Goal: Information Seeking & Learning: Learn about a topic

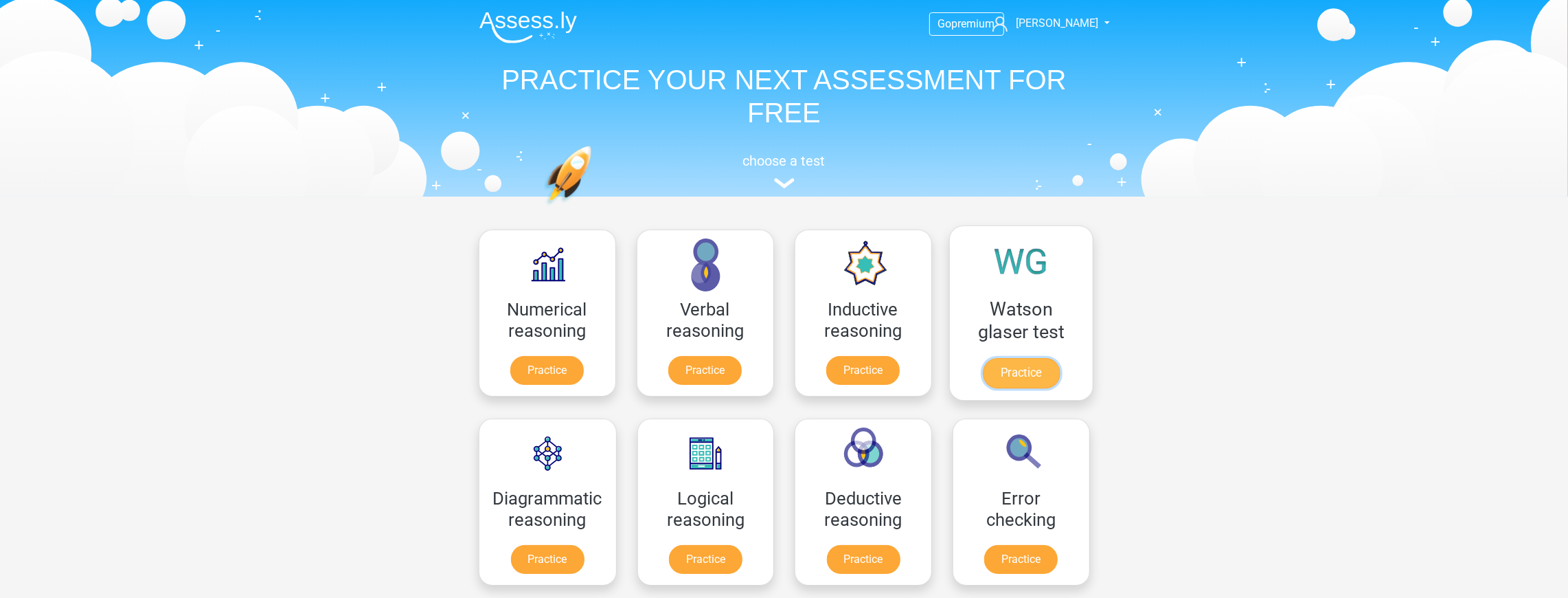
click at [1027, 363] on link "Practice" at bounding box center [1020, 373] width 77 height 30
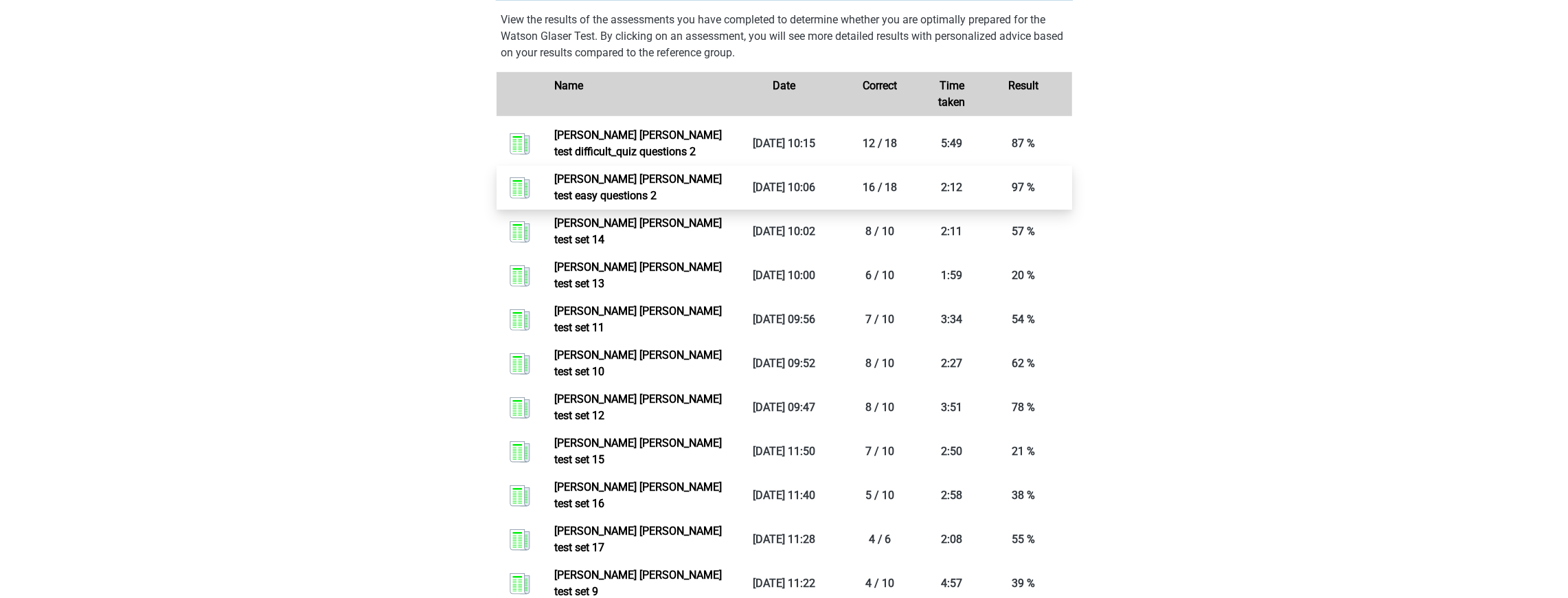
scroll to position [962, 0]
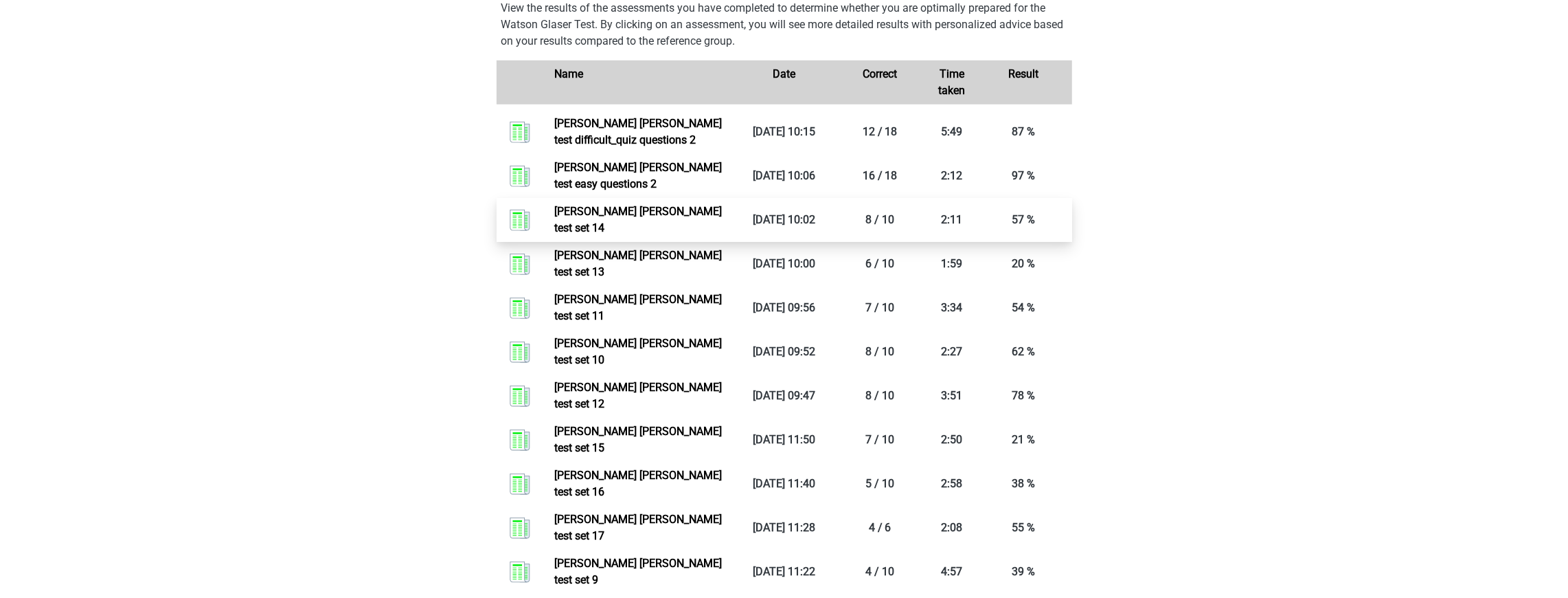
click at [713, 234] on link "[PERSON_NAME] [PERSON_NAME] test set 14" at bounding box center [637, 219] width 167 height 30
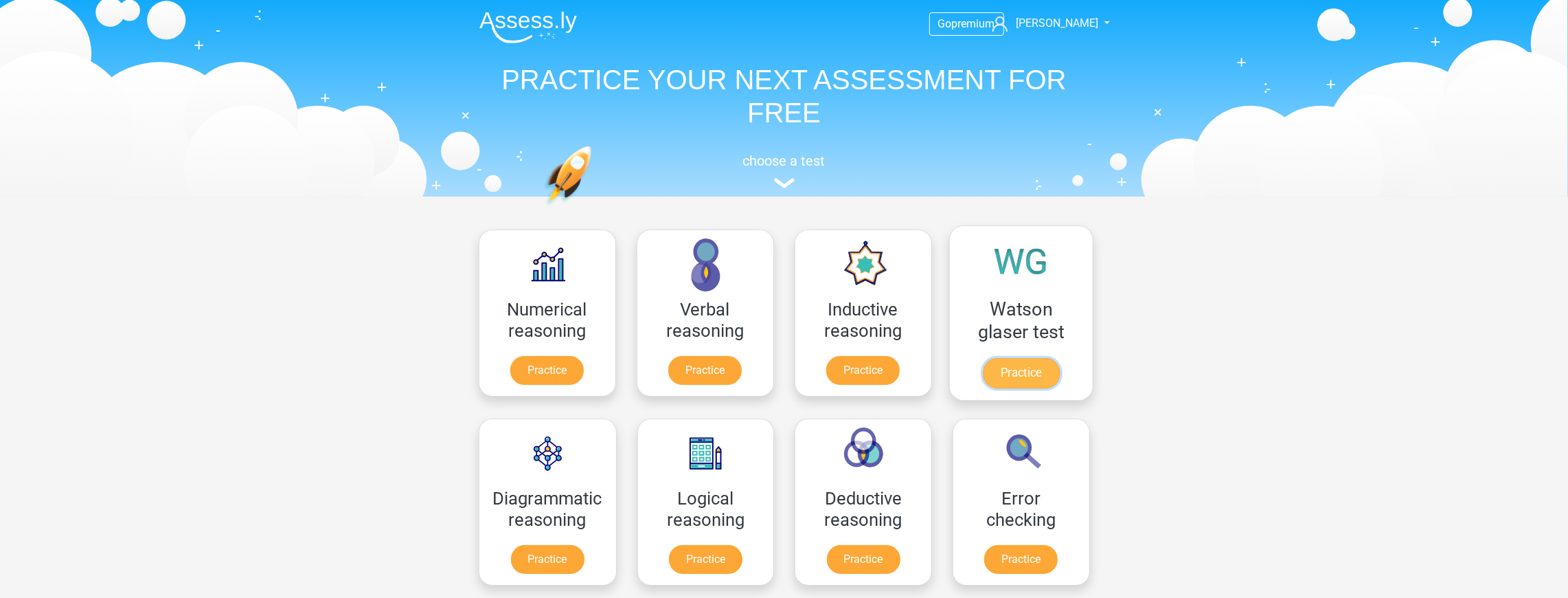
click at [1006, 376] on link "Practice" at bounding box center [1020, 373] width 77 height 30
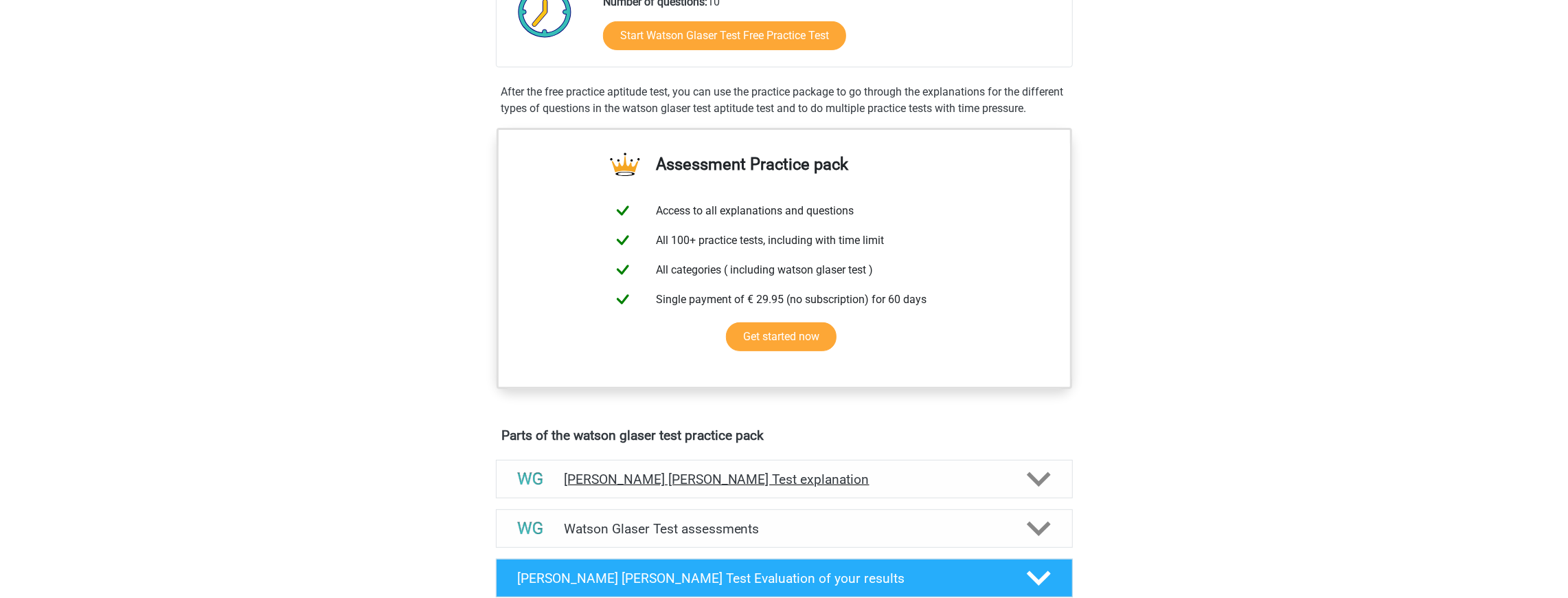
scroll to position [550, 0]
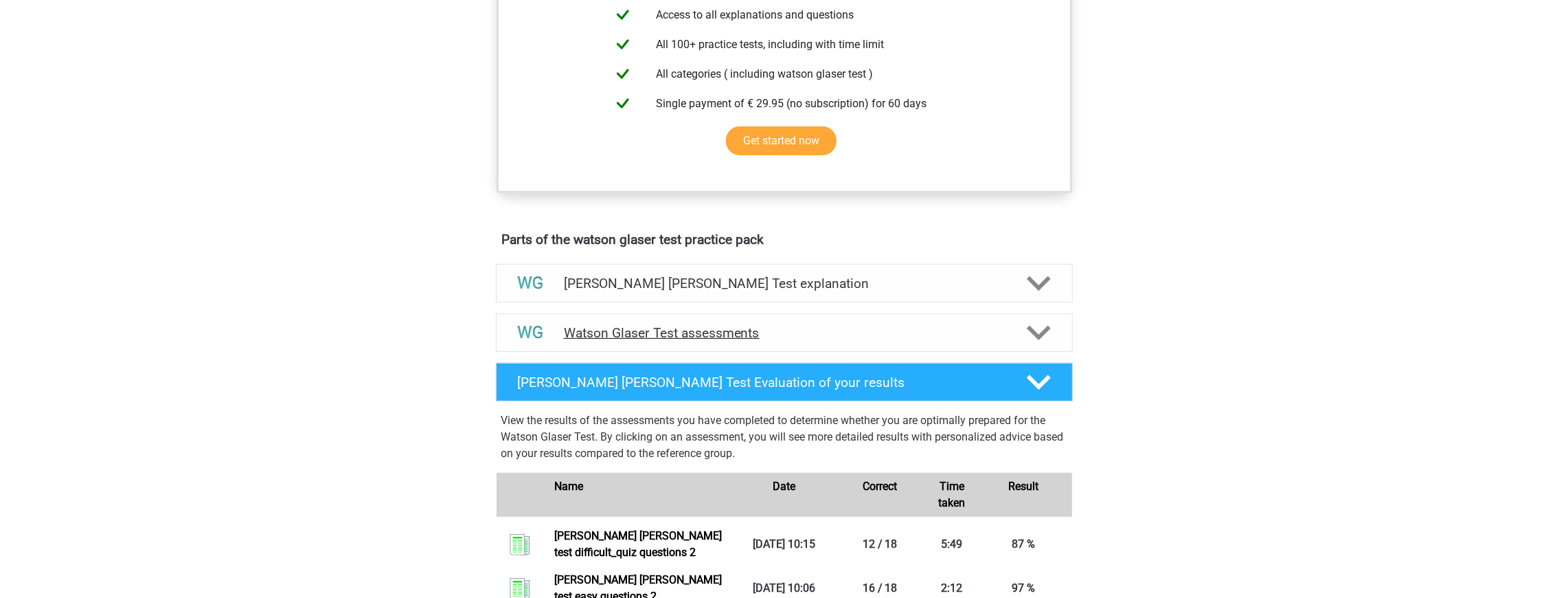
click at [781, 341] on h4 "Watson Glaser Test assessments" at bounding box center [784, 333] width 441 height 16
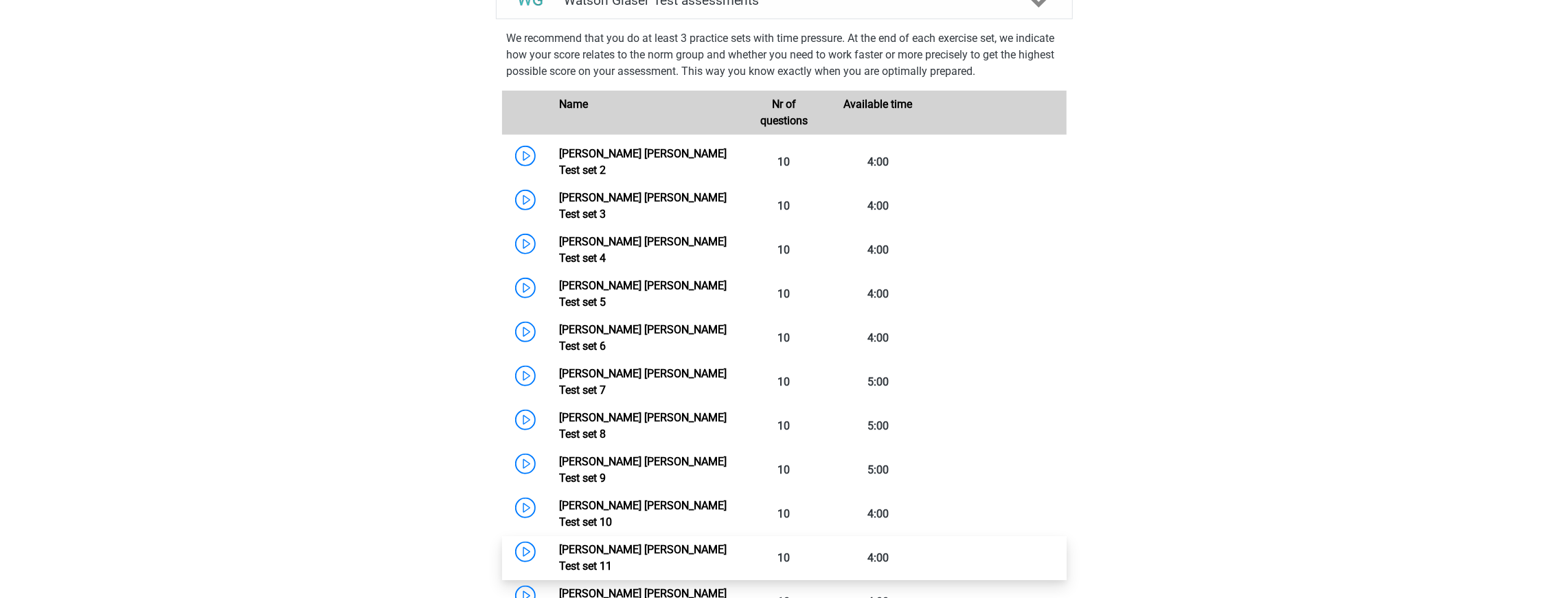
scroll to position [962, 0]
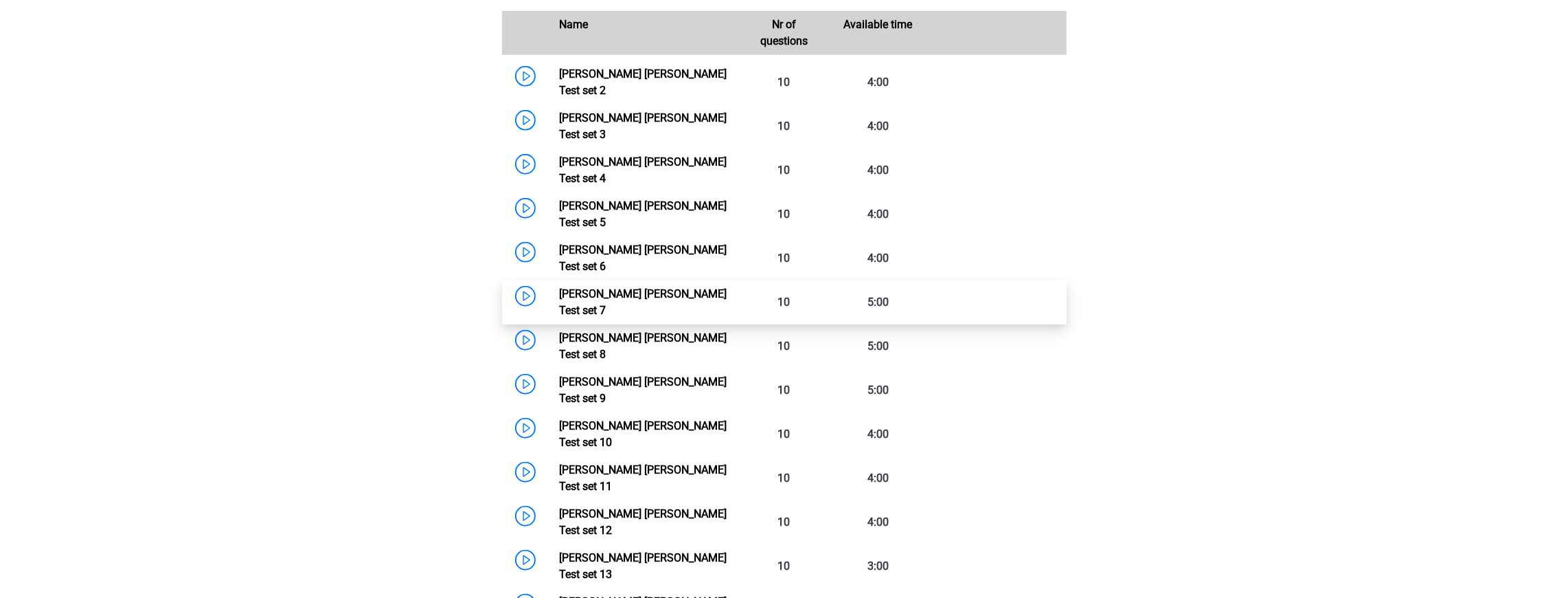
click at [696, 287] on link "Watson Glaser Test set 7" at bounding box center [643, 302] width 167 height 30
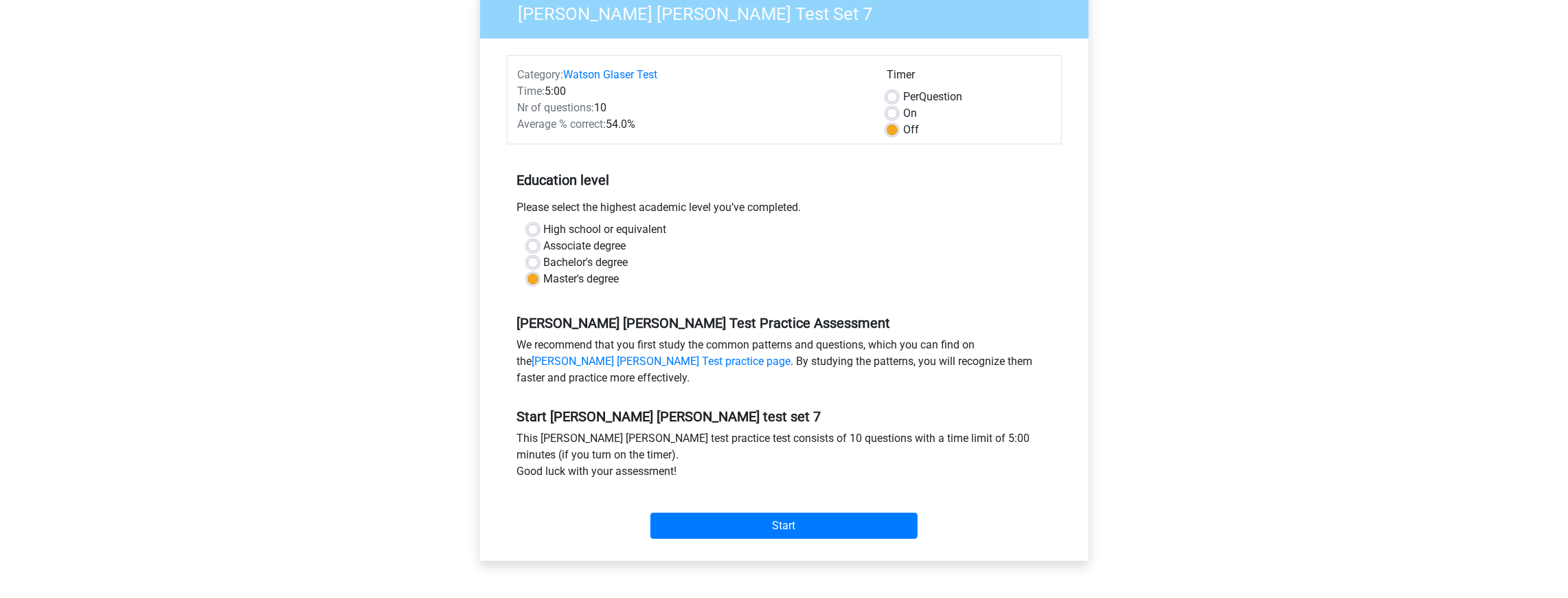
scroll to position [137, 0]
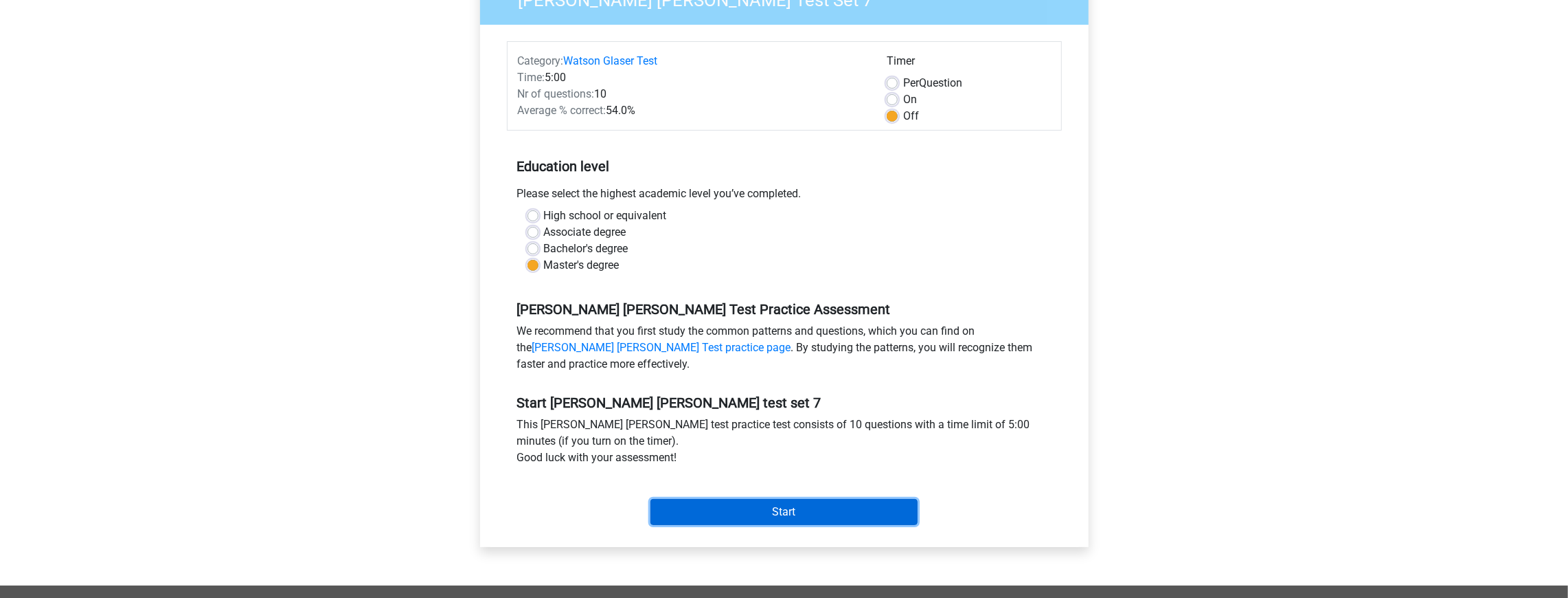
click at [815, 501] on input "Start" at bounding box center [784, 512] width 267 height 26
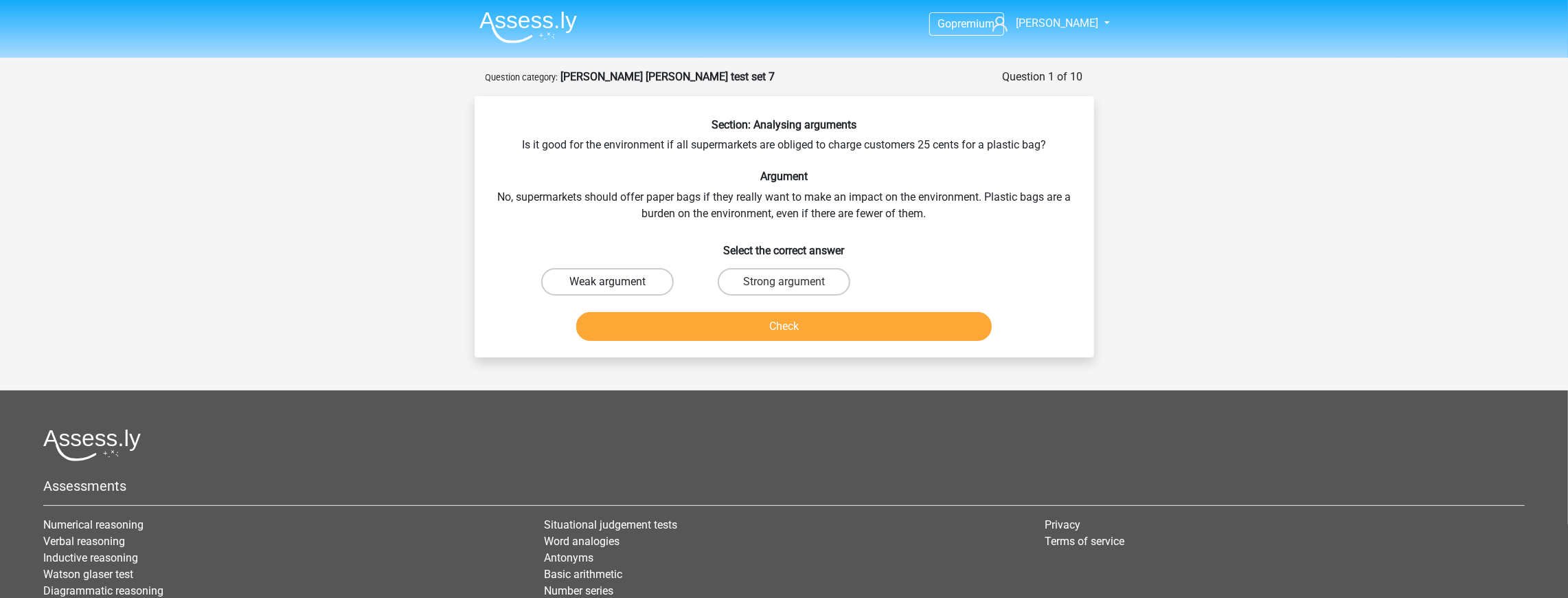
click at [590, 279] on label "Weak argument" at bounding box center [607, 281] width 133 height 27
click at [607, 282] on input "Weak argument" at bounding box center [612, 286] width 9 height 9
radio input "true"
click at [705, 326] on button "Check" at bounding box center [784, 326] width 416 height 29
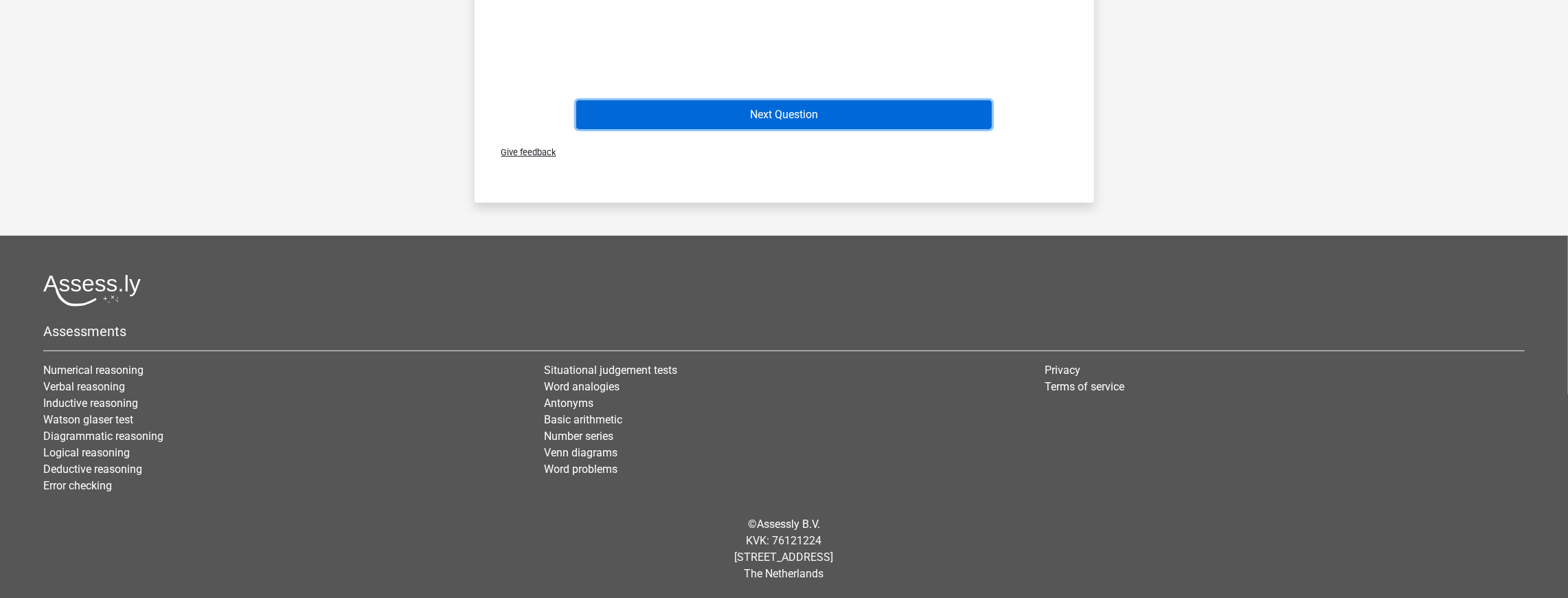
drag, startPoint x: 798, startPoint y: 111, endPoint x: 802, endPoint y: 118, distance: 8.1
click at [798, 111] on button "Next Question" at bounding box center [784, 114] width 416 height 29
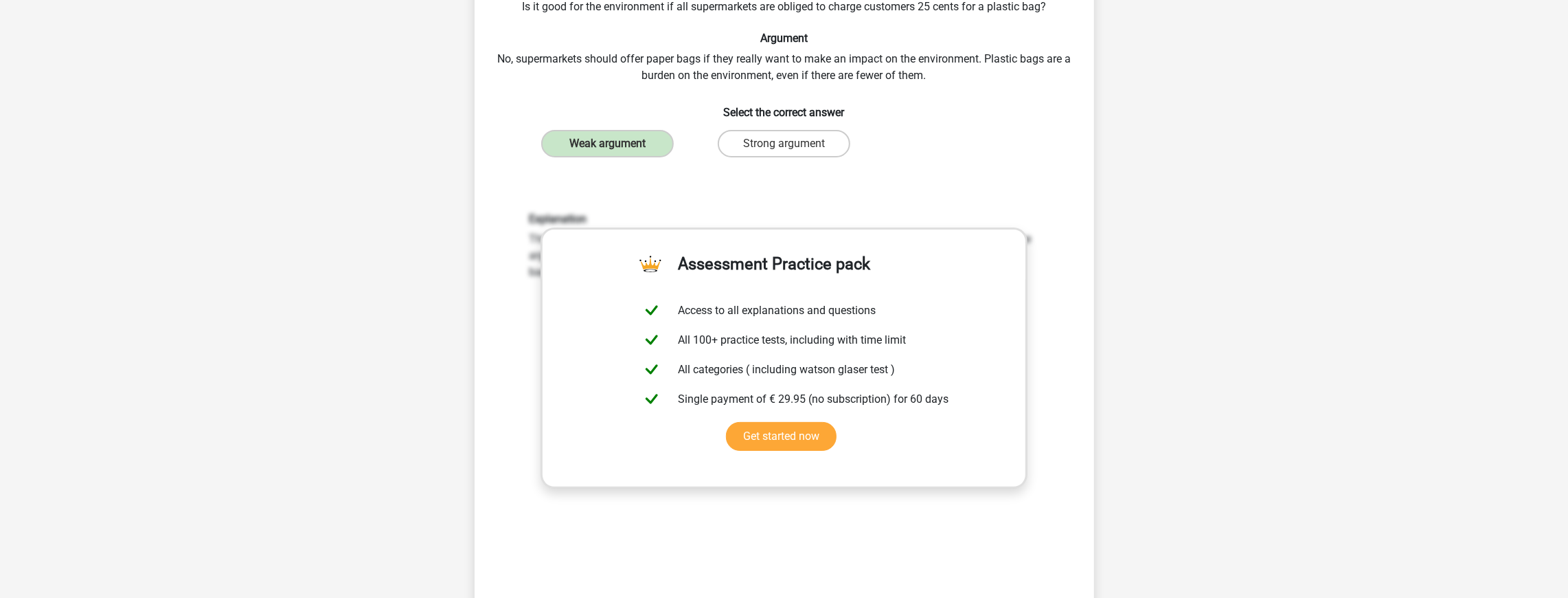
scroll to position [69, 0]
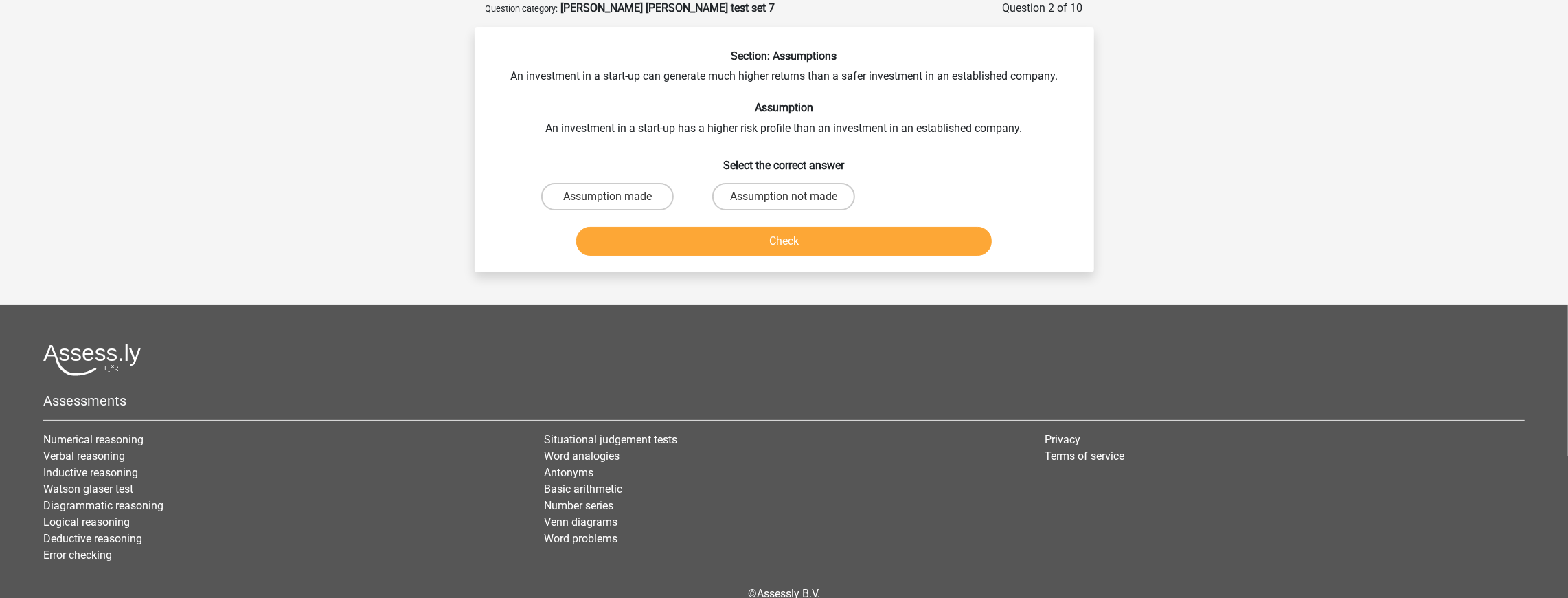
drag, startPoint x: 526, startPoint y: 212, endPoint x: 589, endPoint y: 195, distance: 65.3
click at [526, 212] on div "Assumption made" at bounding box center [607, 196] width 176 height 39
click at [589, 195] on label "Assumption made" at bounding box center [607, 196] width 133 height 27
click at [607, 196] on input "Assumption made" at bounding box center [612, 201] width 9 height 9
radio input "true"
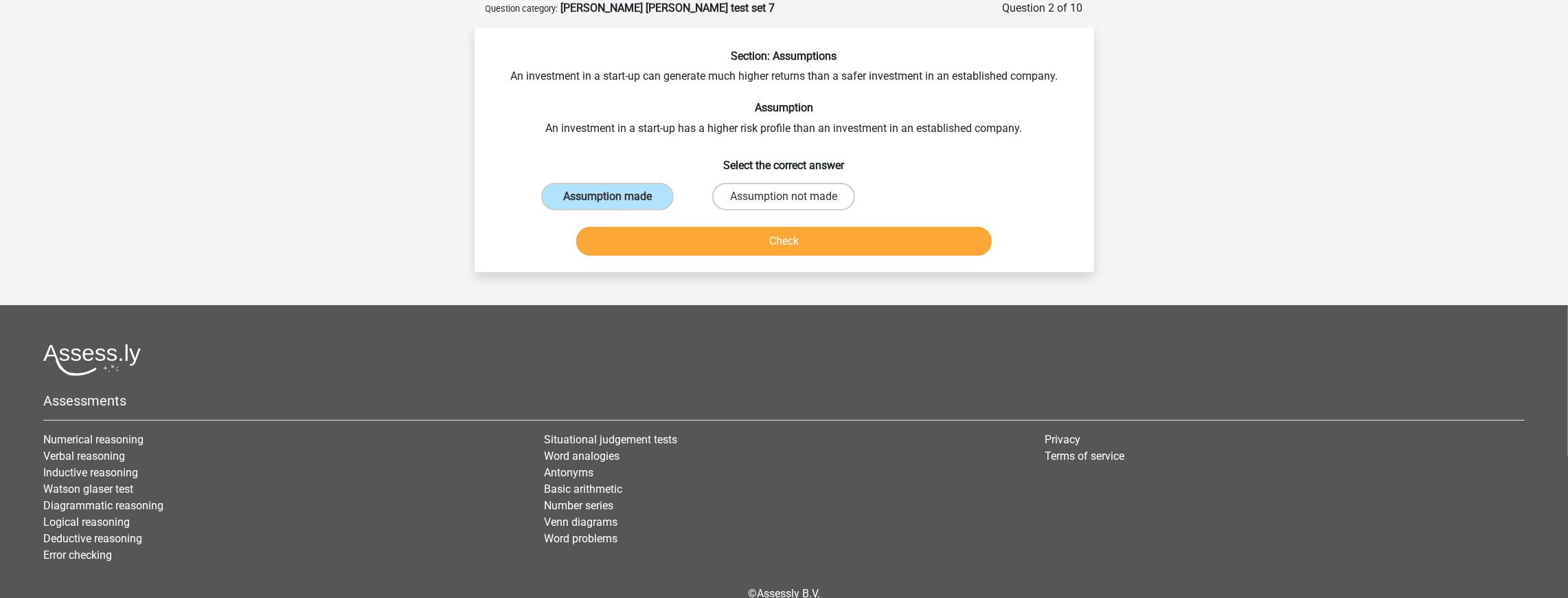
click at [772, 262] on div "Section: Assumptions An investment in a start-up can generate much higher retur…" at bounding box center [784, 150] width 620 height 245
click at [801, 244] on button "Check" at bounding box center [784, 240] width 416 height 29
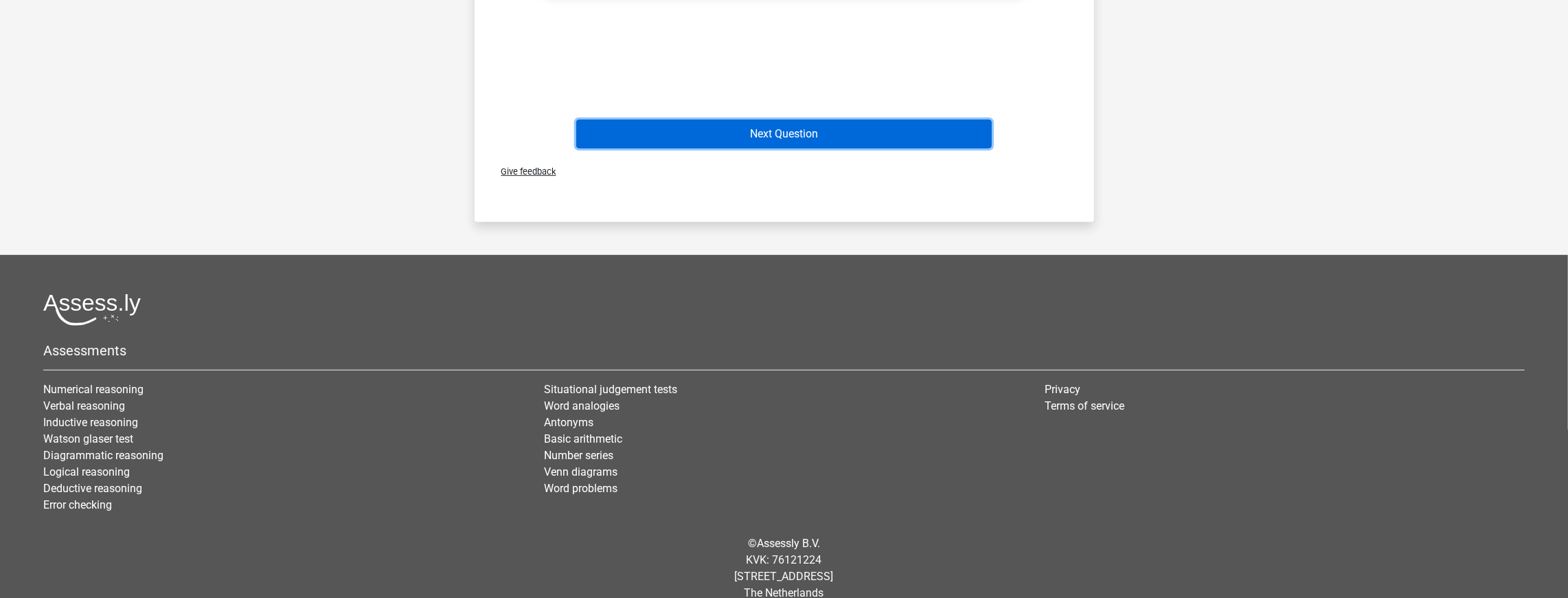
click at [827, 140] on button "Next Question" at bounding box center [784, 134] width 416 height 29
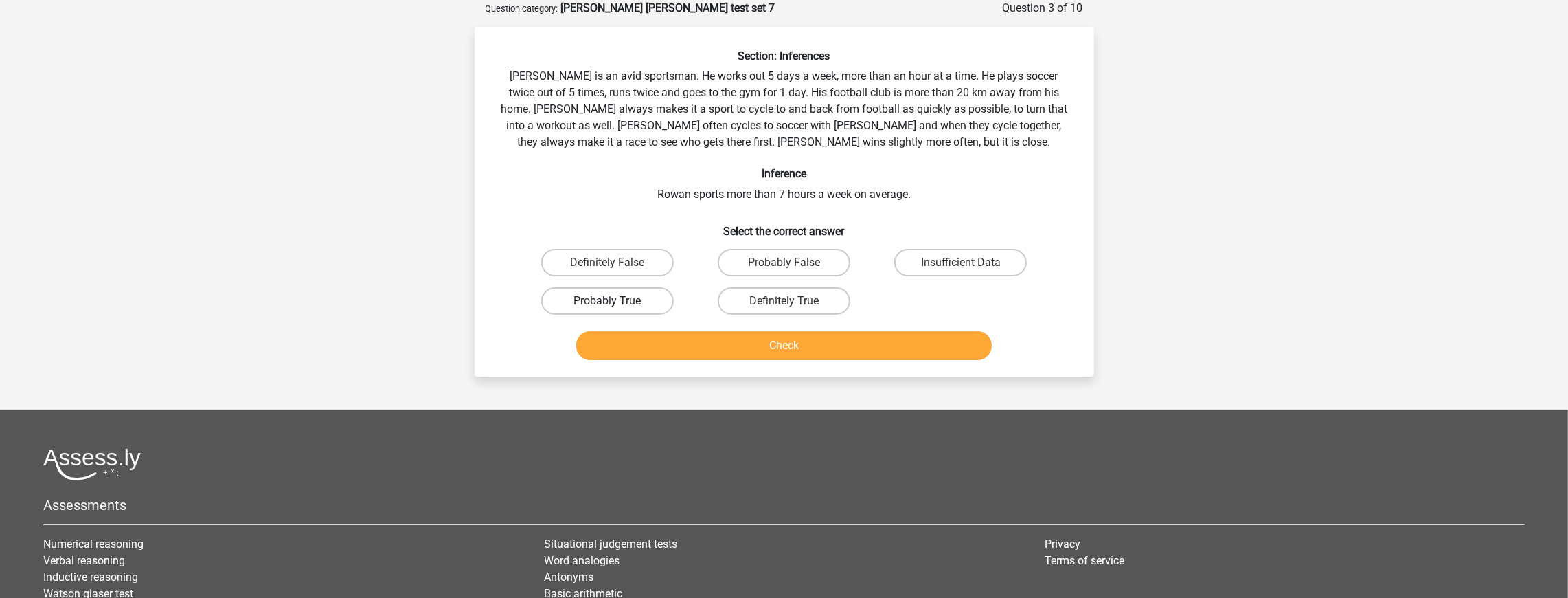
click at [660, 297] on label "Probably True" at bounding box center [607, 300] width 133 height 27
click at [616, 301] on input "Probably True" at bounding box center [612, 306] width 9 height 9
radio input "true"
click at [861, 346] on button "Check" at bounding box center [784, 345] width 416 height 29
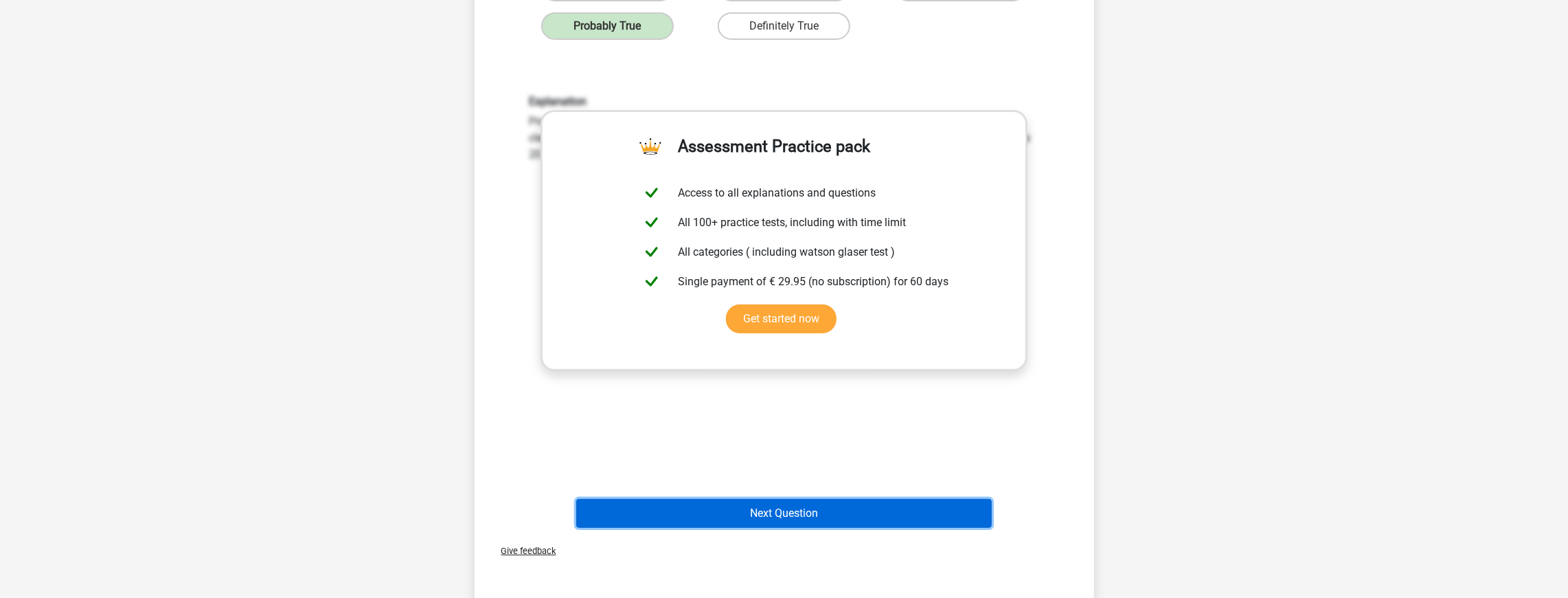
click at [806, 513] on button "Next Question" at bounding box center [784, 513] width 416 height 29
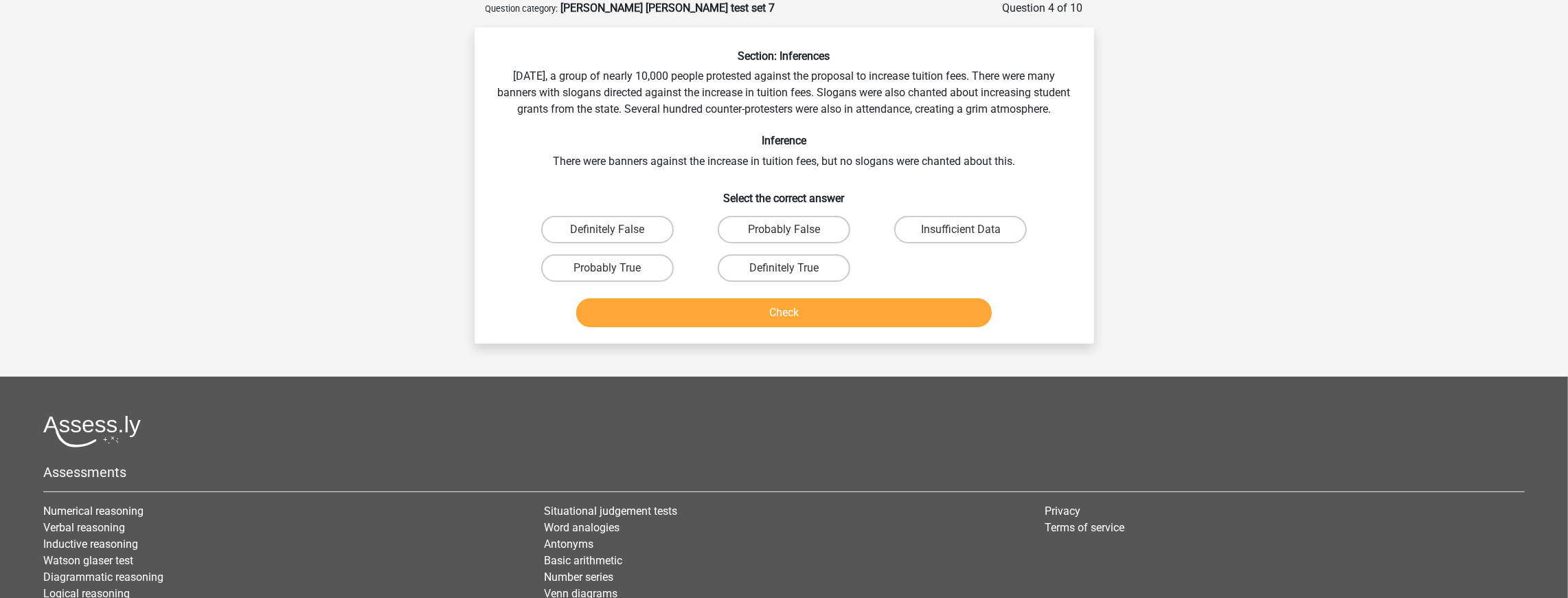
click at [1003, 75] on div "Section: Inferences Last Saturday, a group of nearly 10,000 people protested ag…" at bounding box center [784, 190] width 608 height 283
click at [847, 95] on div "Section: Inferences Last Saturday, a group of nearly 10,000 people protested ag…" at bounding box center [784, 190] width 608 height 283
click at [975, 241] on label "Insufficient Data" at bounding box center [961, 229] width 133 height 27
click at [969, 239] on input "Insufficient Data" at bounding box center [965, 234] width 9 height 9
radio input "true"
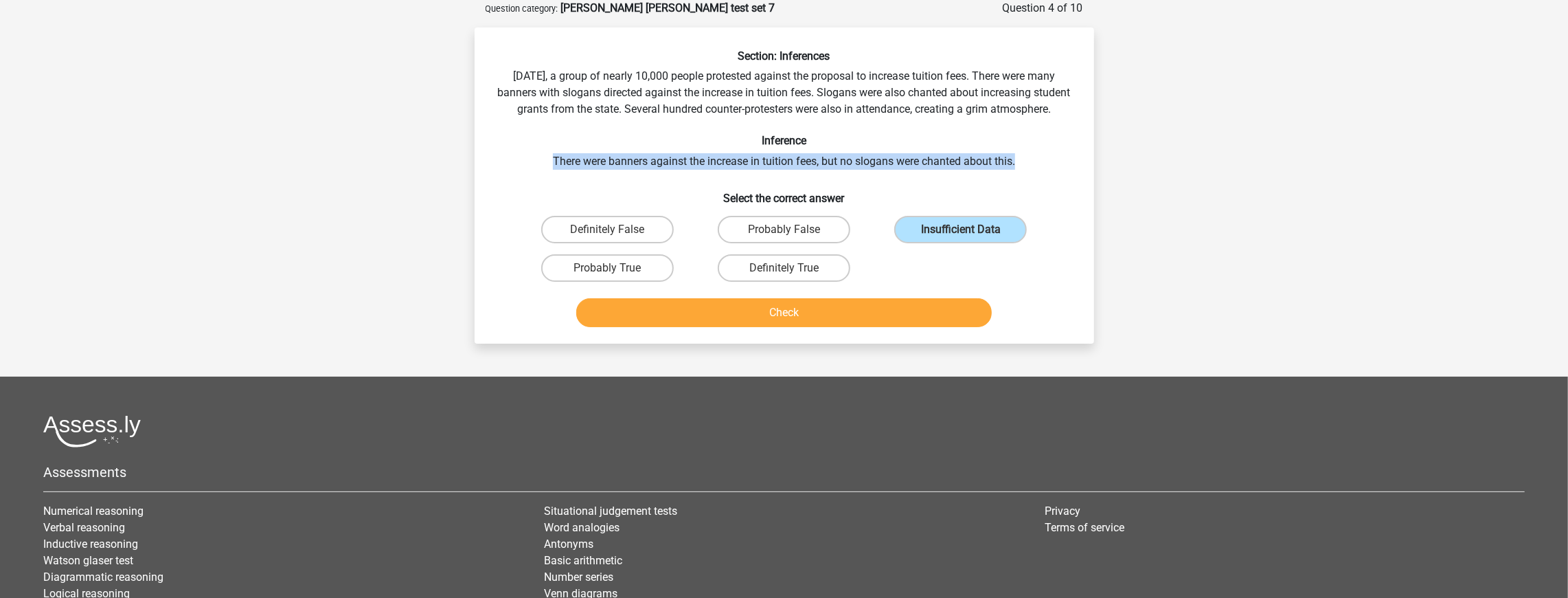
drag, startPoint x: 540, startPoint y: 179, endPoint x: 1044, endPoint y: 182, distance: 504.0
click at [1044, 182] on div "Section: Inferences Last Saturday, a group of nearly 10,000 people protested ag…" at bounding box center [784, 190] width 608 height 283
click at [1044, 181] on div "Section: Inferences Last Saturday, a group of nearly 10,000 people protested ag…" at bounding box center [784, 190] width 608 height 283
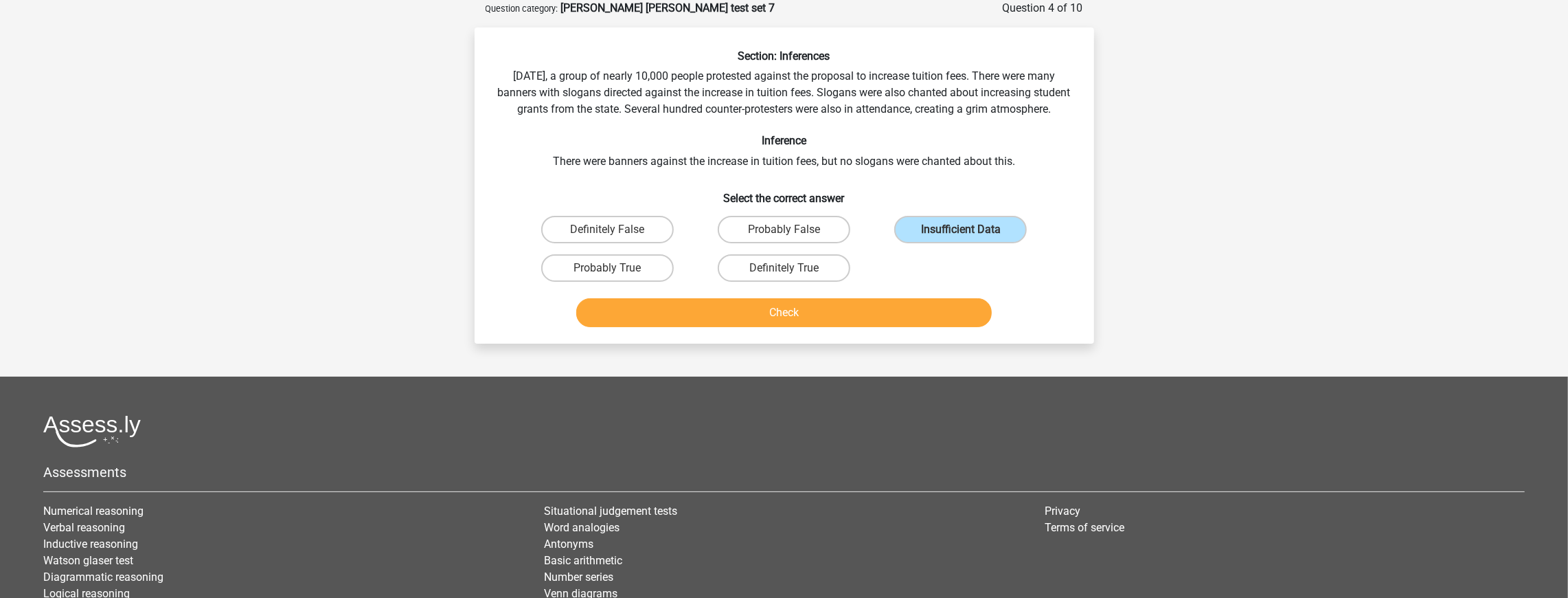
click at [1044, 181] on div "Section: Inferences Last Saturday, a group of nearly 10,000 people protested ag…" at bounding box center [784, 190] width 608 height 283
click at [926, 314] on button "Check" at bounding box center [784, 313] width 416 height 29
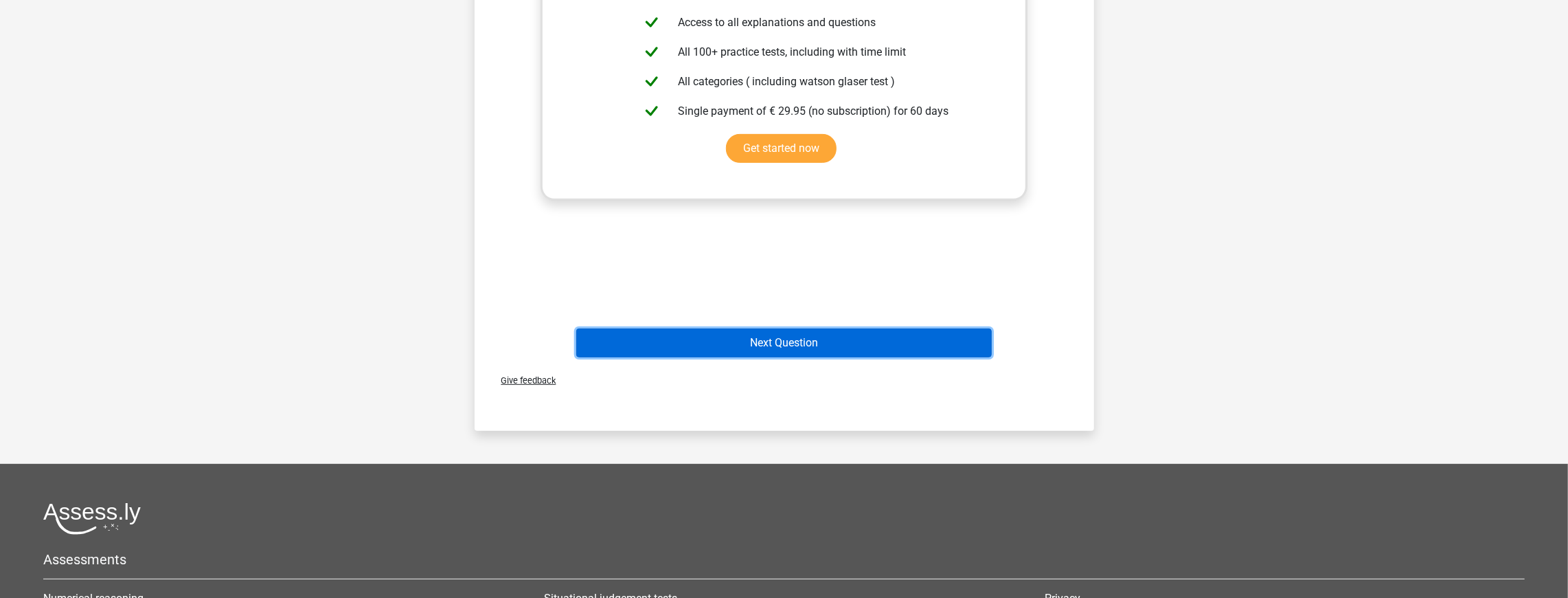
click at [851, 358] on button "Next Question" at bounding box center [784, 343] width 416 height 29
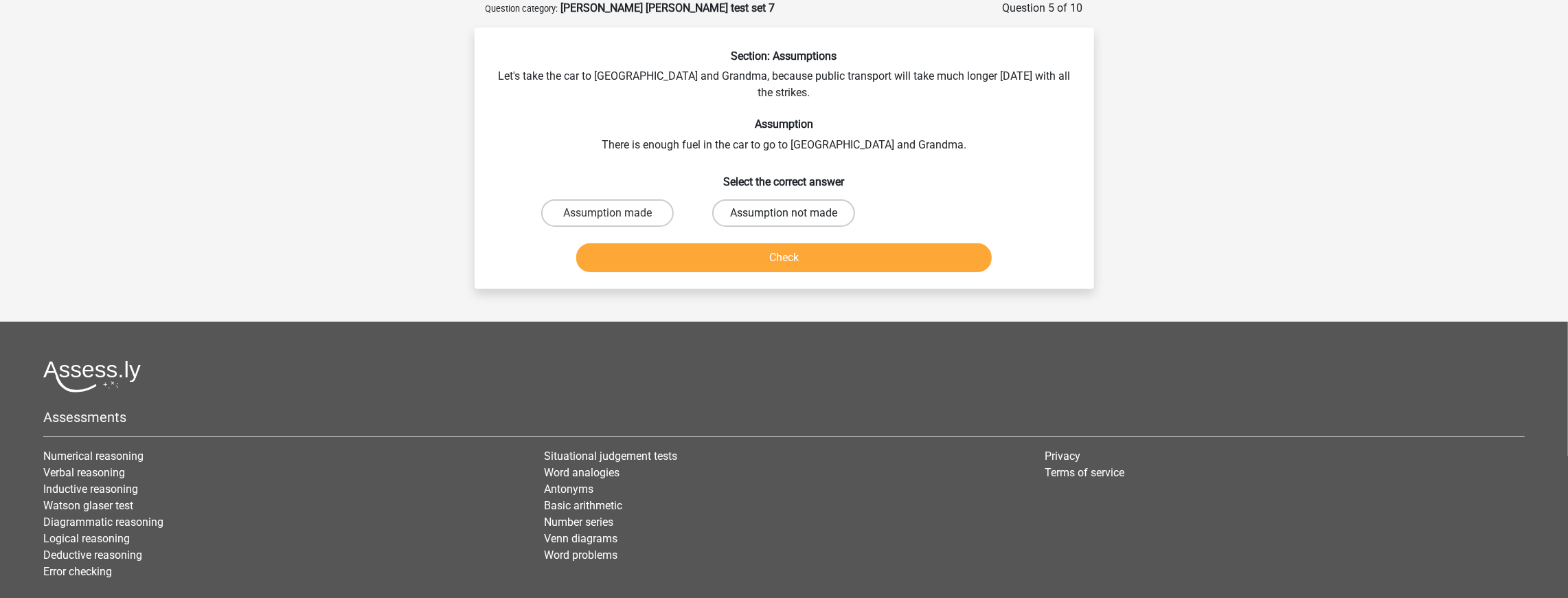
drag, startPoint x: 820, startPoint y: 187, endPoint x: 835, endPoint y: 214, distance: 30.9
click at [820, 199] on label "Assumption not made" at bounding box center [784, 212] width 143 height 27
click at [792, 213] on input "Assumption not made" at bounding box center [788, 218] width 9 height 9
radio input "true"
click at [830, 248] on button "Check" at bounding box center [784, 257] width 416 height 29
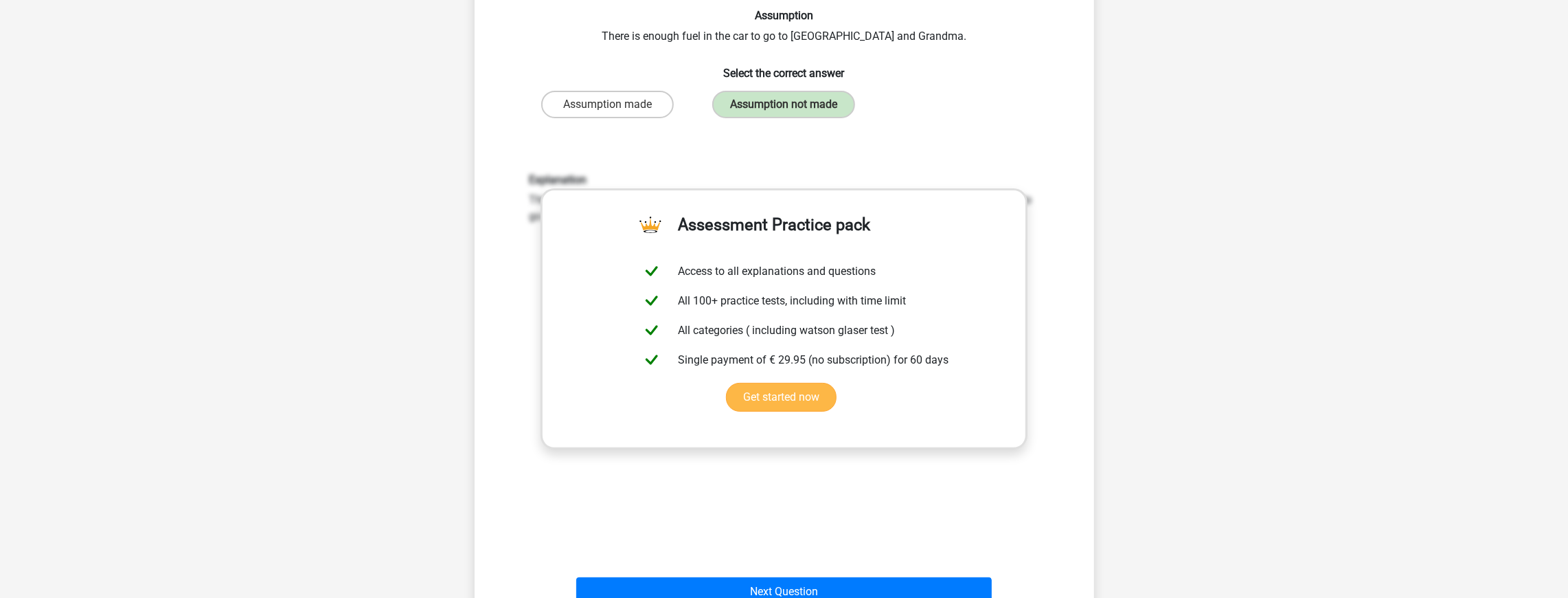
scroll to position [206, 0]
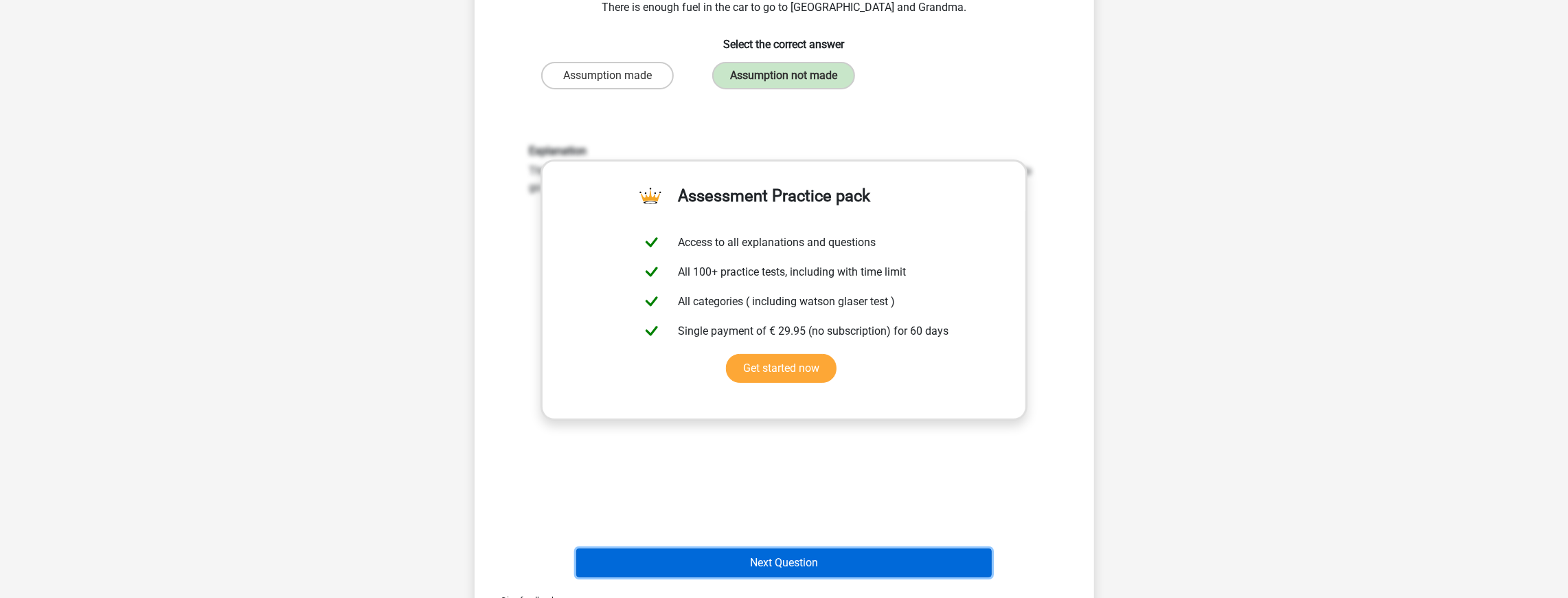
click at [808, 554] on button "Next Question" at bounding box center [784, 562] width 416 height 29
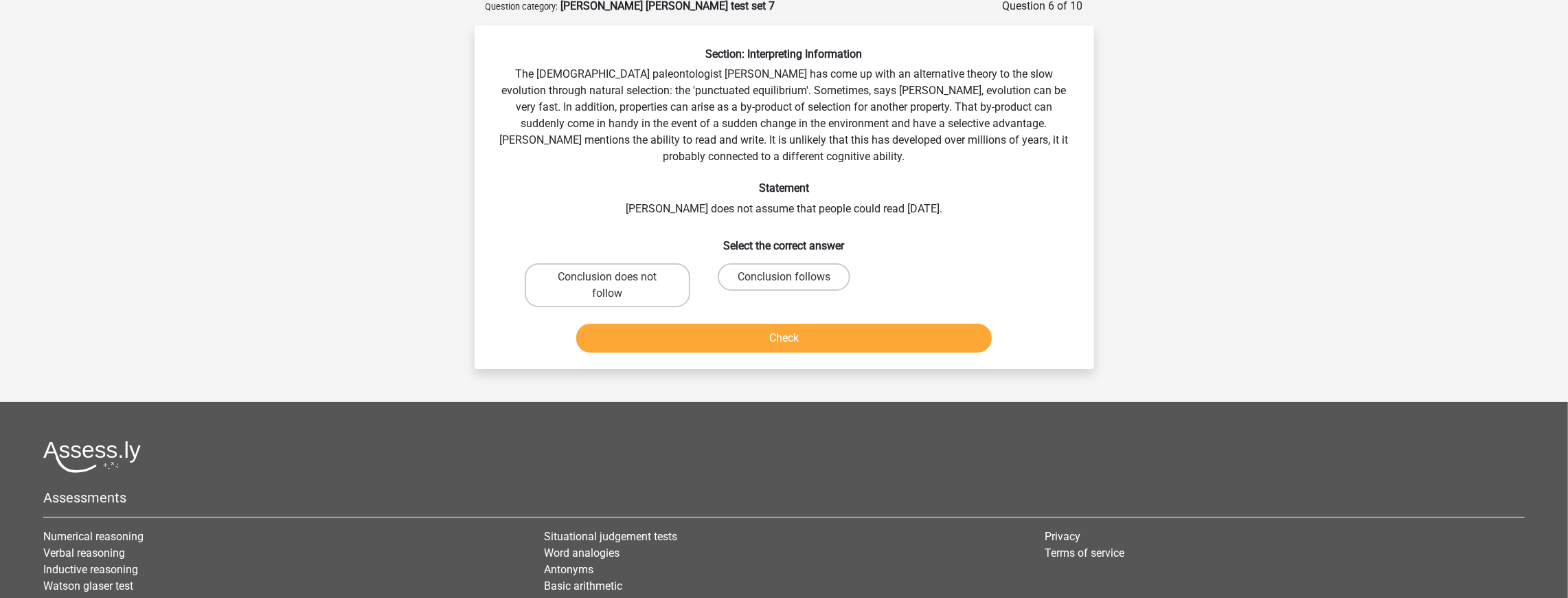
scroll to position [69, 0]
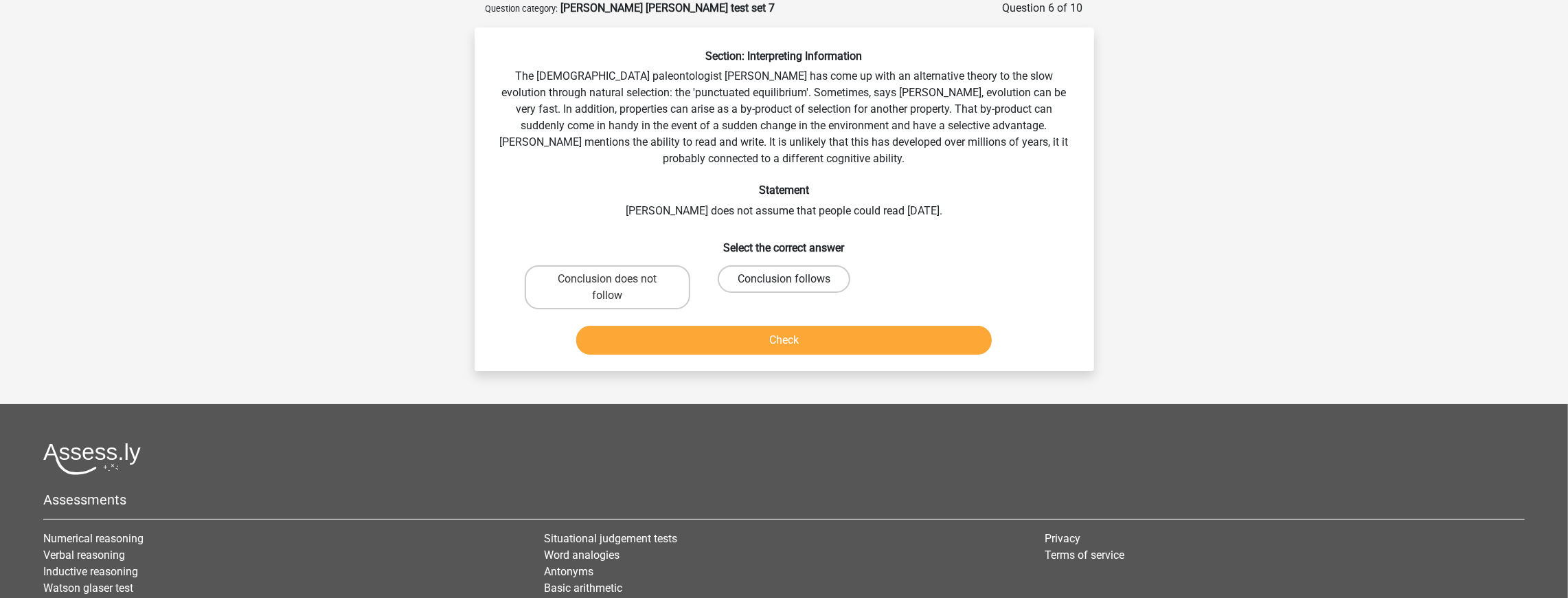
click at [798, 279] on label "Conclusion follows" at bounding box center [784, 278] width 133 height 27
click at [792, 279] on input "Conclusion follows" at bounding box center [788, 284] width 9 height 9
radio input "true"
click at [777, 336] on button "Check" at bounding box center [784, 340] width 416 height 29
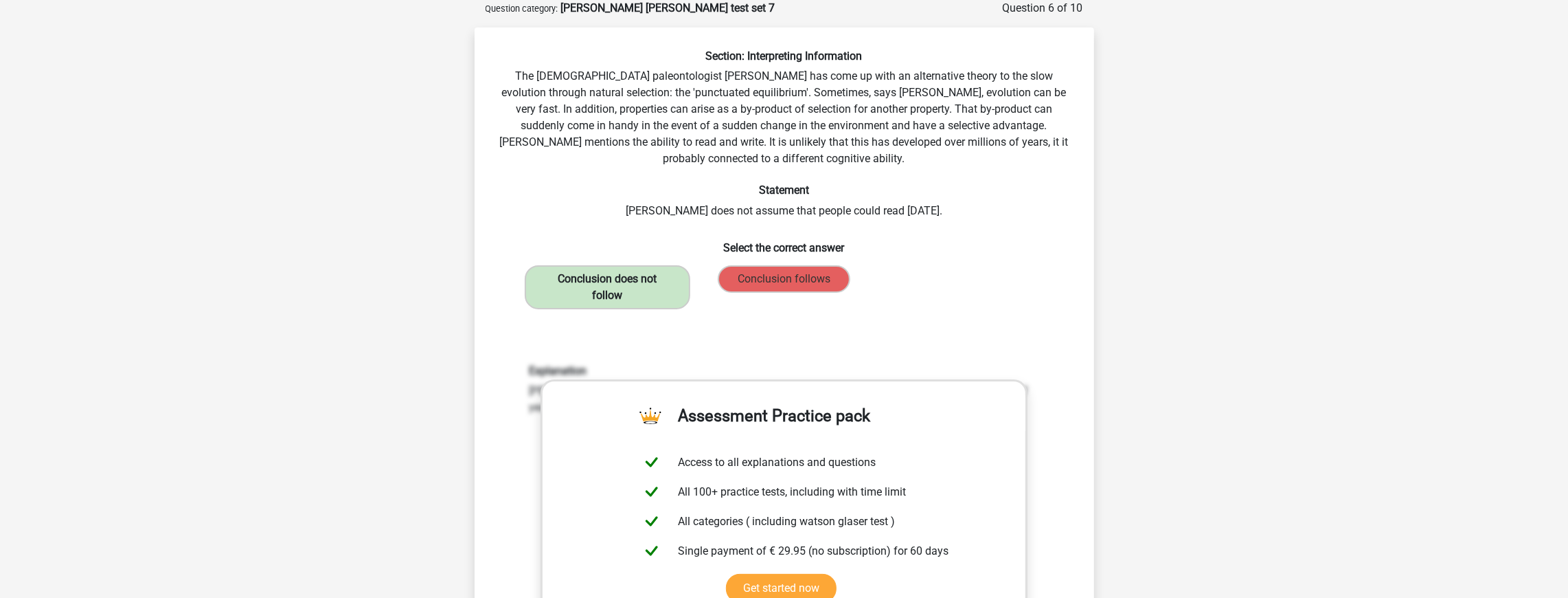
click at [632, 302] on label "Conclusion does not follow" at bounding box center [607, 287] width 166 height 44
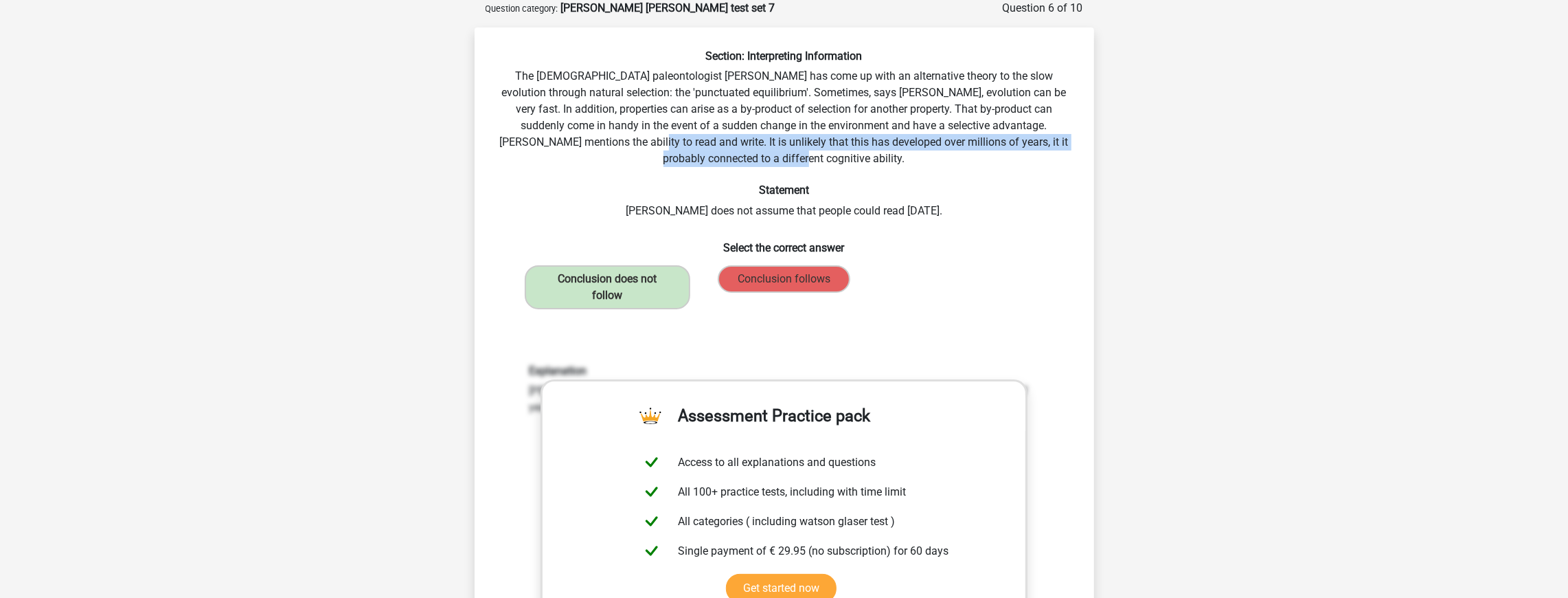
drag, startPoint x: 552, startPoint y: 145, endPoint x: 799, endPoint y: 154, distance: 247.2
click at [799, 154] on div "Section: Interpreting Information The American paleontologist Stephen Jay Gould…" at bounding box center [784, 425] width 608 height 753
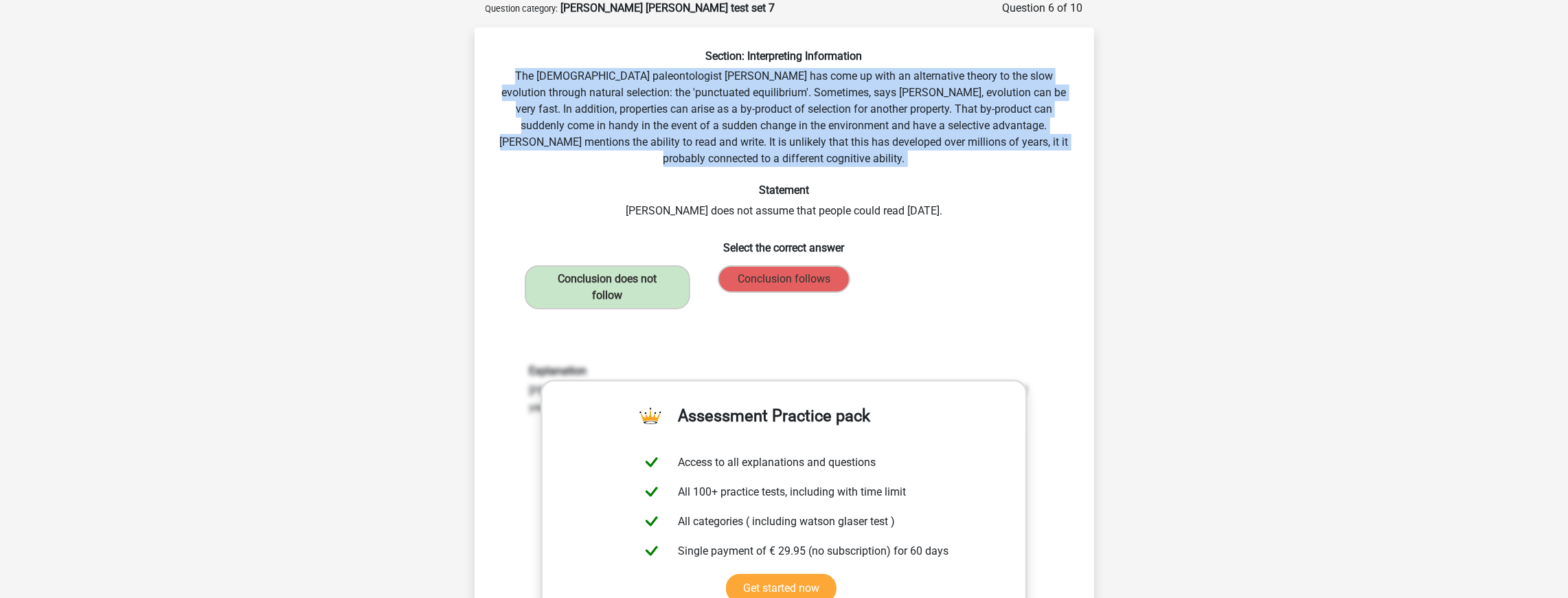
click at [799, 154] on div "Section: Interpreting Information The American paleontologist Stephen Jay Gould…" at bounding box center [784, 425] width 608 height 753
click at [663, 270] on label "Conclusion does not follow" at bounding box center [607, 287] width 166 height 44
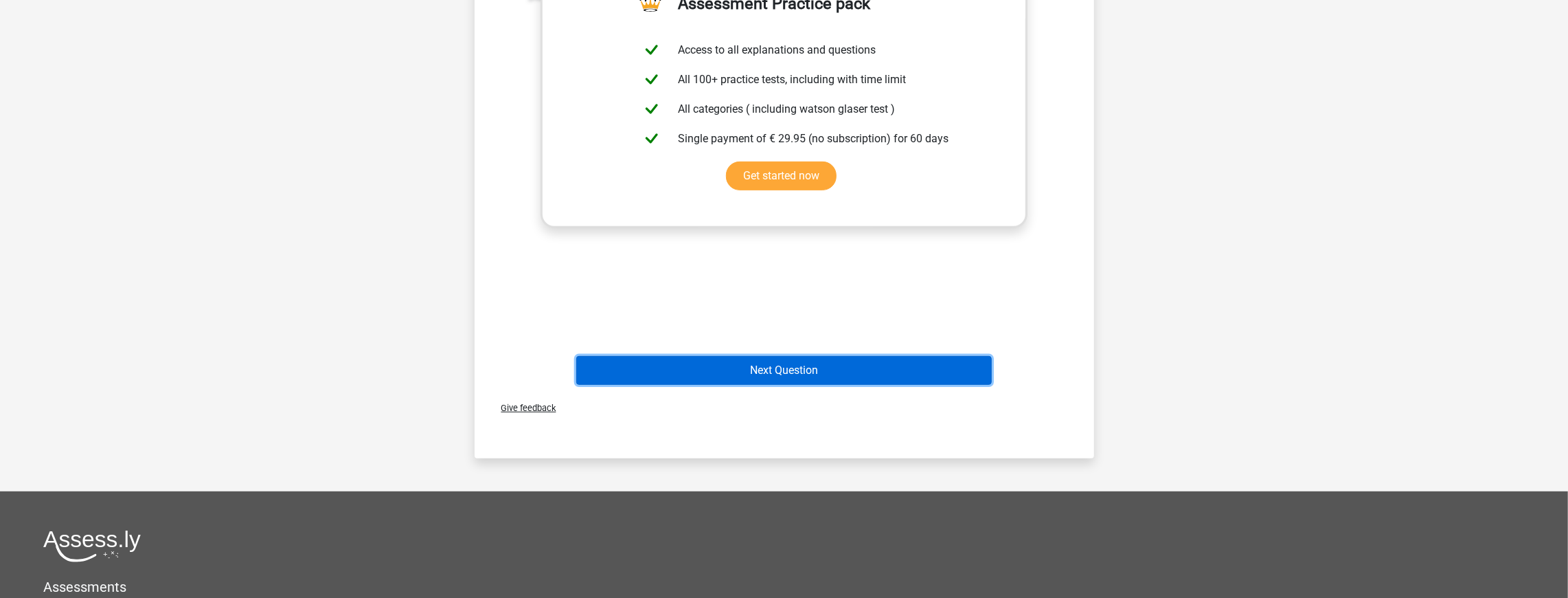
click at [796, 366] on button "Next Question" at bounding box center [784, 370] width 416 height 29
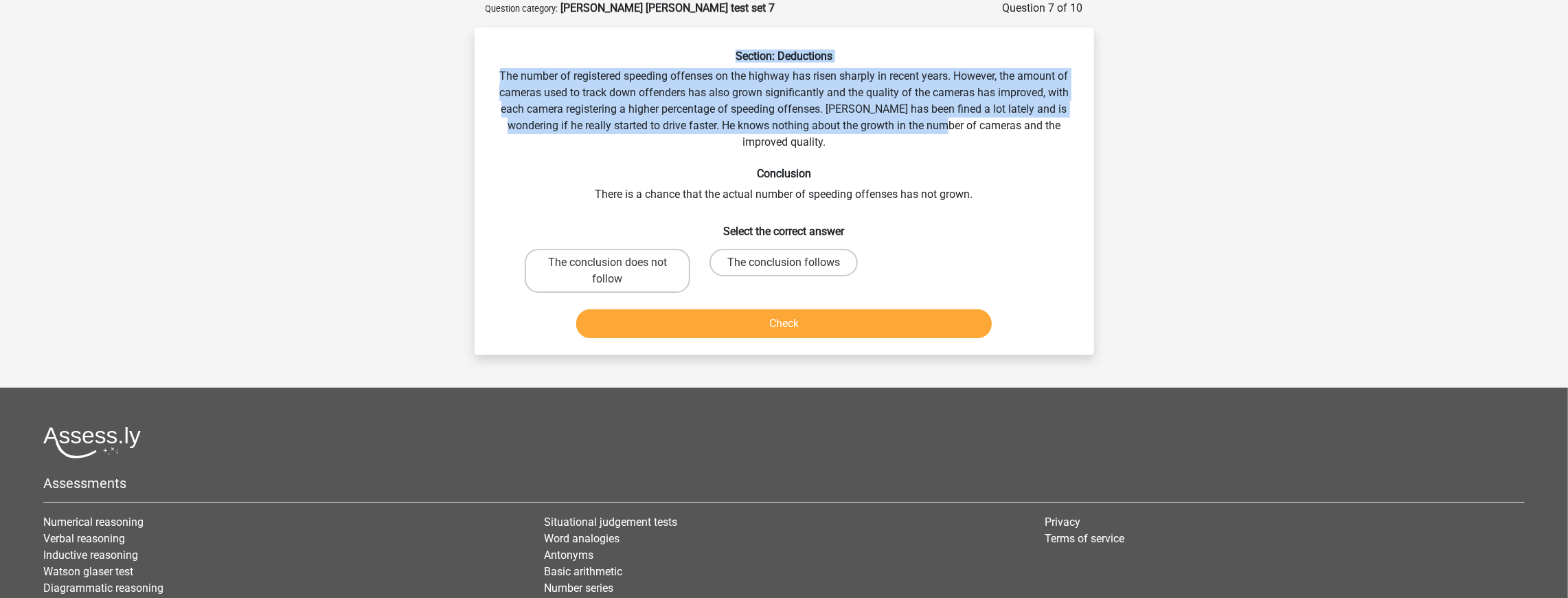
drag, startPoint x: 498, startPoint y: 59, endPoint x: 935, endPoint y: 128, distance: 442.4
click at [935, 128] on div "Section: Deductions The number of registered speeding offenses on the highway h…" at bounding box center [784, 196] width 608 height 294
click at [917, 126] on div "Section: Deductions The number of registered speeding offenses on the highway h…" at bounding box center [784, 196] width 608 height 294
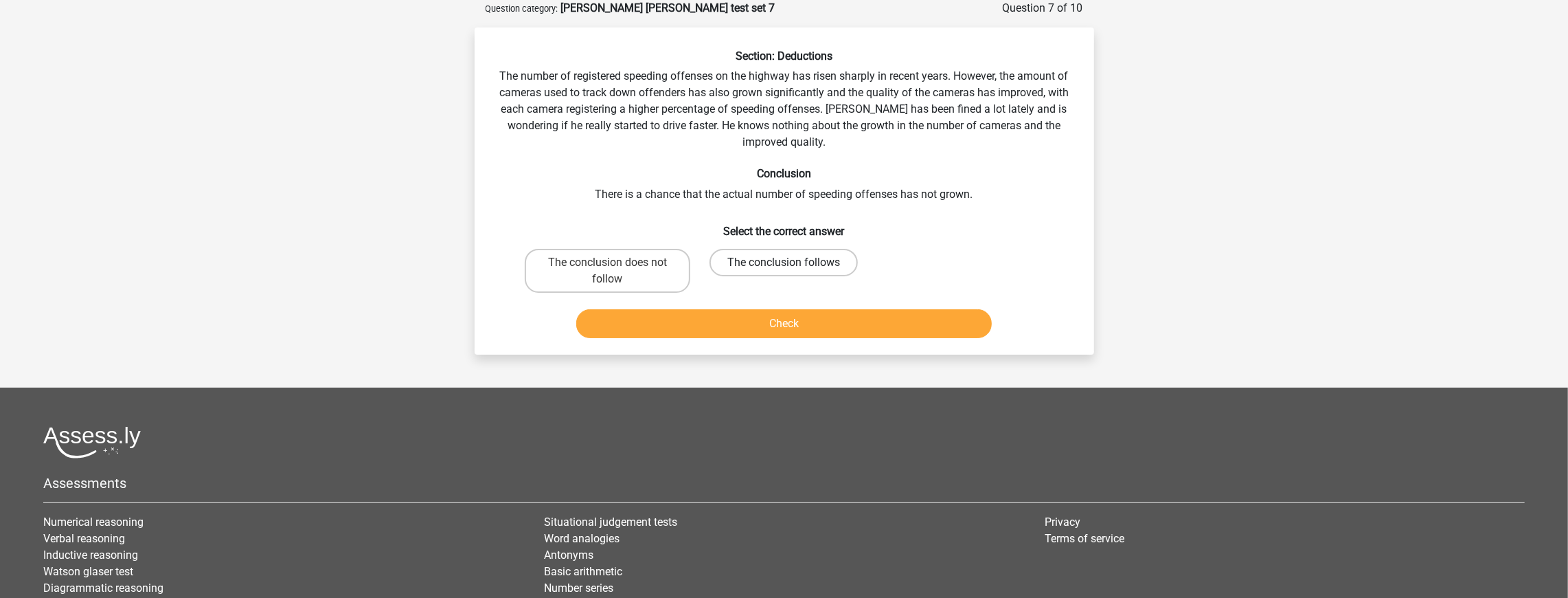
click at [782, 257] on label "The conclusion follows" at bounding box center [784, 262] width 148 height 27
click at [784, 262] on input "The conclusion follows" at bounding box center [788, 267] width 9 height 9
radio input "true"
click at [779, 324] on button "Check" at bounding box center [784, 323] width 416 height 29
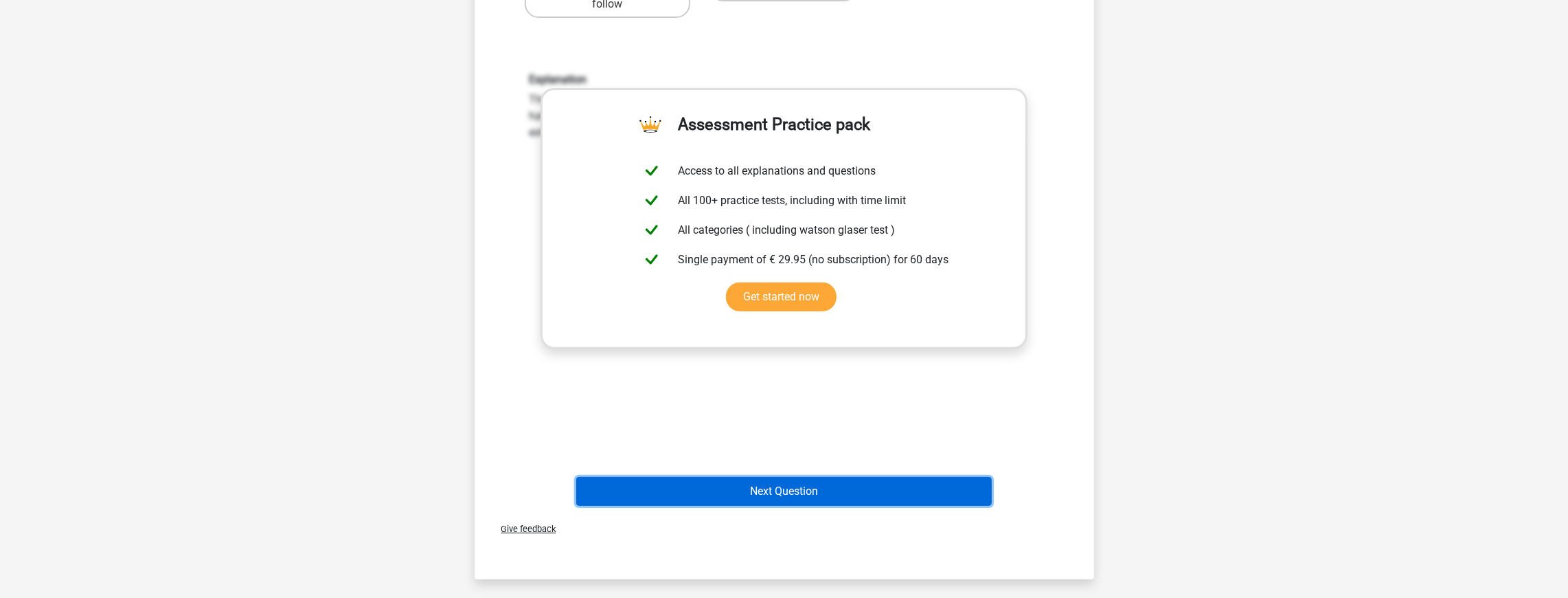
click at [806, 485] on button "Next Question" at bounding box center [784, 491] width 416 height 29
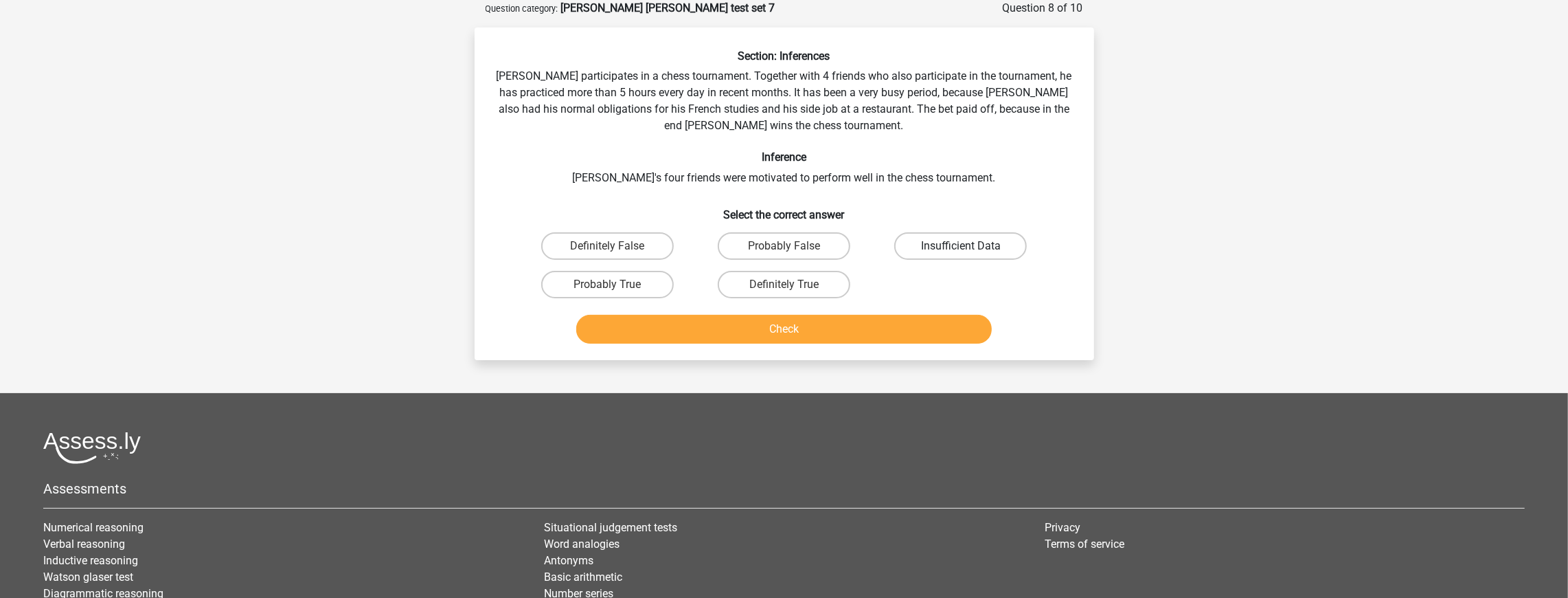
click at [975, 255] on label "Insufficient Data" at bounding box center [961, 246] width 133 height 27
click at [969, 255] on input "Insufficient Data" at bounding box center [965, 250] width 9 height 9
radio input "true"
click at [889, 330] on button "Check" at bounding box center [784, 329] width 416 height 29
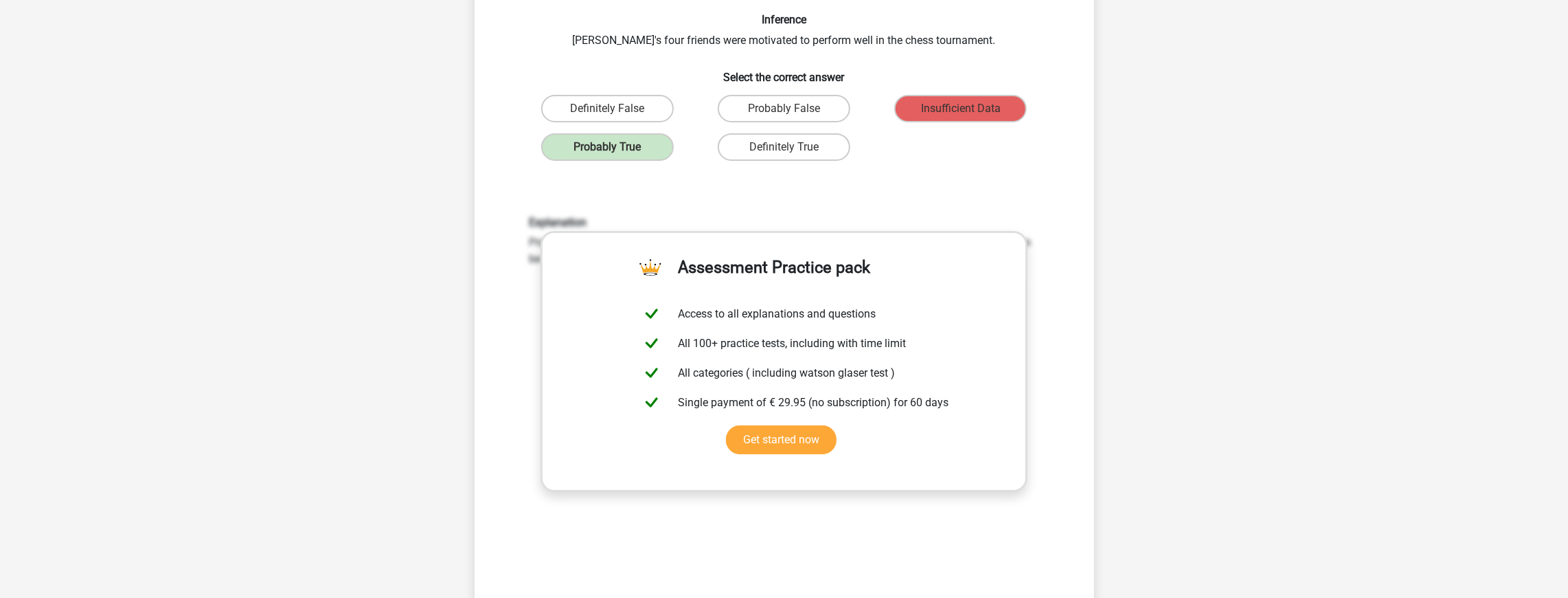
scroll to position [0, 0]
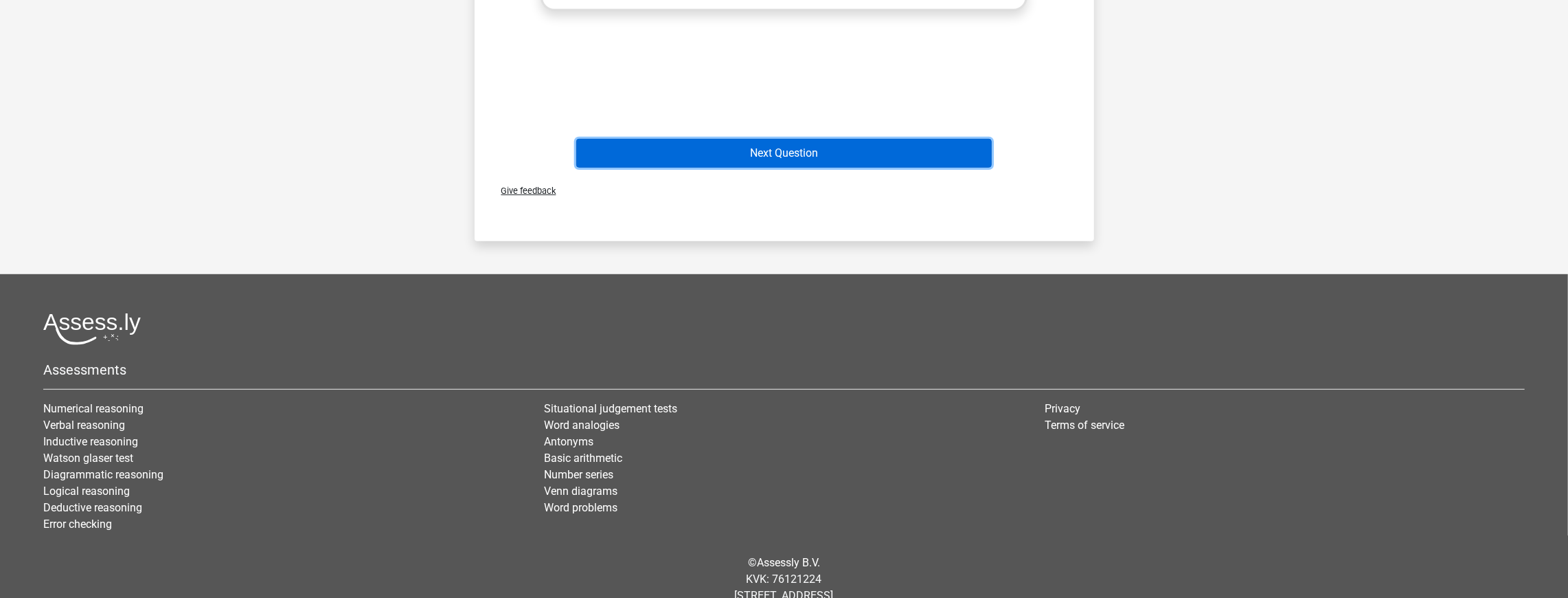
click at [798, 154] on button "Next Question" at bounding box center [784, 153] width 416 height 29
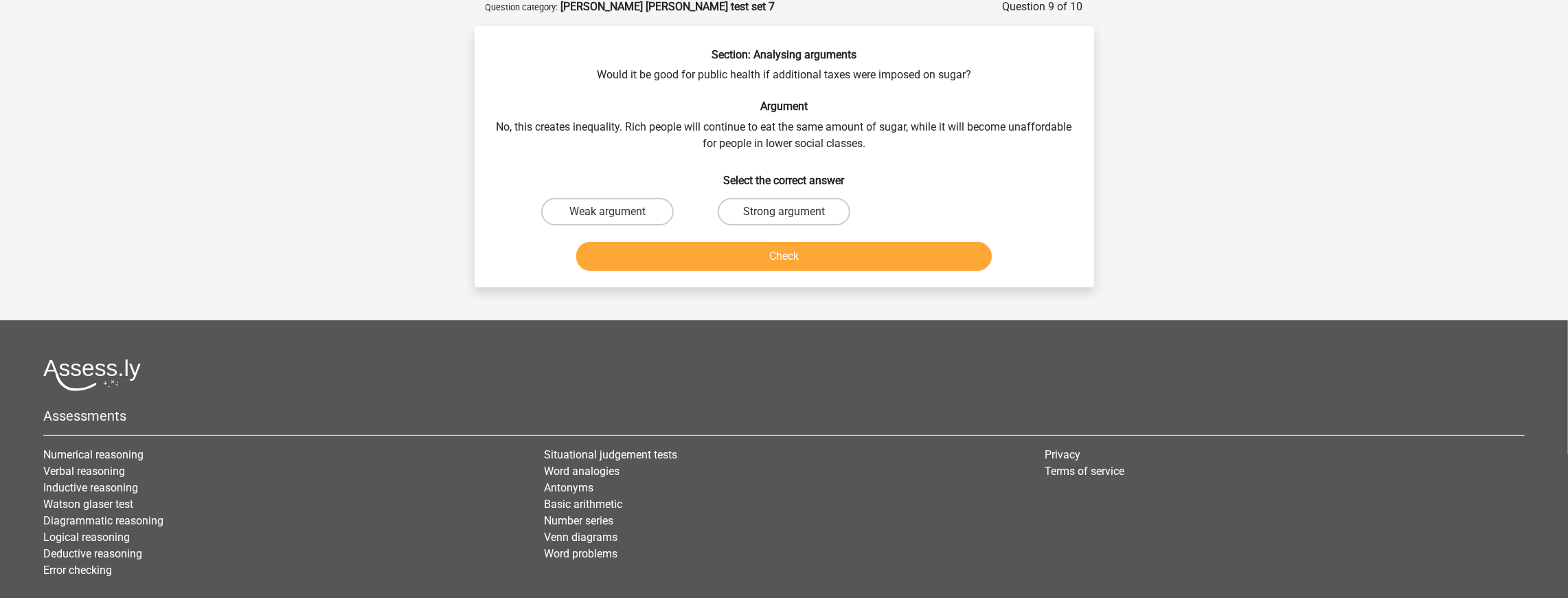
scroll to position [69, 0]
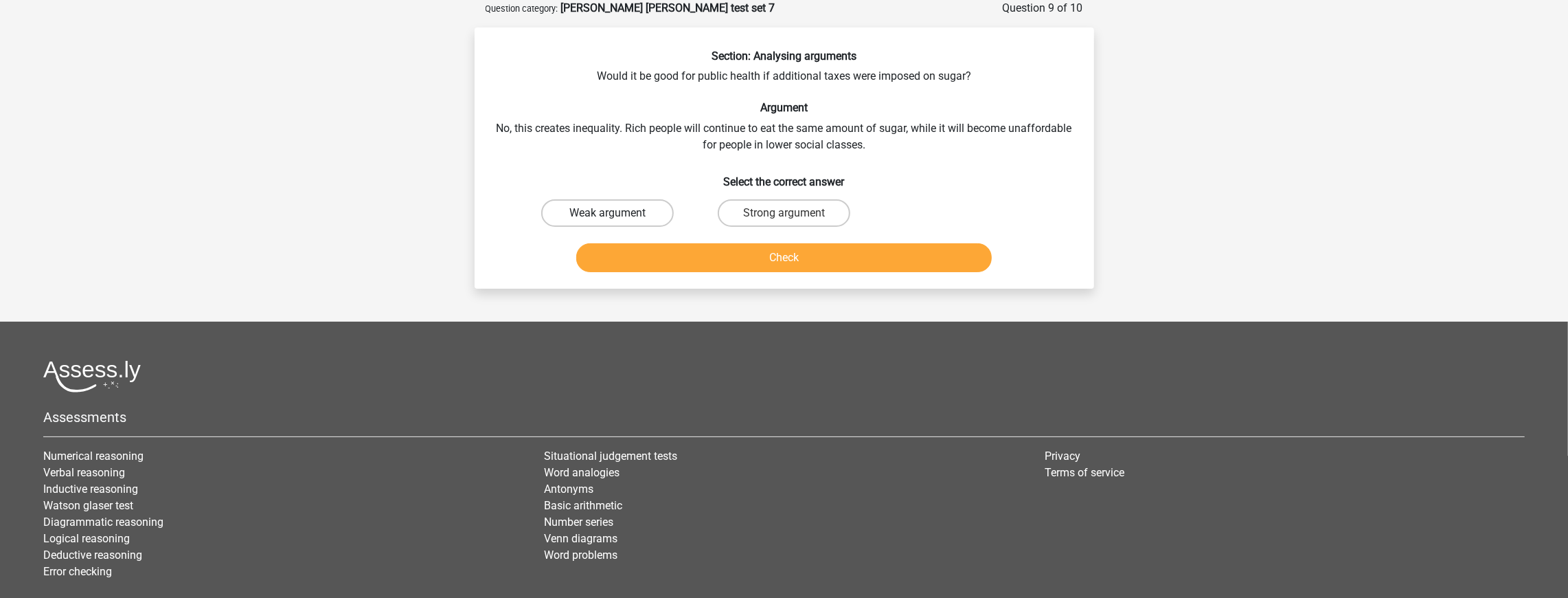
click at [630, 225] on label "Weak argument" at bounding box center [607, 212] width 133 height 27
click at [616, 222] on input "Weak argument" at bounding box center [612, 218] width 9 height 9
radio input "true"
click at [691, 254] on button "Check" at bounding box center [784, 257] width 416 height 29
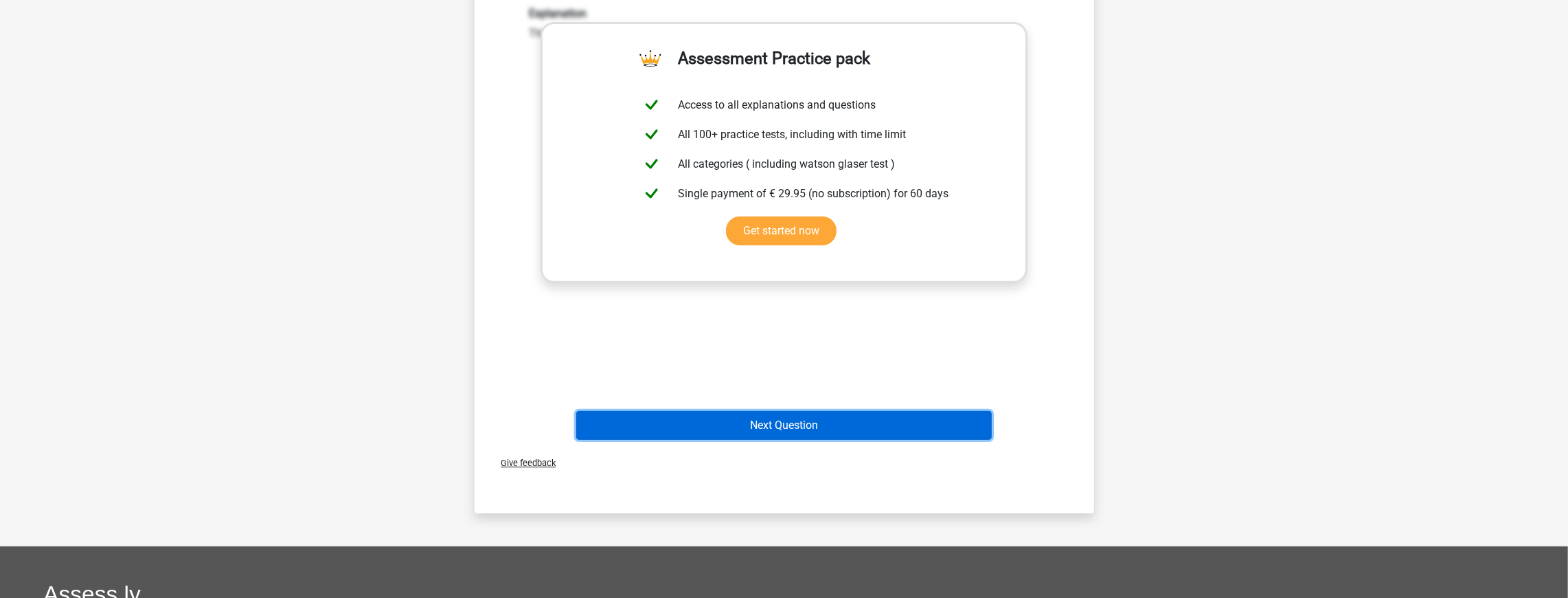
click at [799, 417] on button "Next Question" at bounding box center [784, 425] width 416 height 29
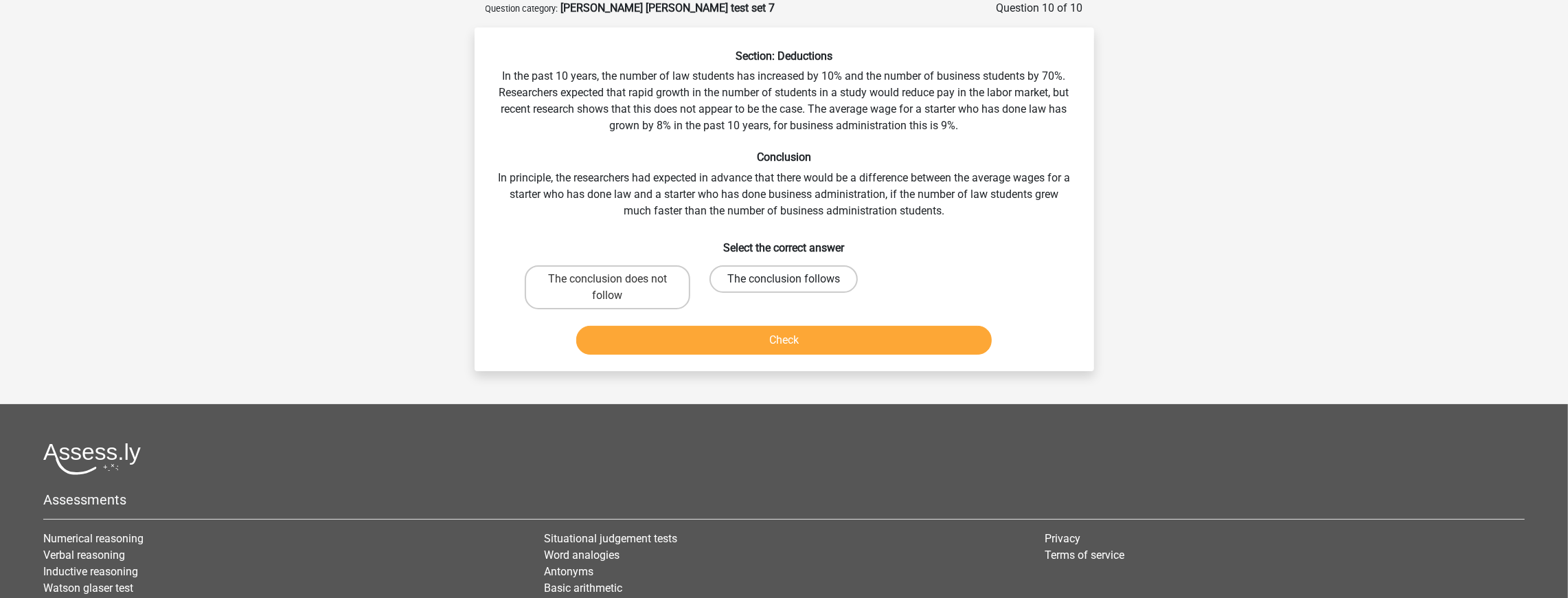
click at [762, 280] on label "The conclusion follows" at bounding box center [784, 278] width 148 height 27
click at [784, 280] on input "The conclusion follows" at bounding box center [788, 284] width 9 height 9
radio input "true"
click at [769, 348] on button "Check" at bounding box center [784, 340] width 416 height 29
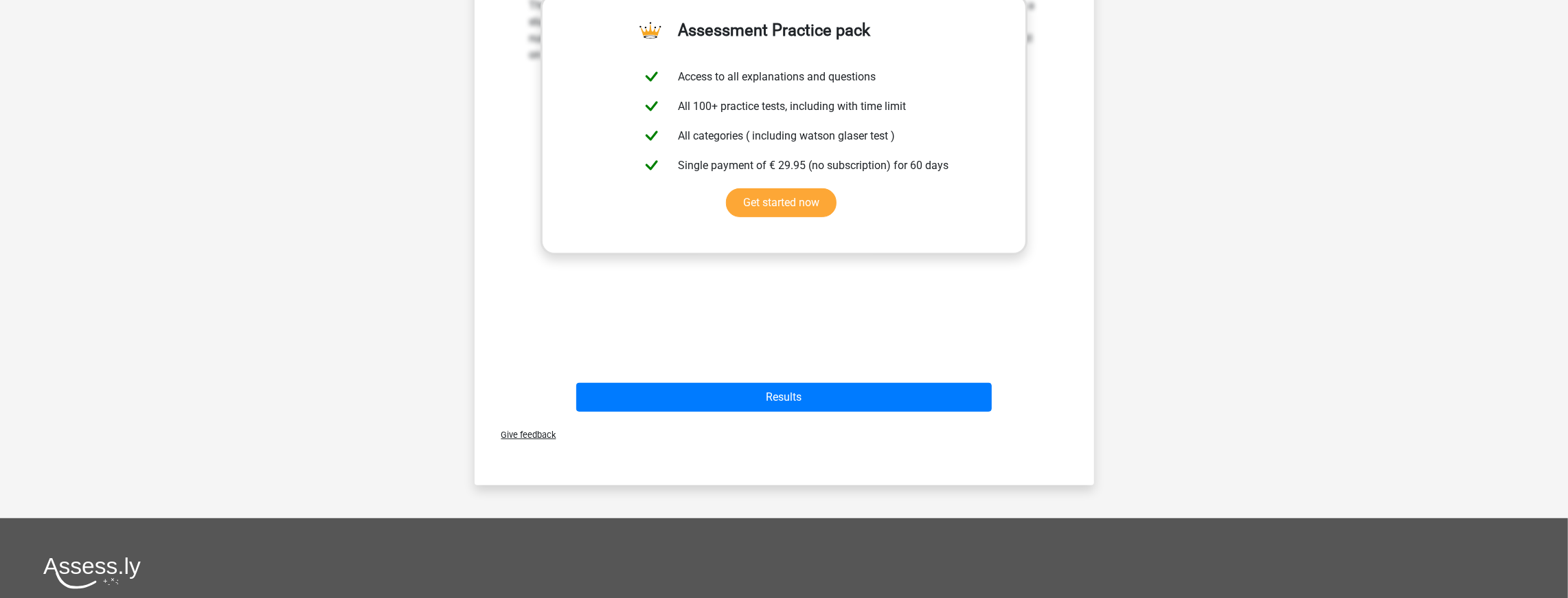
scroll to position [481, 0]
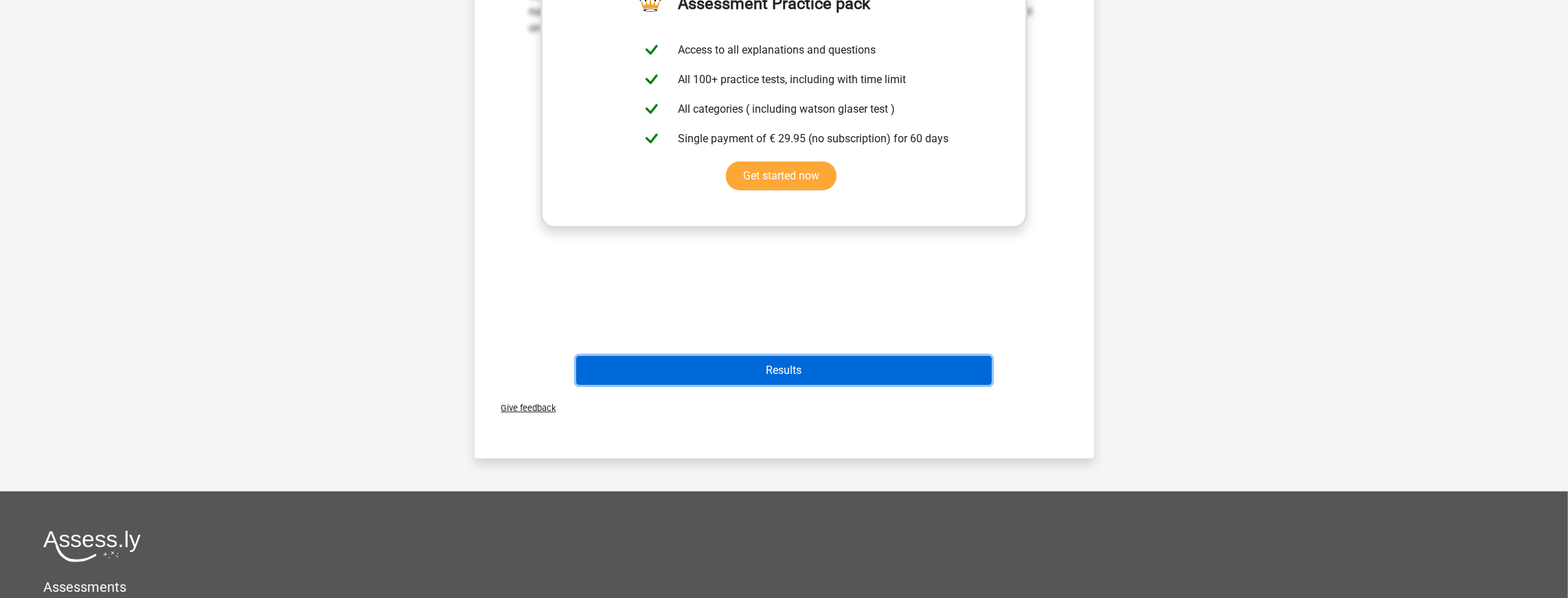
click at [789, 374] on button "Results" at bounding box center [784, 370] width 416 height 29
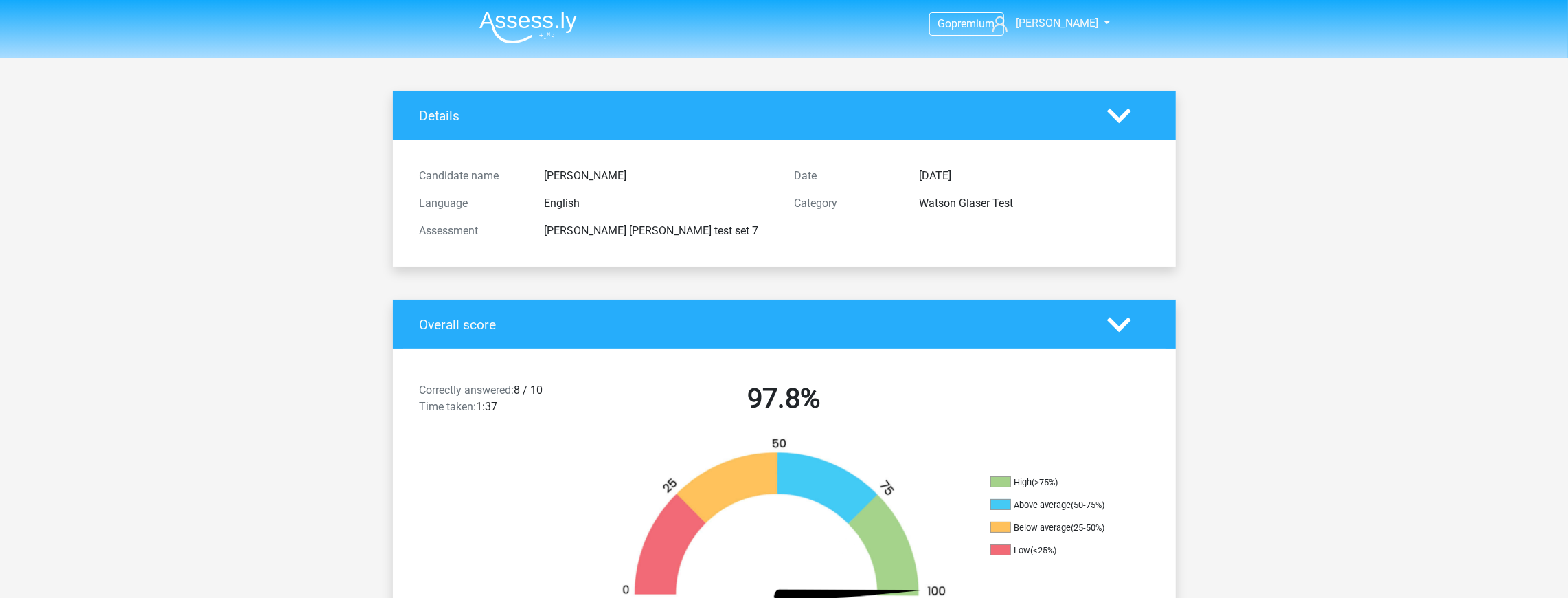
click at [522, 26] on img at bounding box center [527, 26] width 98 height 33
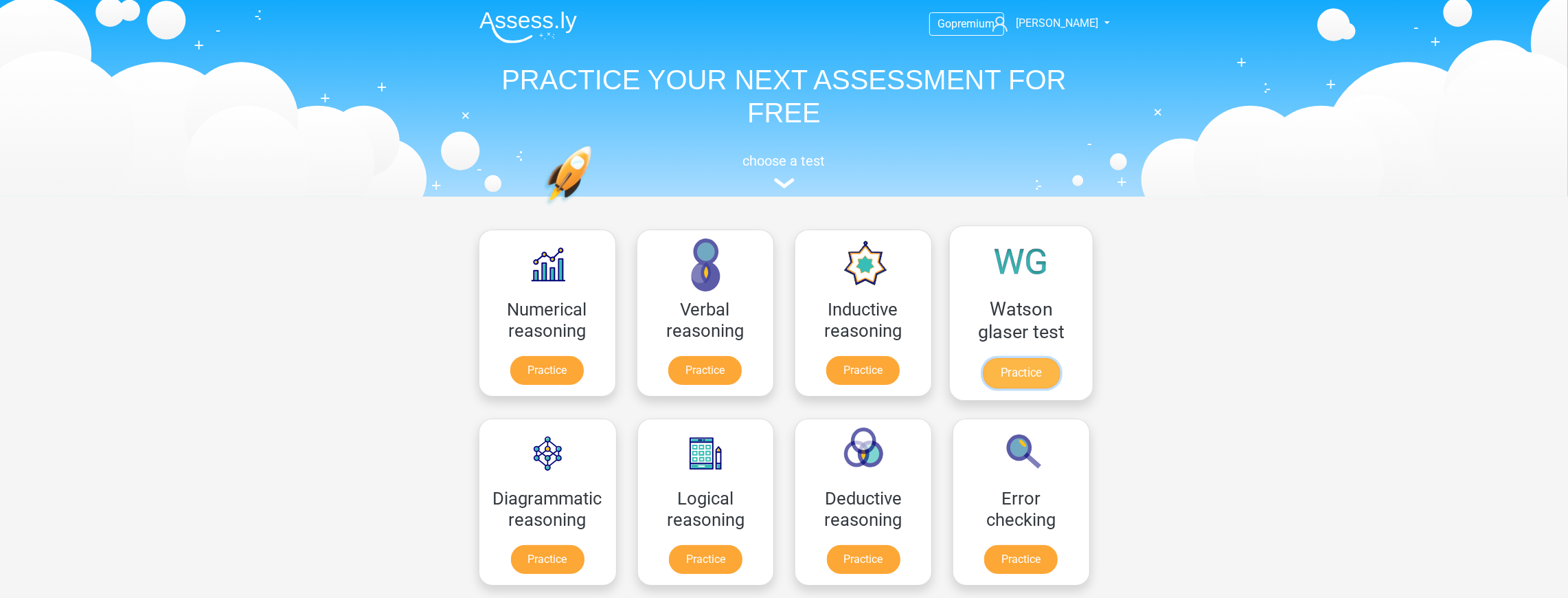
click at [1020, 383] on link "Practice" at bounding box center [1020, 373] width 77 height 30
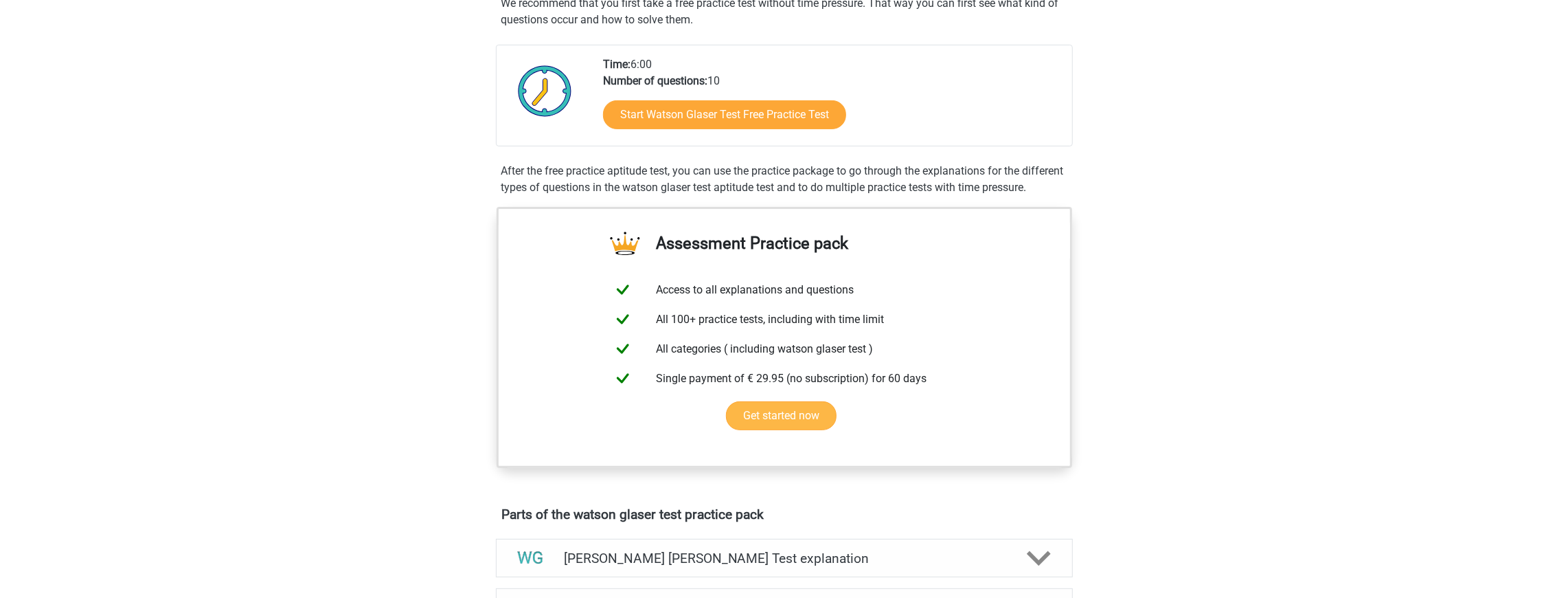
scroll to position [687, 0]
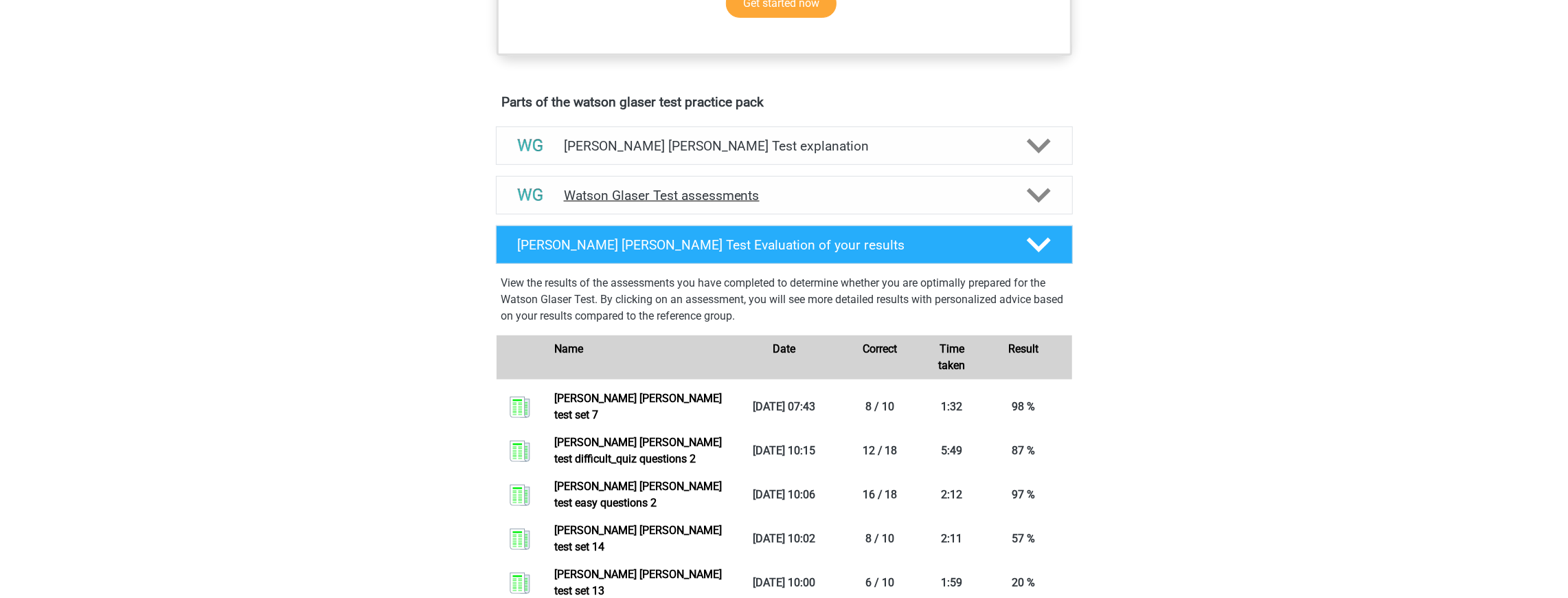
click at [757, 196] on div "Watson Glaser Test assessments" at bounding box center [784, 196] width 577 height 39
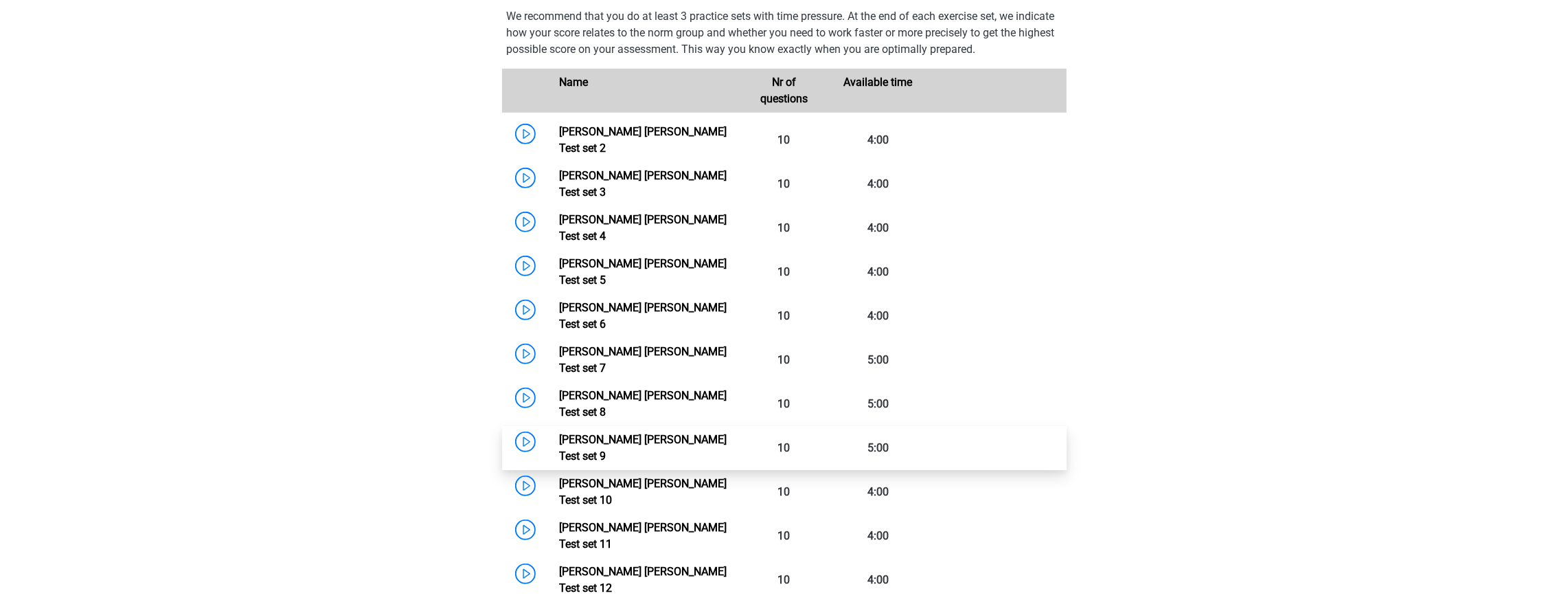
scroll to position [962, 0]
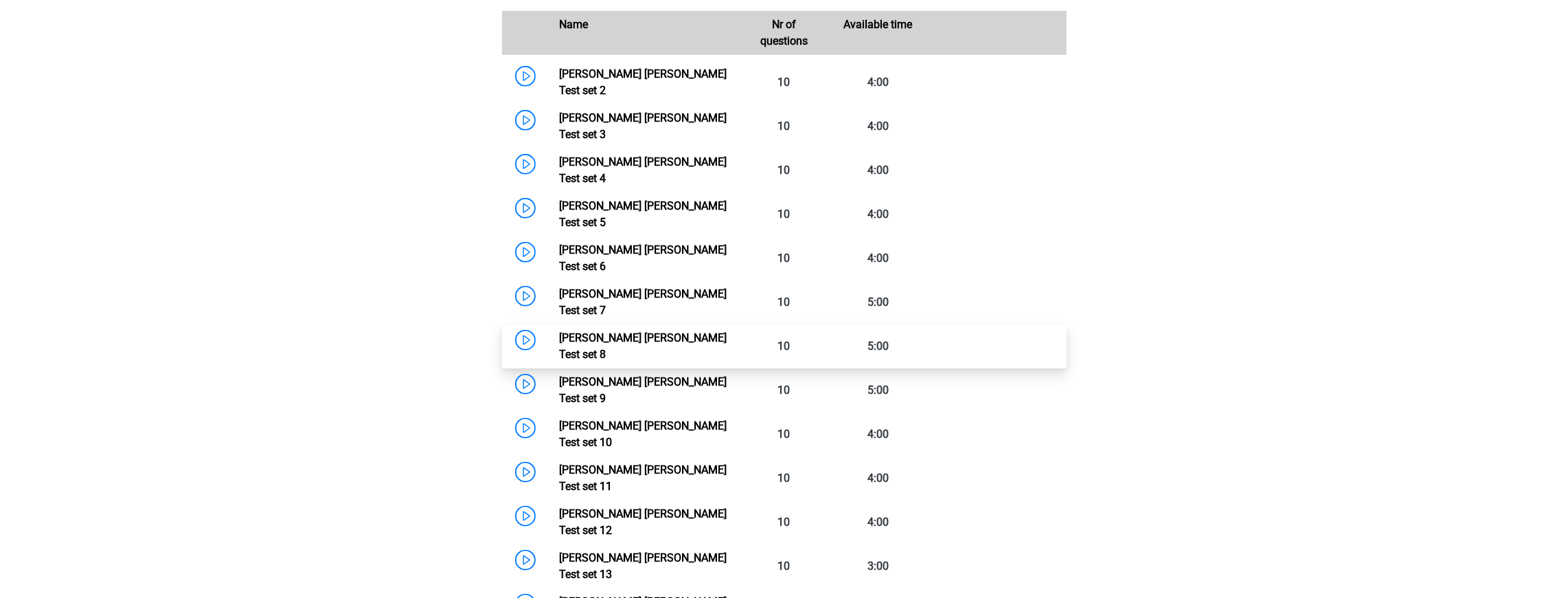
click at [688, 331] on link "Watson Glaser Test set 8" at bounding box center [643, 346] width 167 height 30
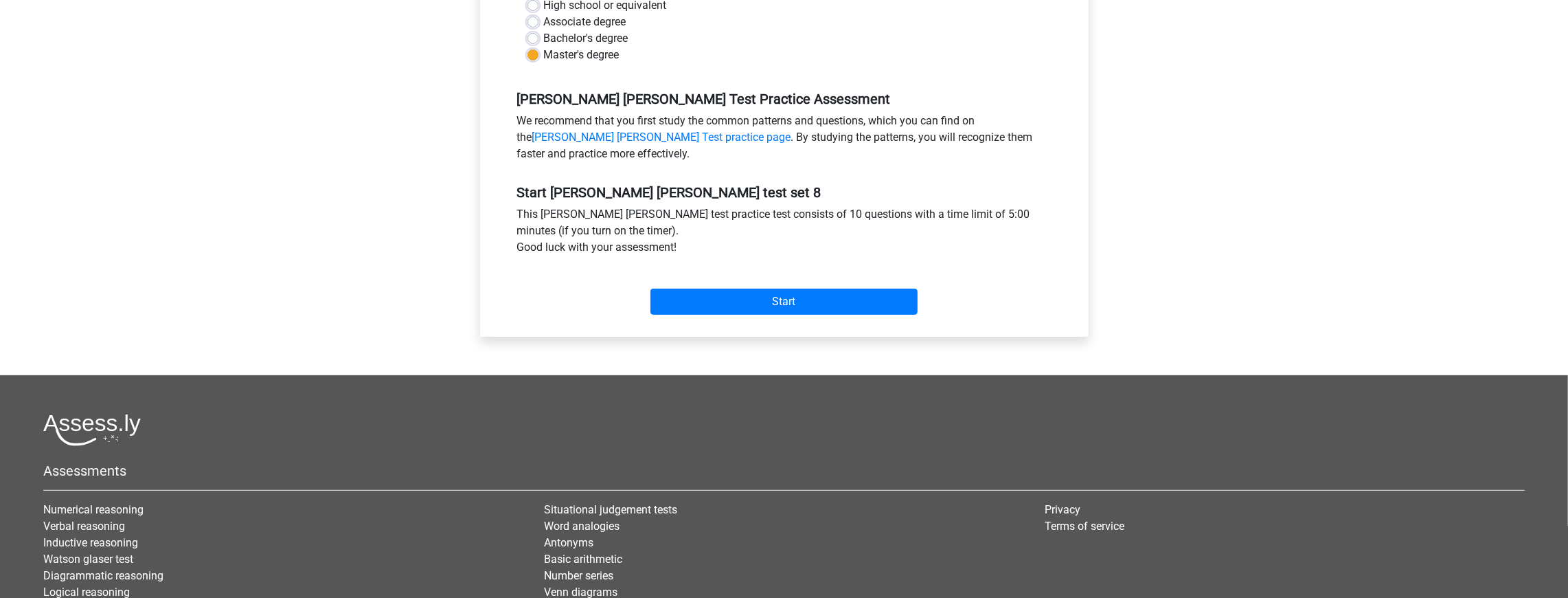
scroll to position [412, 0]
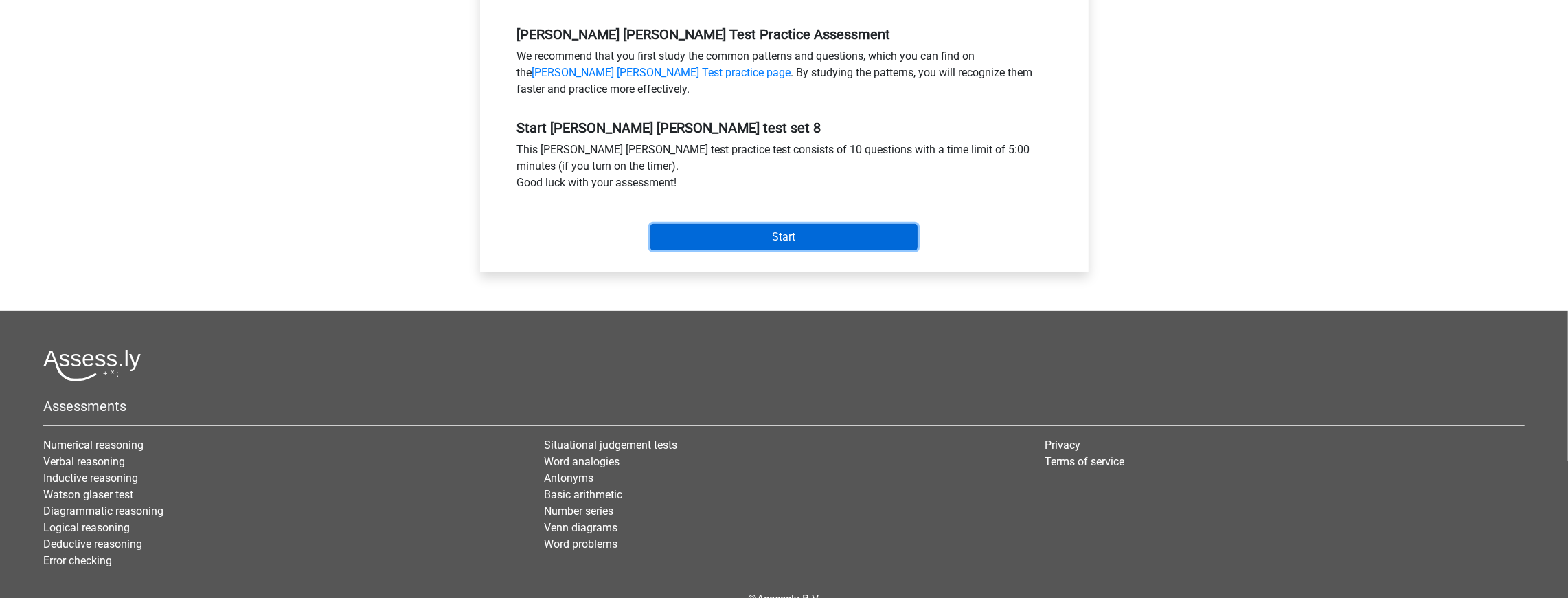
click at [806, 246] on input "Start" at bounding box center [784, 237] width 267 height 26
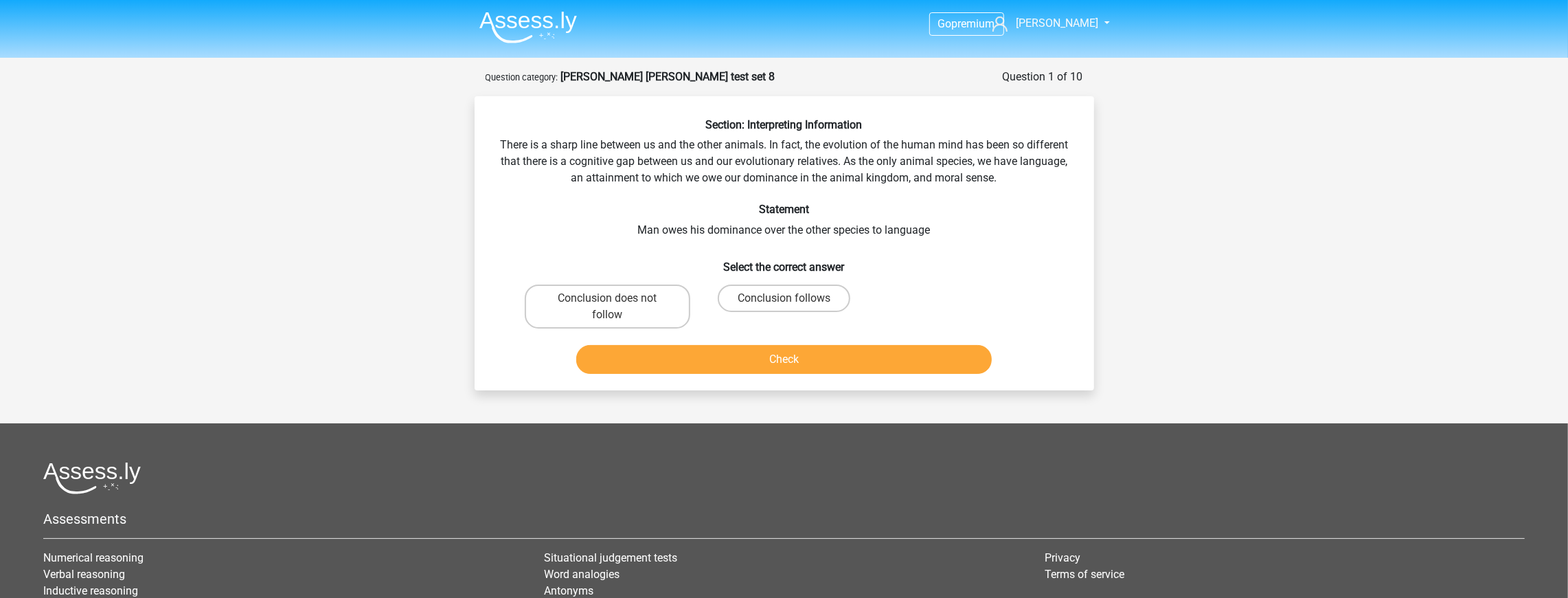
click at [857, 167] on div "Section: Interpreting Information There is a sharp line between us and the othe…" at bounding box center [784, 248] width 608 height 261
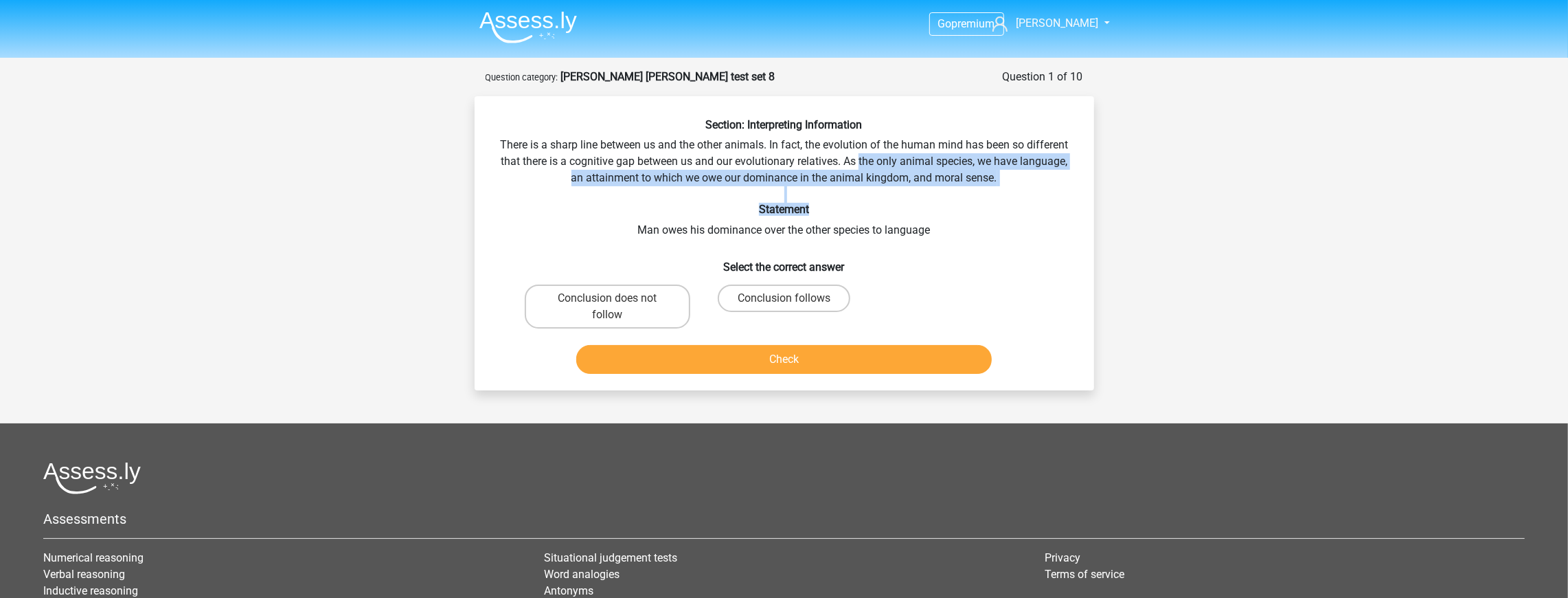
drag, startPoint x: 939, startPoint y: 188, endPoint x: 989, endPoint y: 236, distance: 69.3
click at [1030, 210] on div "Section: Interpreting Information There is a sharp line between us and the othe…" at bounding box center [784, 248] width 608 height 261
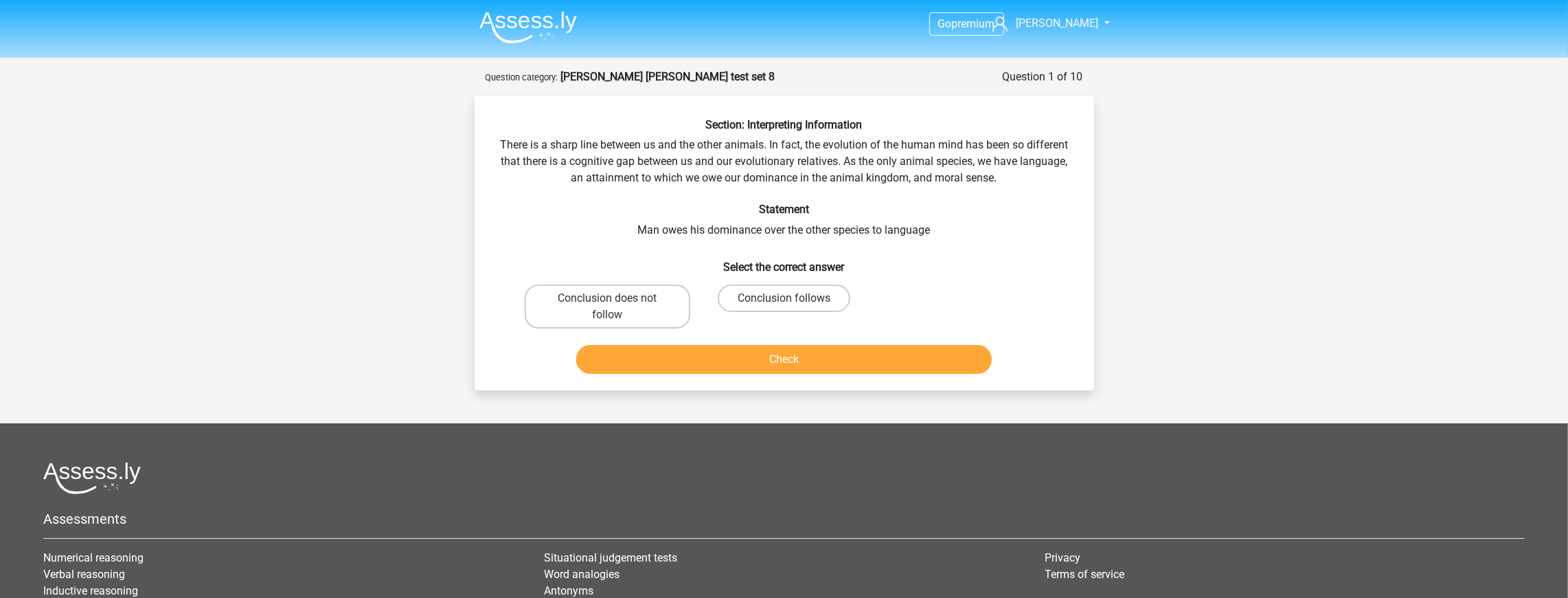
drag, startPoint x: 983, startPoint y: 244, endPoint x: 929, endPoint y: 258, distance: 55.8
click at [985, 244] on div "Section: Interpreting Information There is a sharp line between us and the othe…" at bounding box center [784, 248] width 608 height 261
click at [826, 294] on label "Conclusion follows" at bounding box center [784, 298] width 133 height 27
click at [792, 299] on input "Conclusion follows" at bounding box center [788, 303] width 9 height 9
radio input "true"
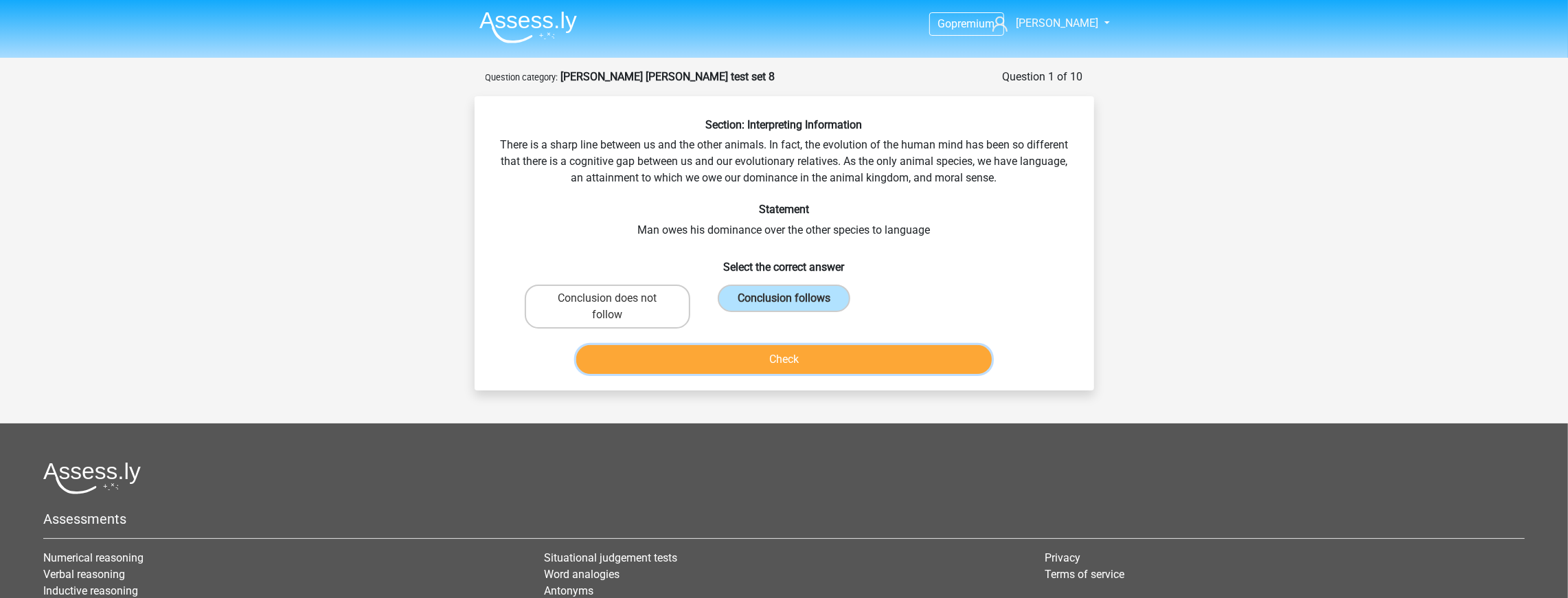
click at [806, 370] on button "Check" at bounding box center [784, 359] width 416 height 29
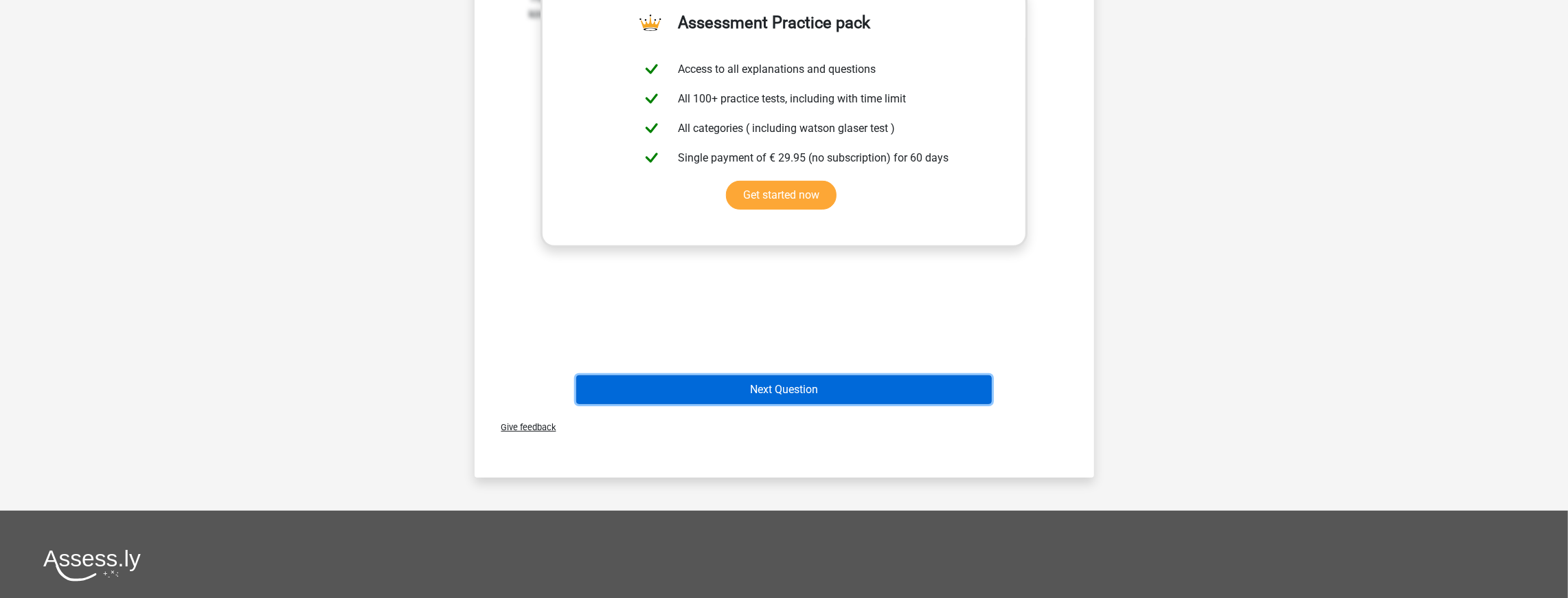
drag, startPoint x: 822, startPoint y: 378, endPoint x: 836, endPoint y: 368, distance: 17.2
click at [822, 378] on button "Next Question" at bounding box center [784, 389] width 416 height 29
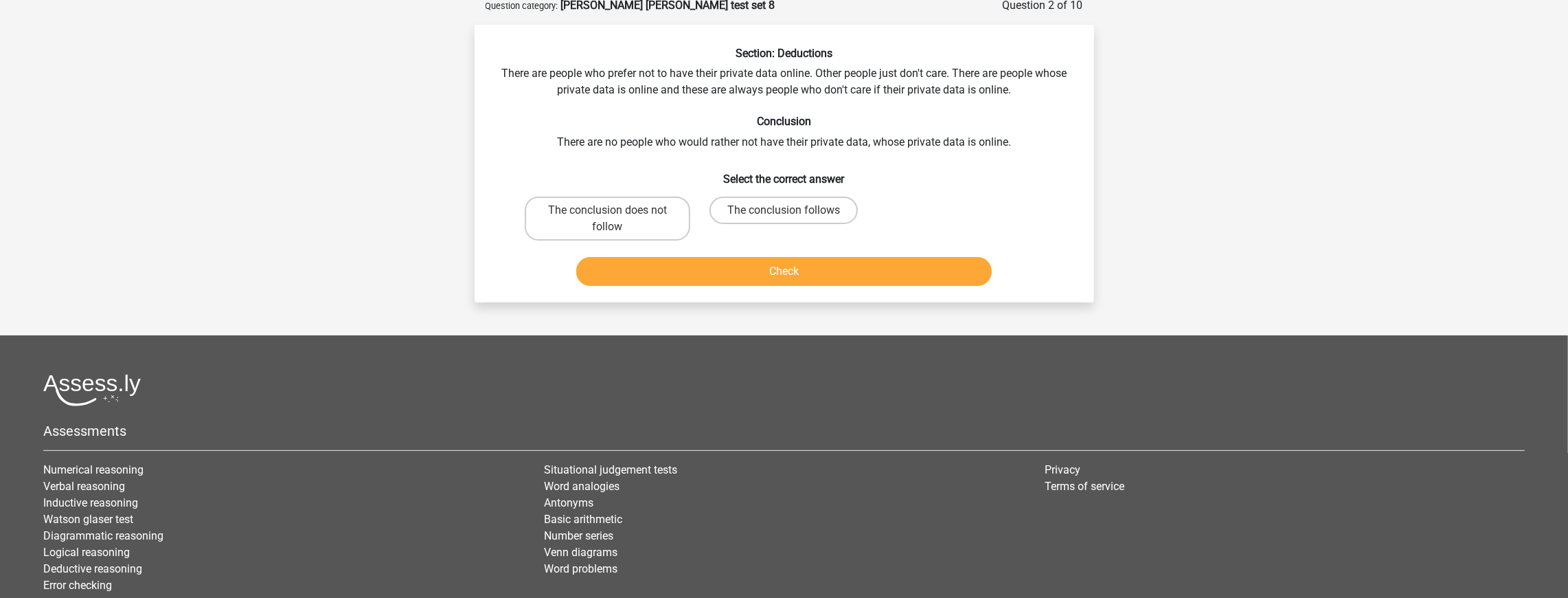
scroll to position [69, 0]
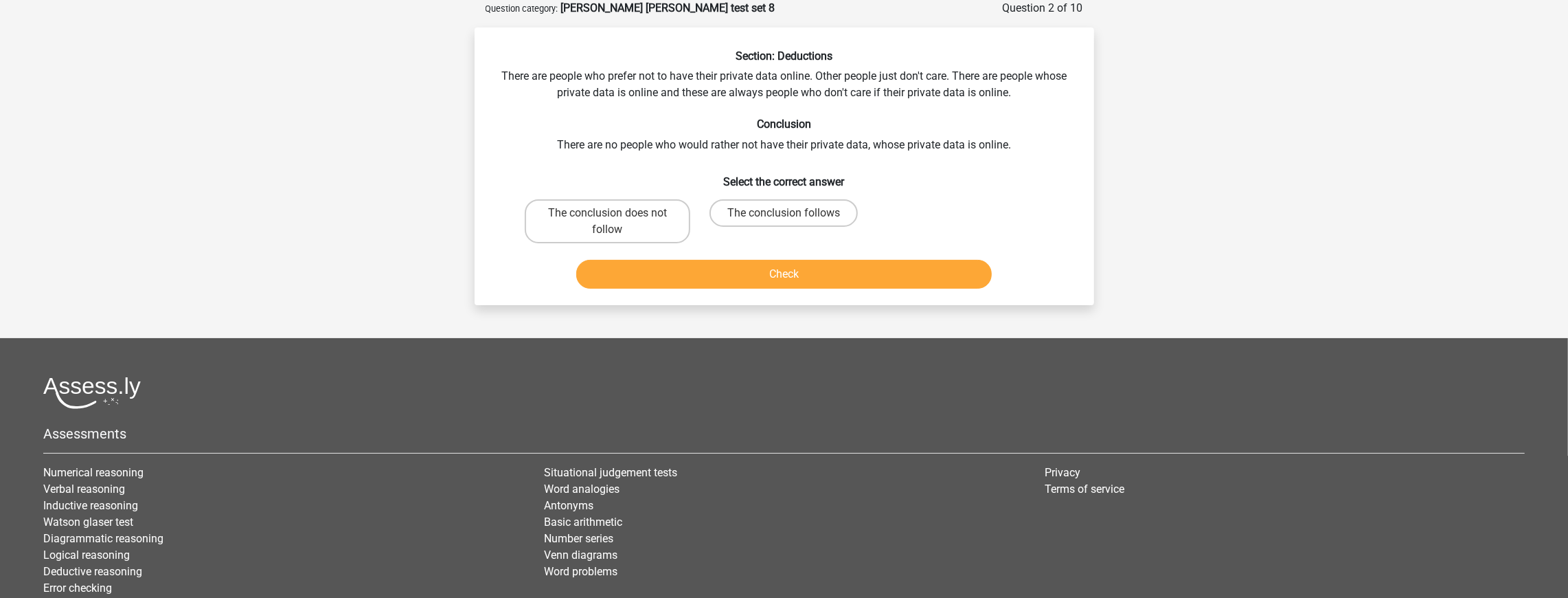
click at [1001, 147] on div "Section: Deductions There are people who prefer not to have their private data …" at bounding box center [784, 172] width 608 height 245
drag, startPoint x: 1001, startPoint y: 147, endPoint x: 880, endPoint y: 142, distance: 121.1
click at [882, 142] on div "Section: Deductions There are people who prefer not to have their private data …" at bounding box center [784, 172] width 608 height 245
click at [871, 142] on div "Section: Deductions There are people who prefer not to have their private data …" at bounding box center [784, 172] width 608 height 245
drag, startPoint x: 871, startPoint y: 142, endPoint x: 912, endPoint y: 144, distance: 41.0
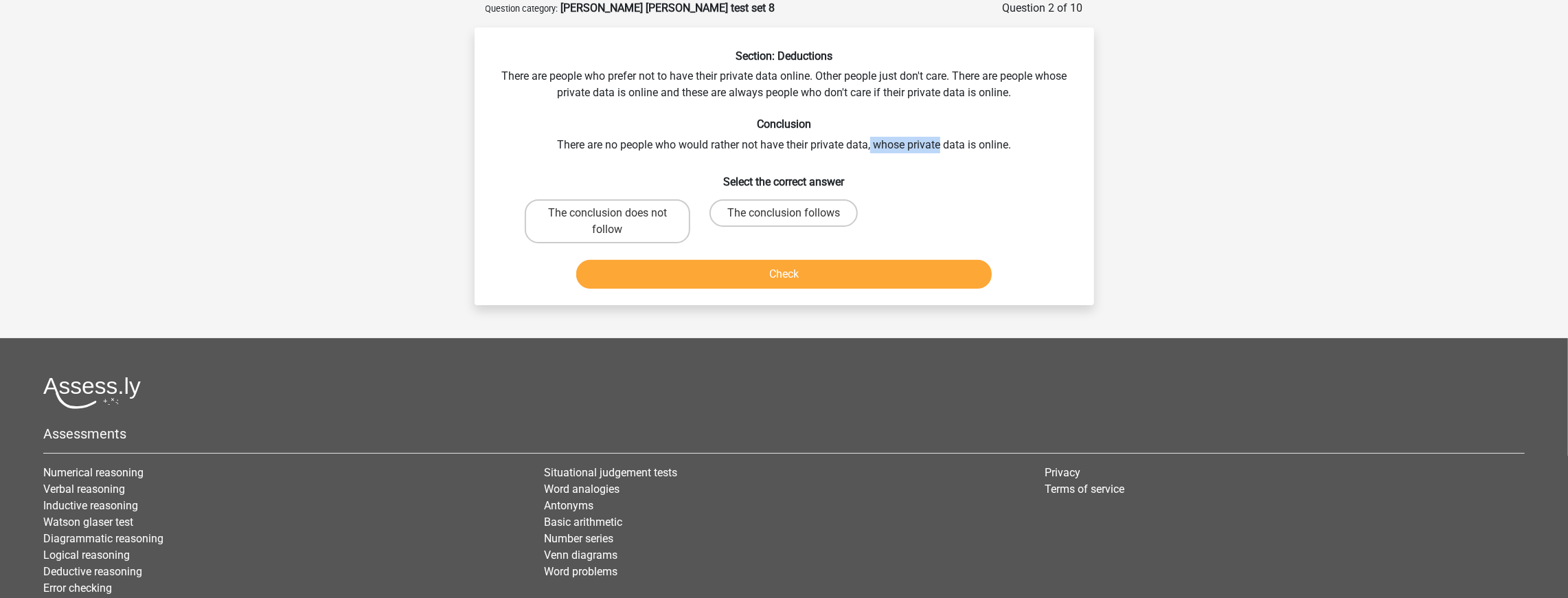
click at [912, 144] on div "Section: Deductions There are people who prefer not to have their private data …" at bounding box center [784, 172] width 608 height 245
click at [910, 145] on div "Section: Deductions There are people who prefer not to have their private data …" at bounding box center [784, 172] width 608 height 245
click at [777, 210] on label "The conclusion follows" at bounding box center [784, 212] width 148 height 27
click at [784, 213] on input "The conclusion follows" at bounding box center [788, 218] width 9 height 9
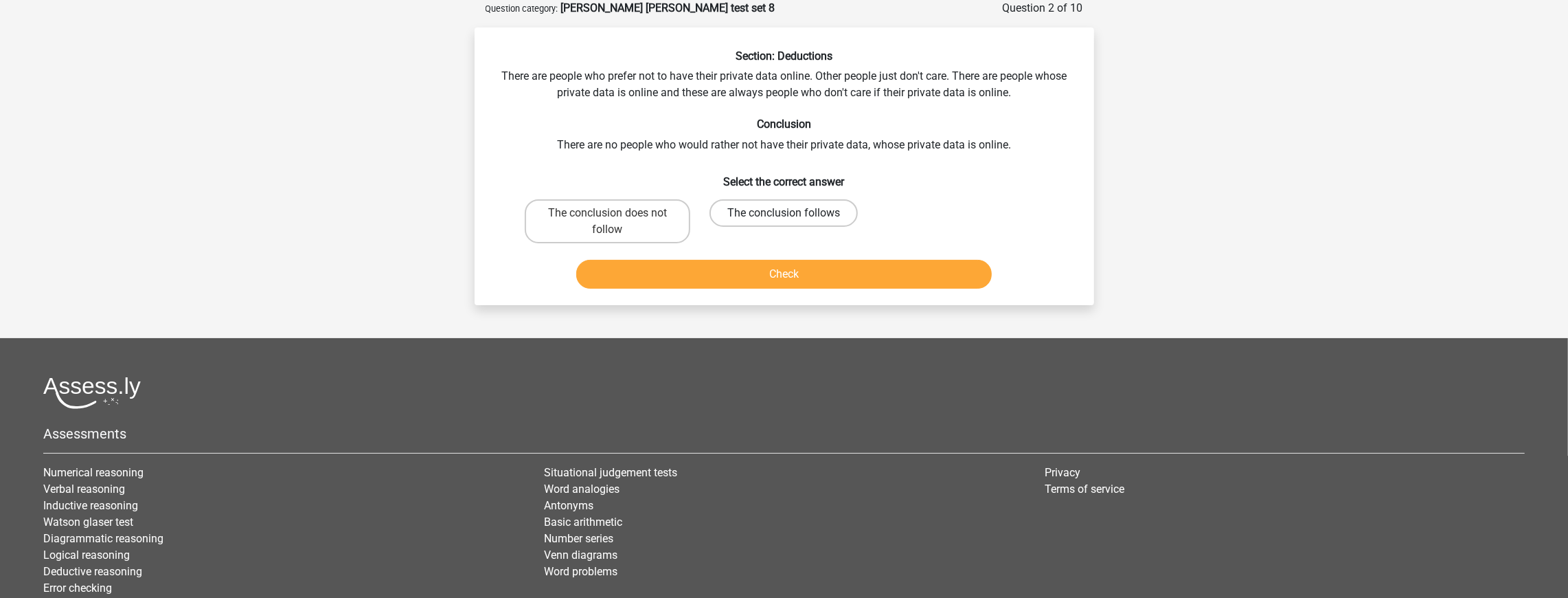
radio input "true"
click at [607, 226] on label "The conclusion does not follow" at bounding box center [607, 221] width 166 height 44
click at [607, 222] on input "The conclusion does not follow" at bounding box center [612, 218] width 9 height 9
radio input "true"
click at [746, 287] on button "Check" at bounding box center [784, 274] width 416 height 29
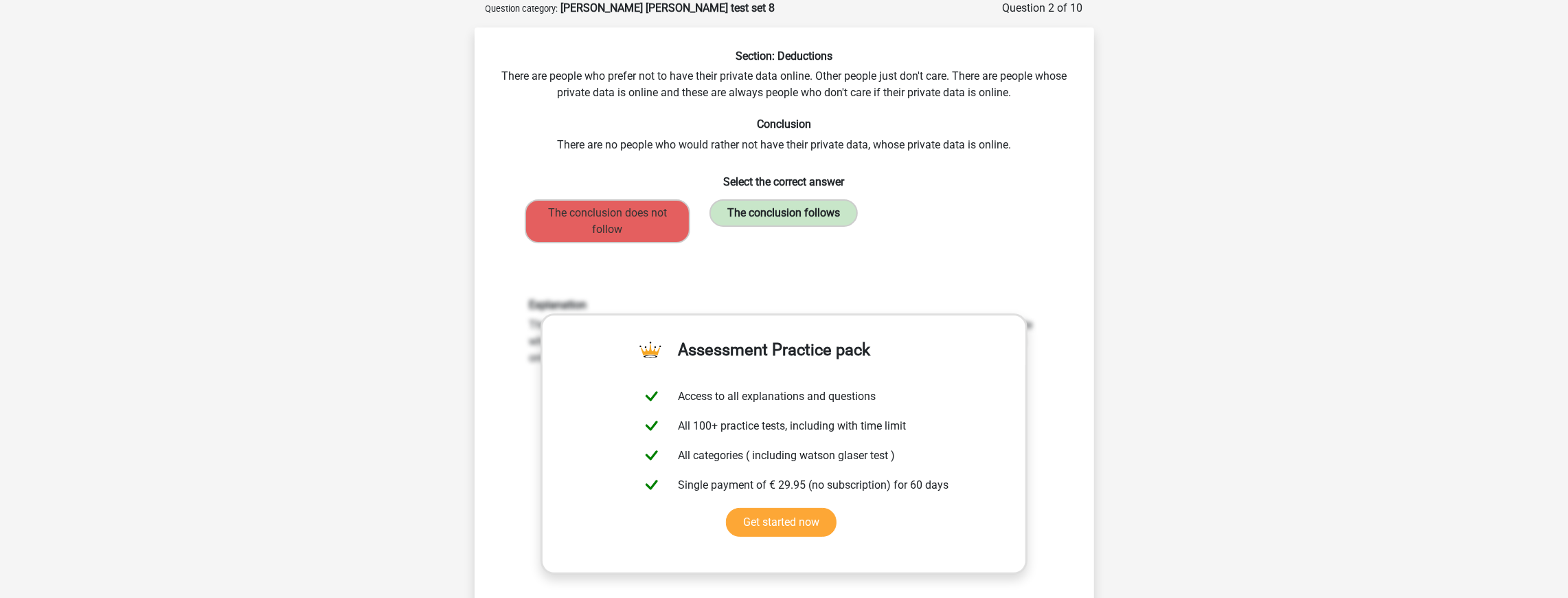
click at [796, 225] on label "The conclusion follows" at bounding box center [784, 212] width 148 height 27
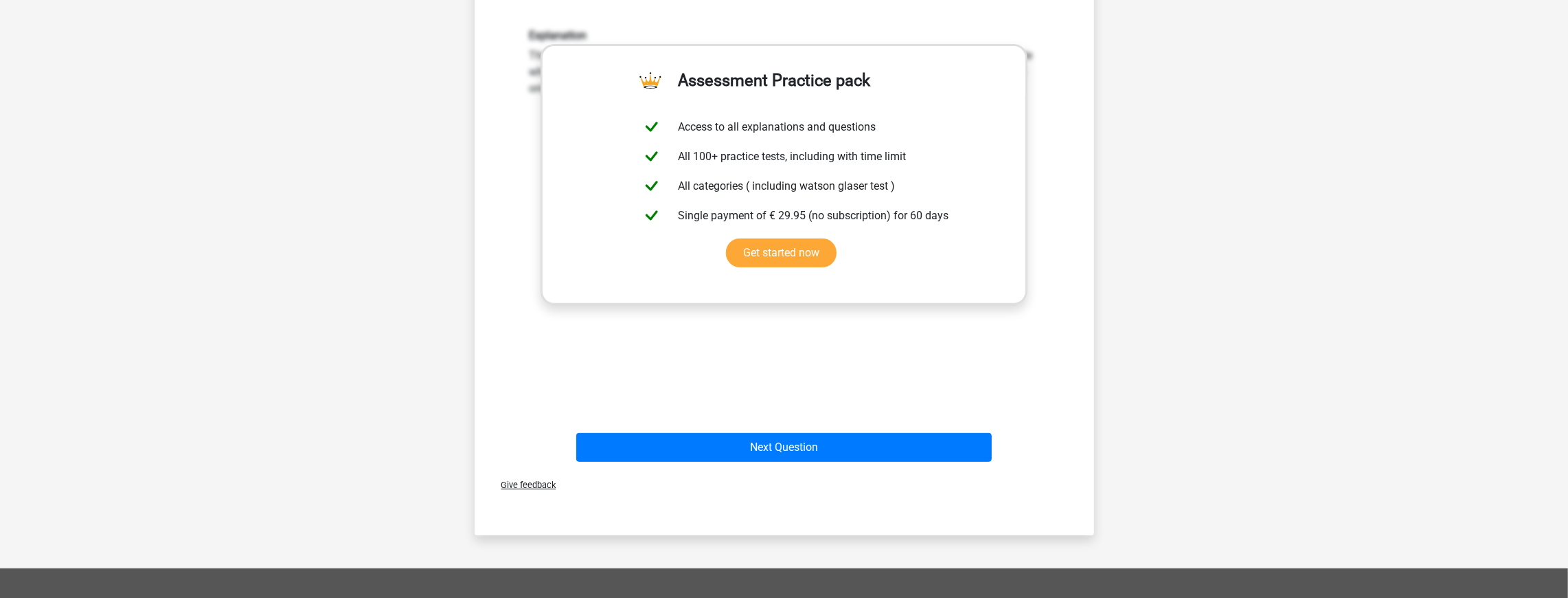
scroll to position [343, 0]
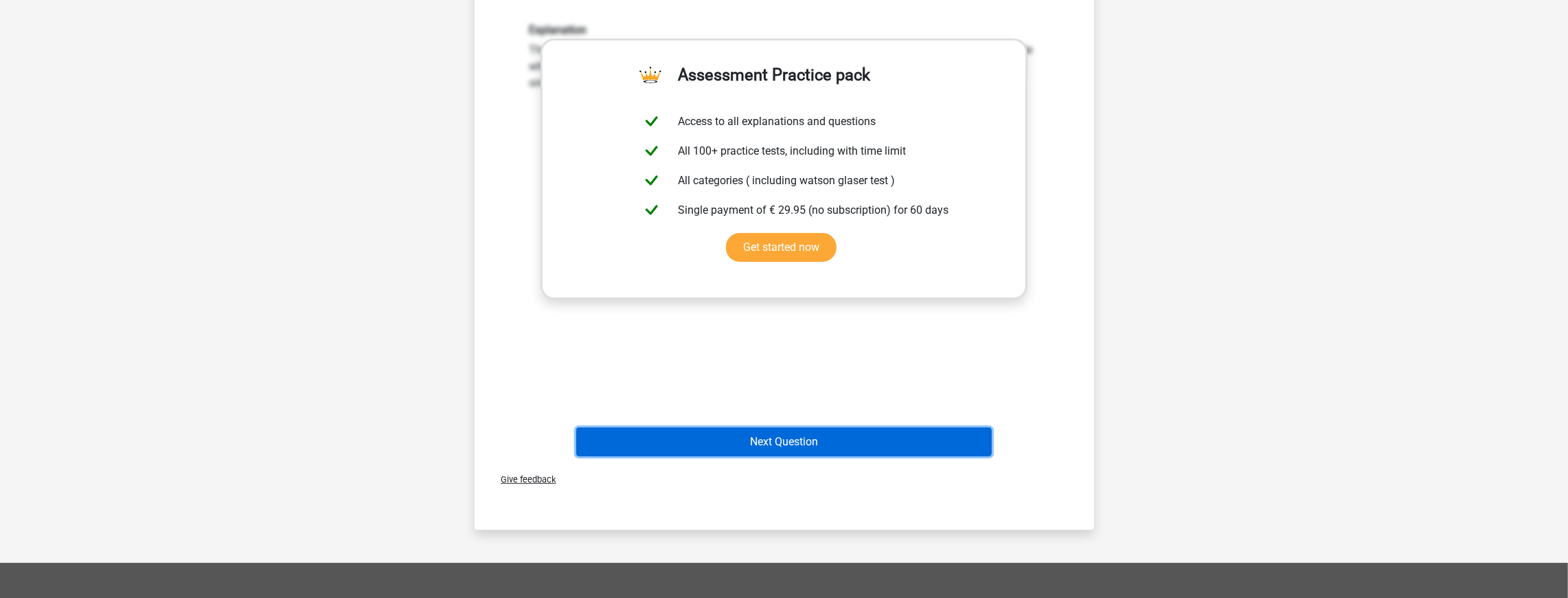
click at [806, 445] on button "Next Question" at bounding box center [784, 441] width 416 height 29
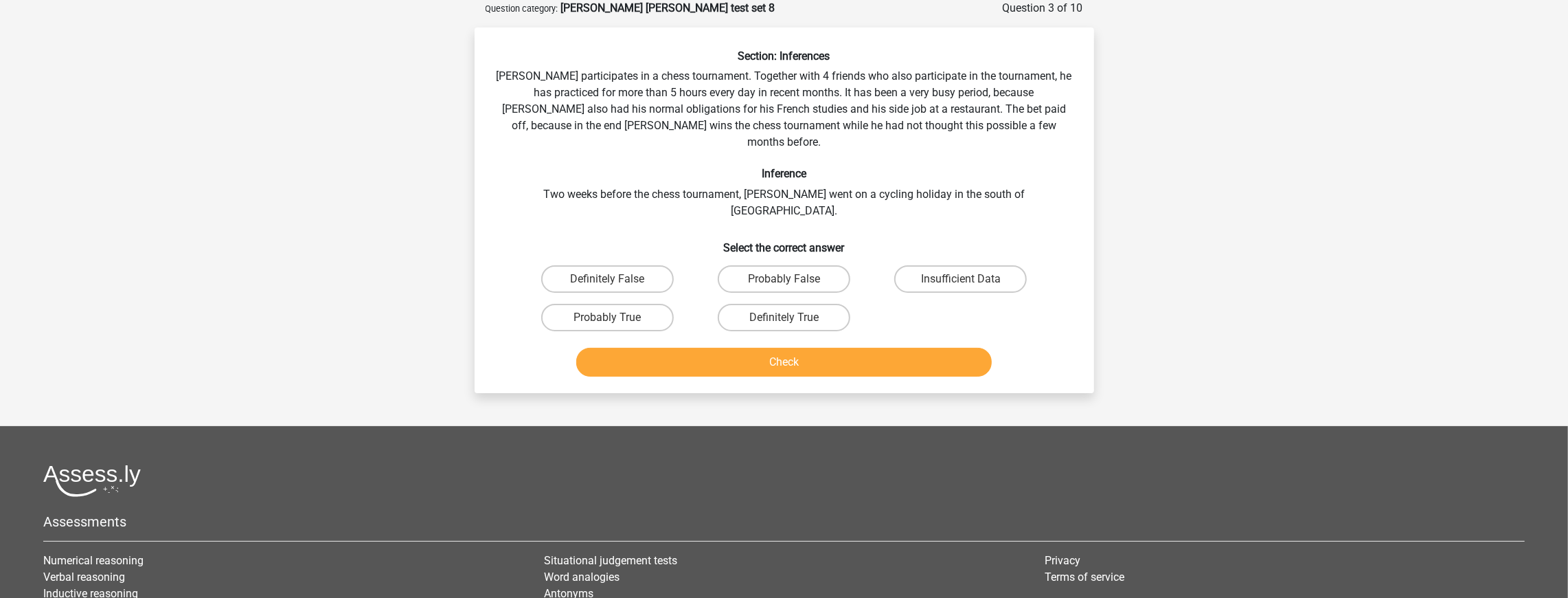
scroll to position [69, 0]
click at [644, 265] on label "Definitely False" at bounding box center [607, 278] width 133 height 27
click at [616, 279] on input "Definitely False" at bounding box center [612, 284] width 9 height 9
radio input "true"
click at [779, 348] on div "Check" at bounding box center [784, 365] width 530 height 34
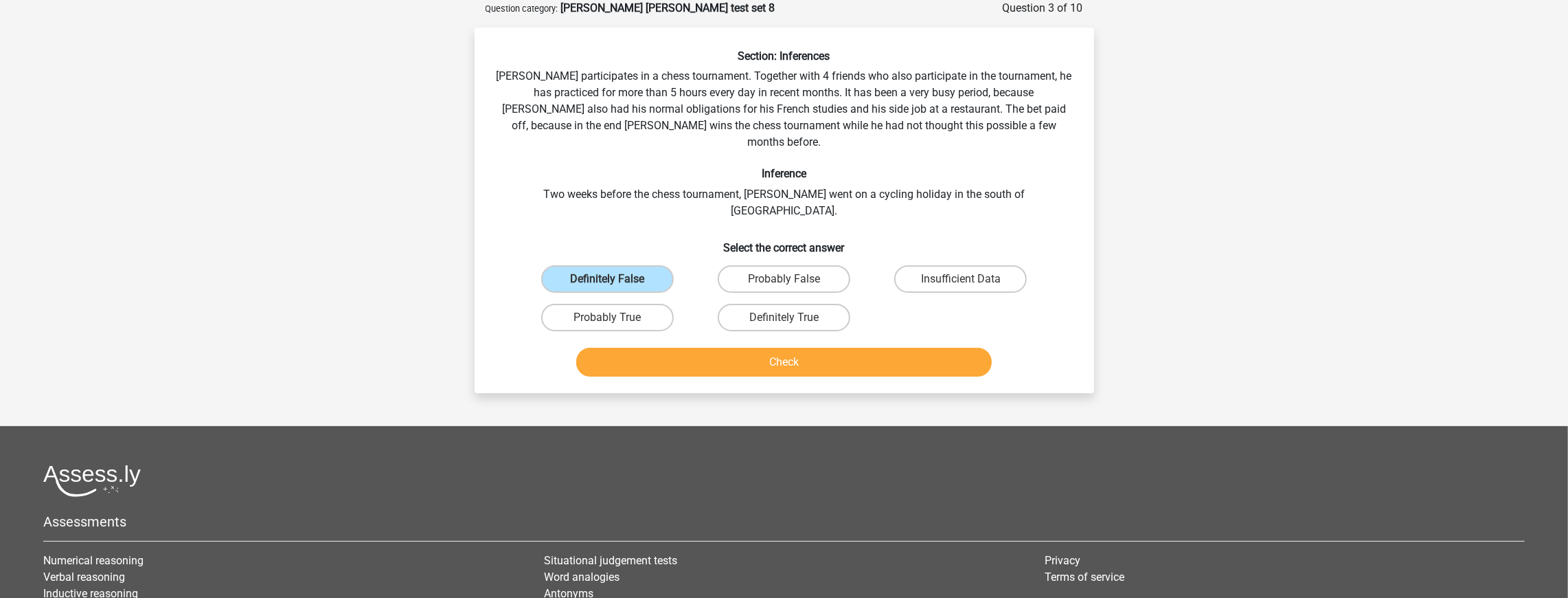
click at [779, 348] on div "Check" at bounding box center [784, 365] width 530 height 34
click at [791, 348] on button "Check" at bounding box center [784, 362] width 416 height 29
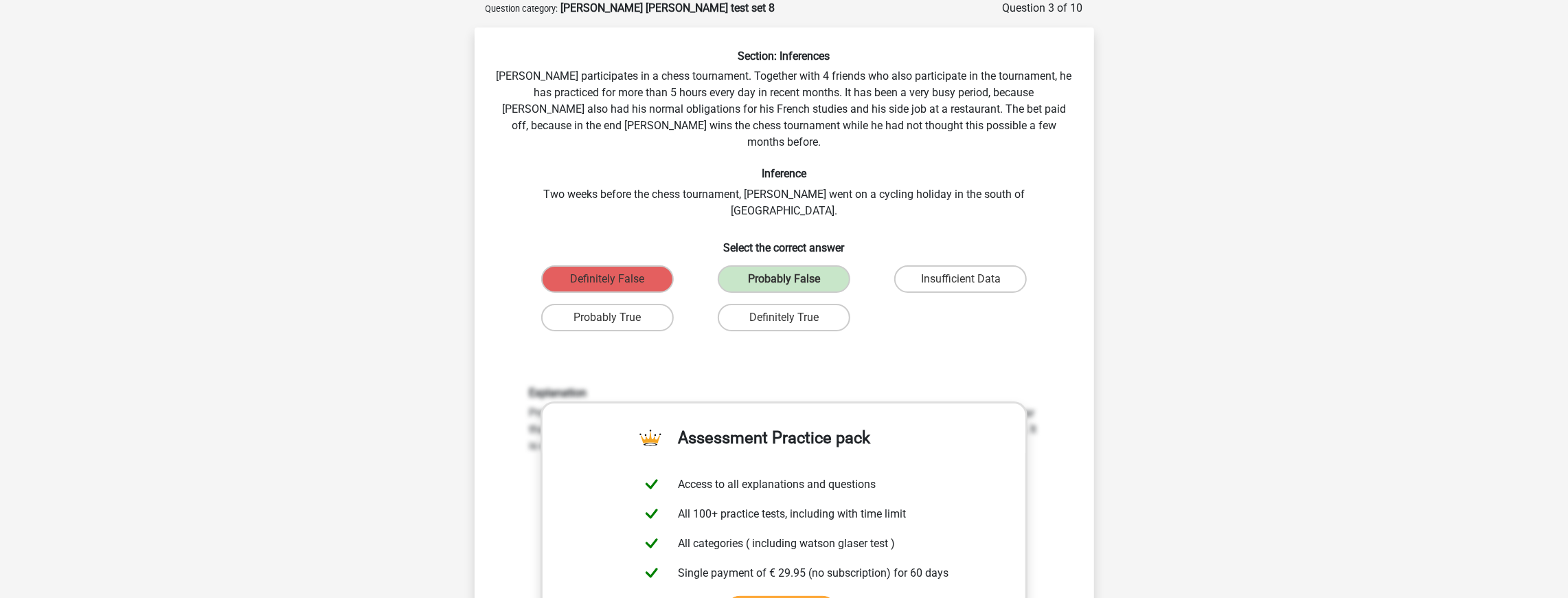
click at [809, 260] on div "Probably False" at bounding box center [784, 279] width 176 height 39
click at [817, 265] on label "Probably False" at bounding box center [784, 278] width 133 height 27
click at [816, 265] on label "Probably False" at bounding box center [784, 278] width 133 height 27
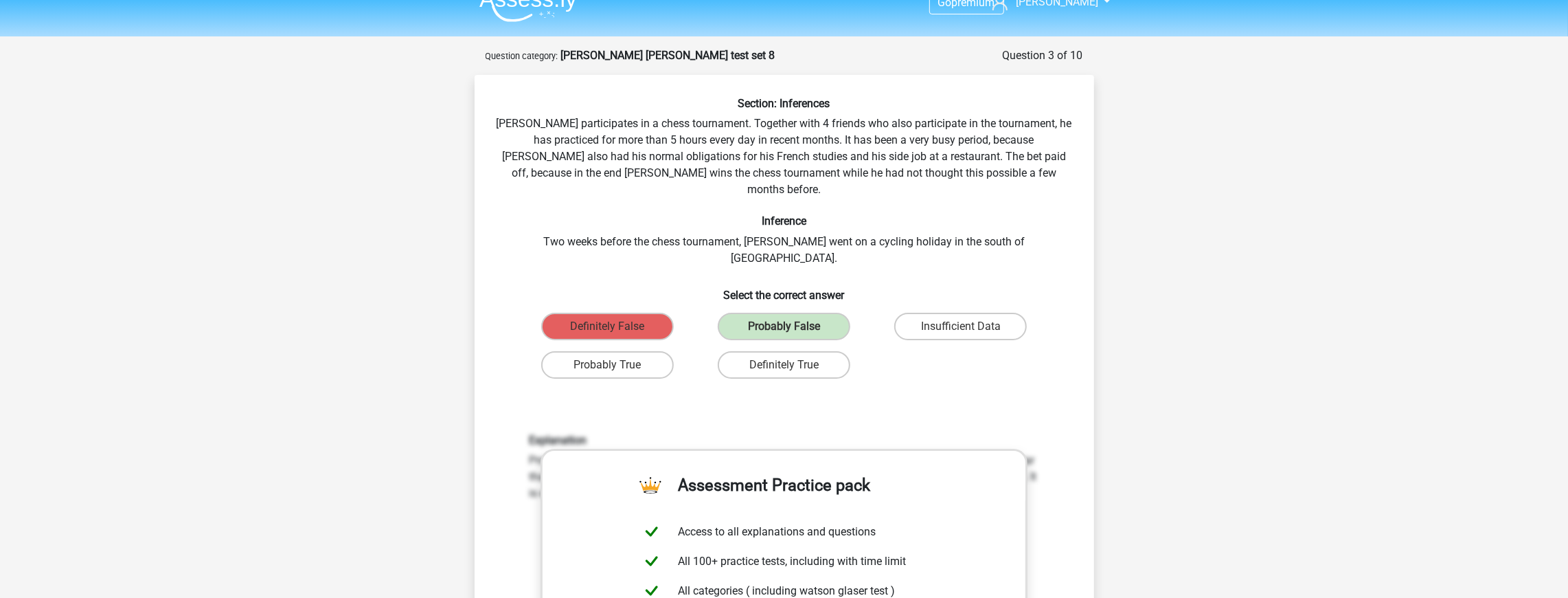
scroll to position [0, 0]
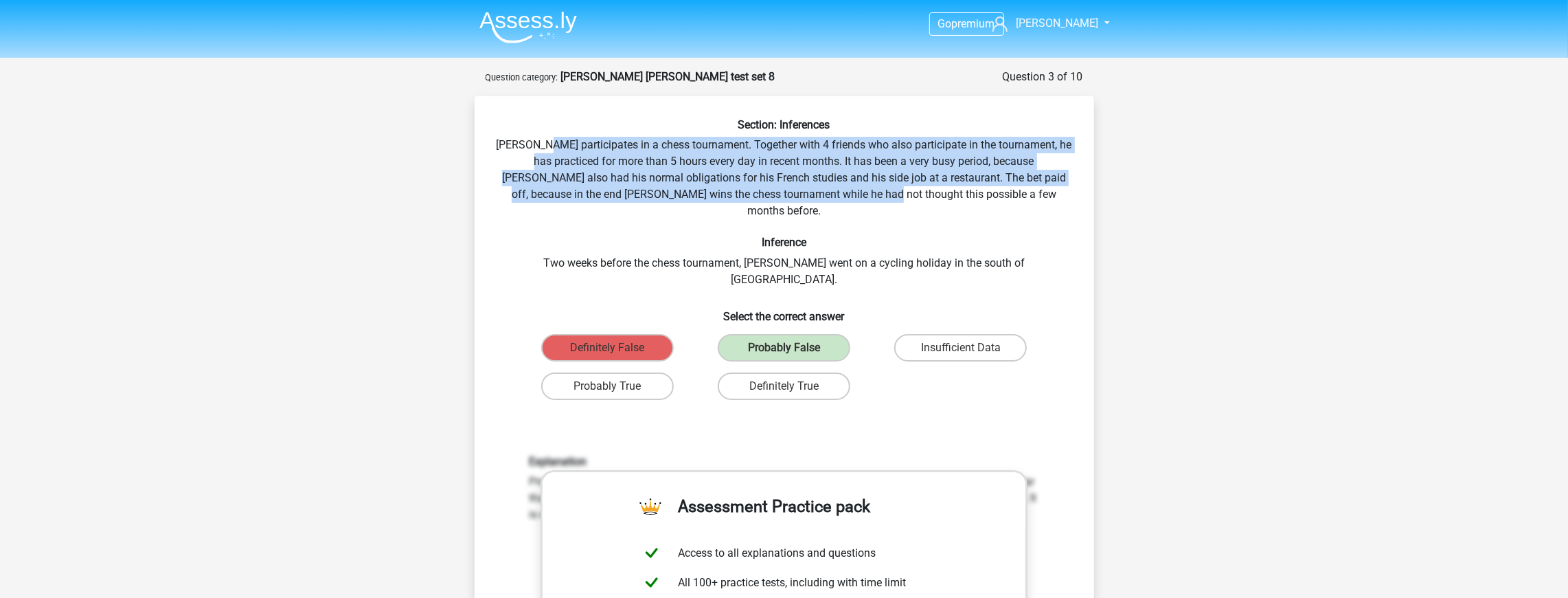
drag, startPoint x: 559, startPoint y: 153, endPoint x: 895, endPoint y: 189, distance: 337.9
click at [895, 189] on div "Section: Inferences Pablo participates in a chess tournament. Together with 4 f…" at bounding box center [784, 506] width 608 height 775
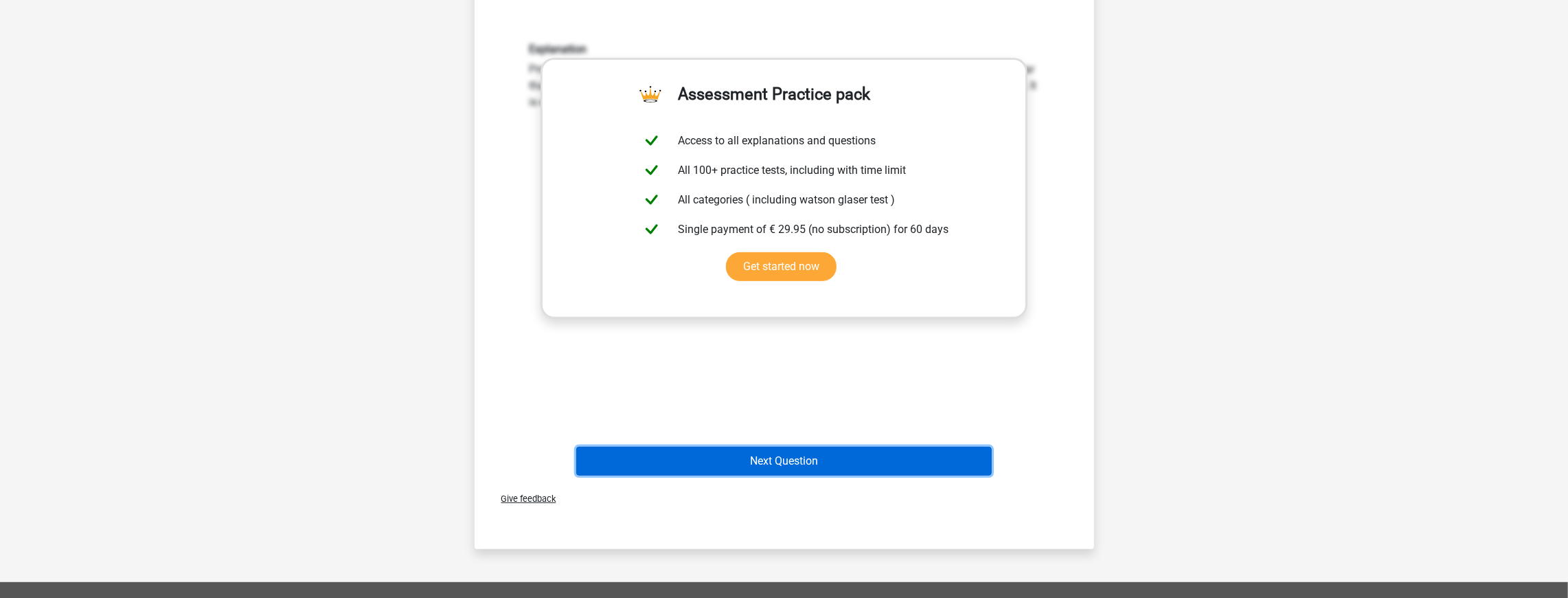
click at [789, 447] on button "Next Question" at bounding box center [784, 461] width 416 height 29
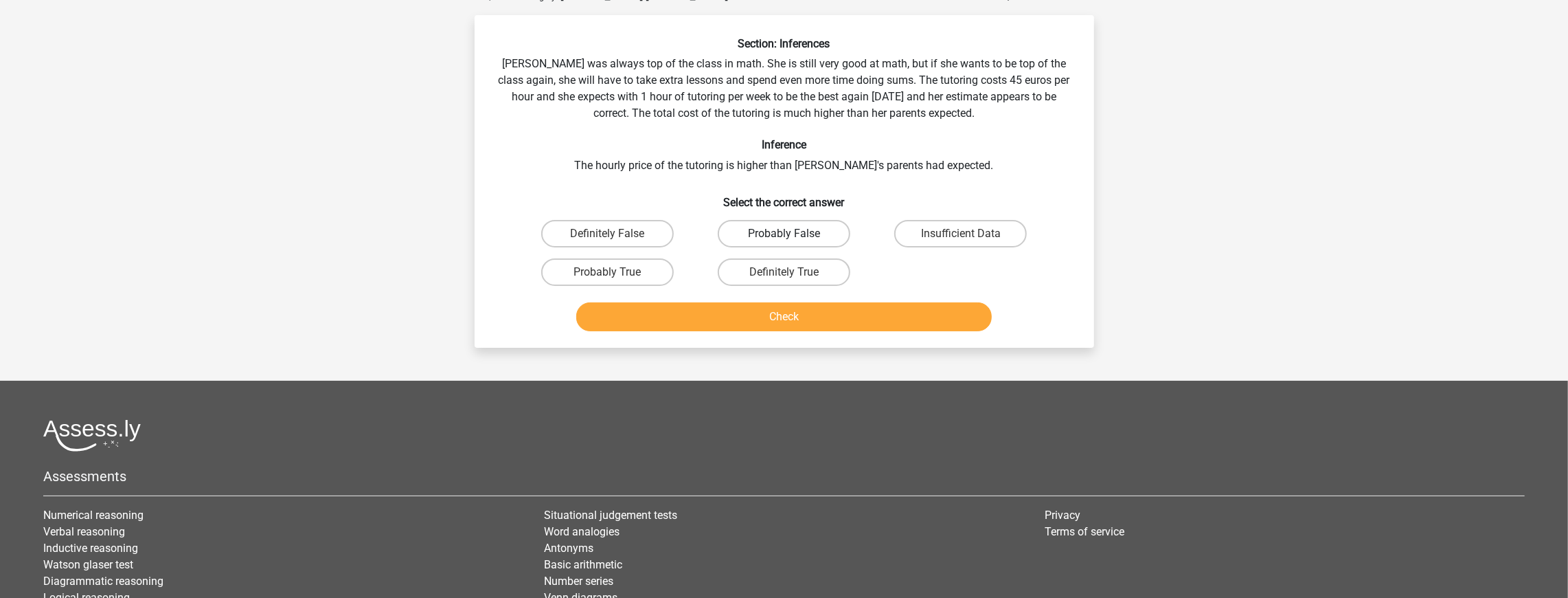
scroll to position [69, 0]
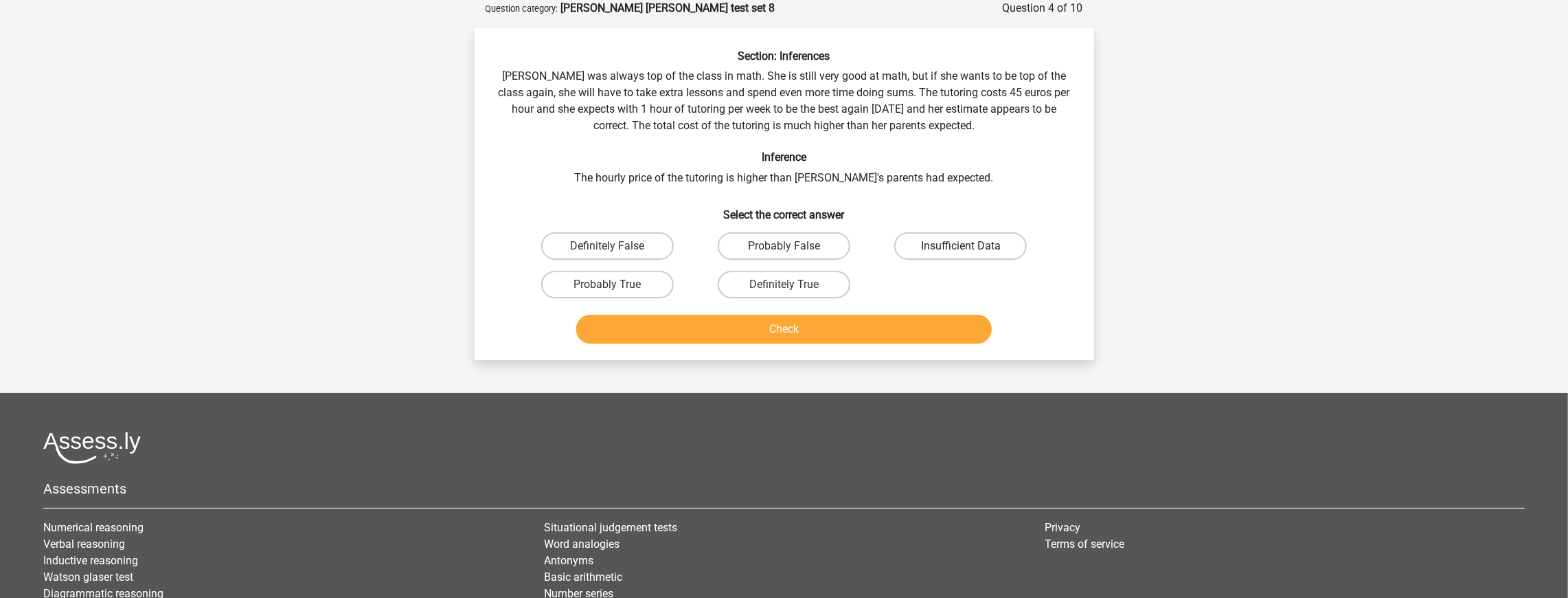
click at [932, 255] on label "Insufficient Data" at bounding box center [961, 246] width 133 height 27
click at [961, 255] on input "Insufficient Data" at bounding box center [965, 250] width 9 height 9
radio input "true"
click at [853, 329] on button "Check" at bounding box center [784, 329] width 416 height 29
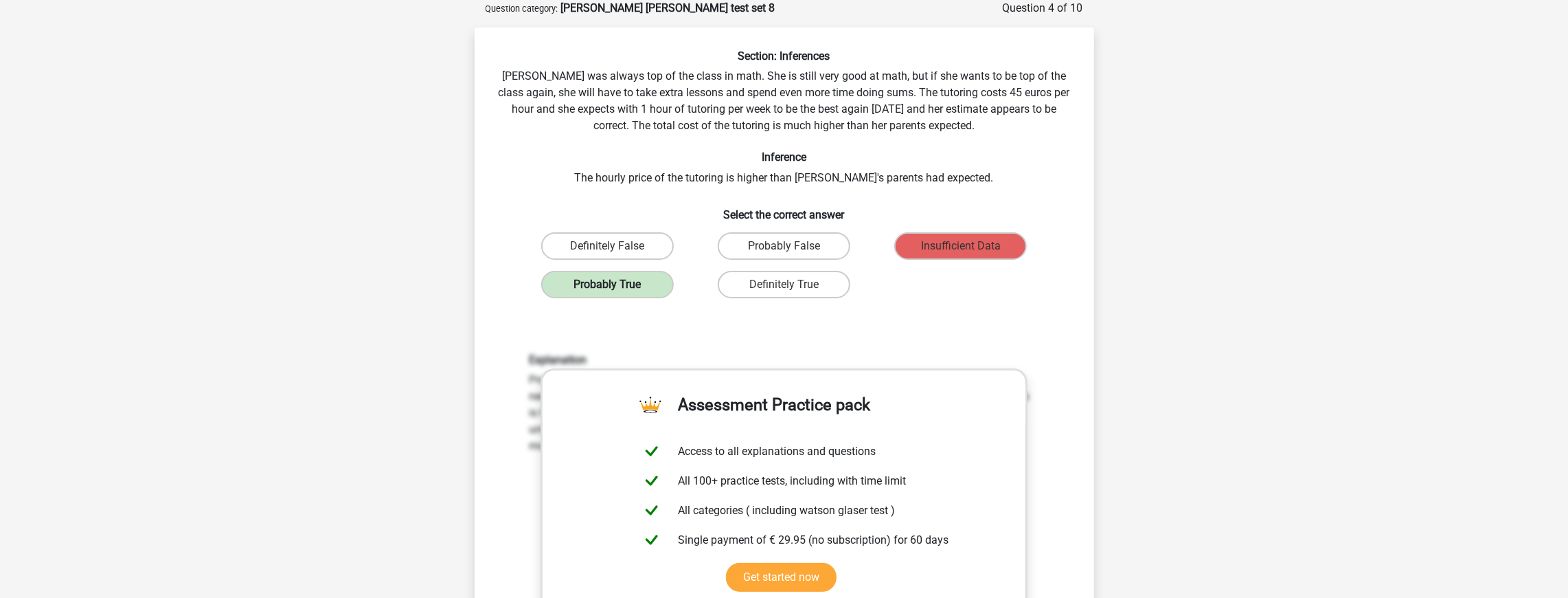
click at [654, 295] on label "Probably True" at bounding box center [607, 284] width 133 height 27
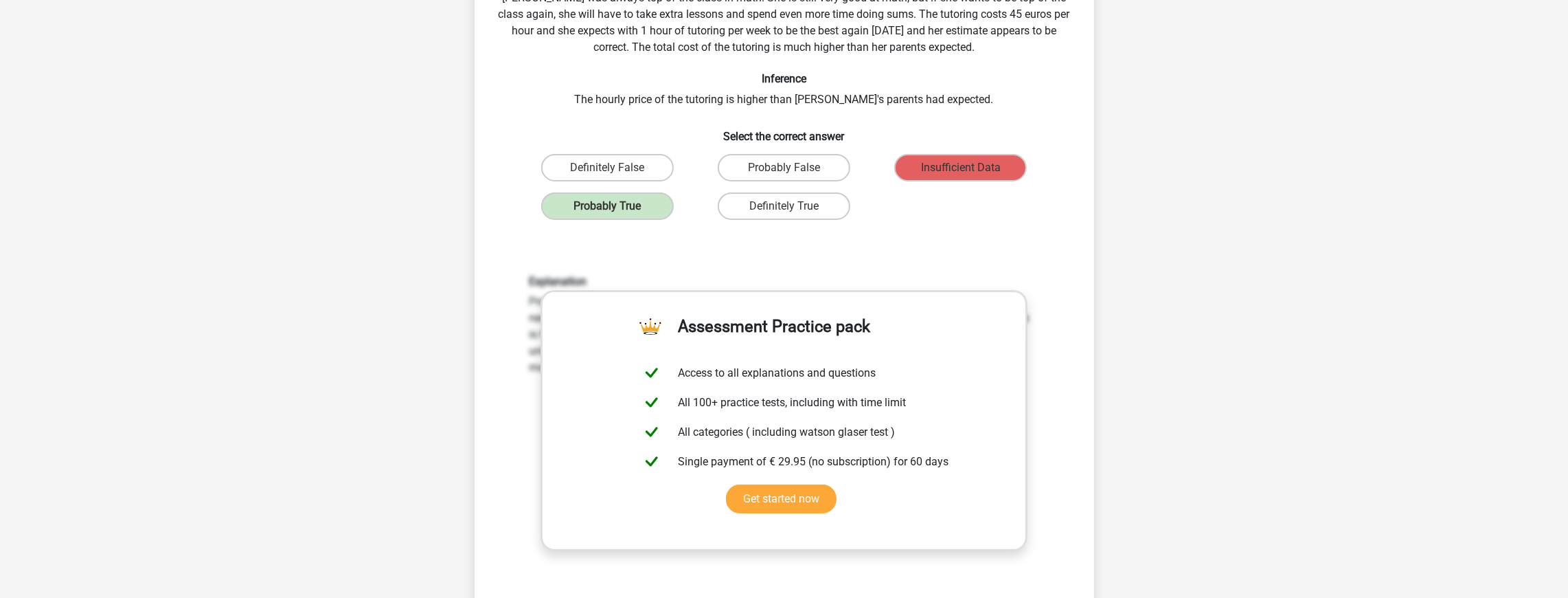
scroll to position [0, 0]
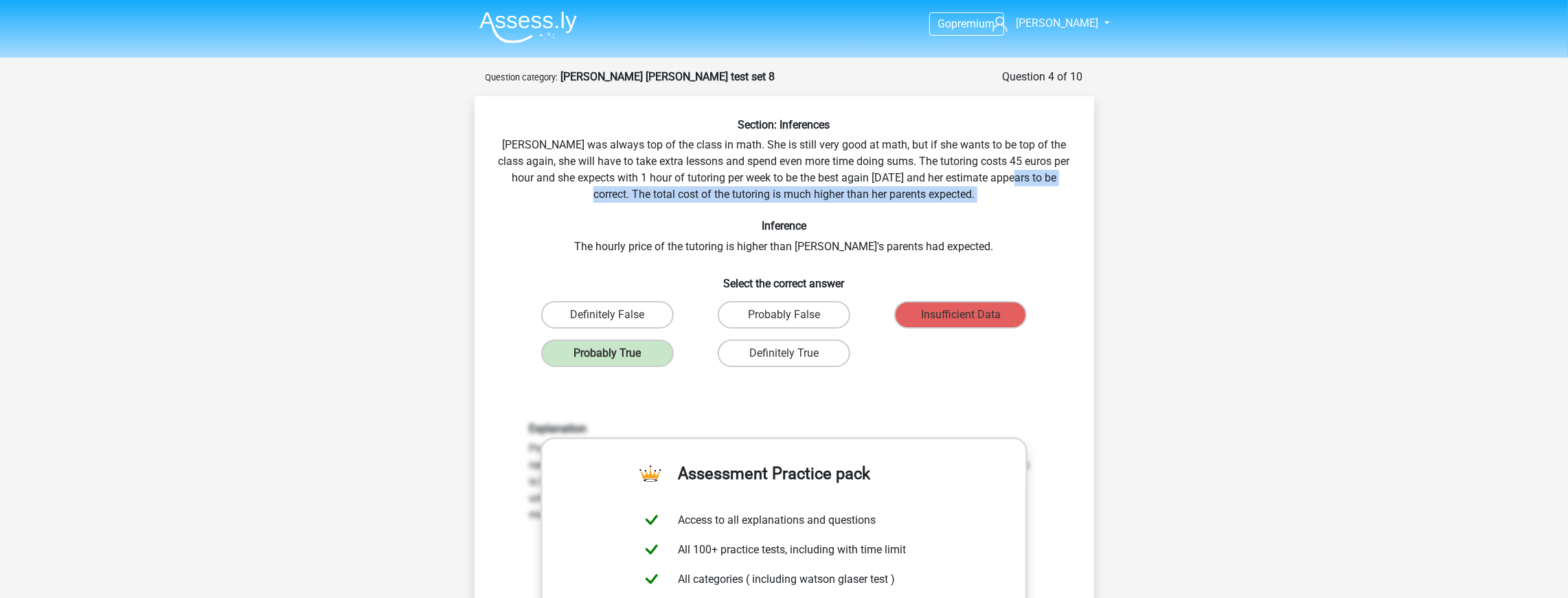
drag, startPoint x: 1006, startPoint y: 186, endPoint x: 998, endPoint y: 215, distance: 30.1
click at [998, 215] on div "Section: Inferences Maria was always top of the class in math. She is still ver…" at bounding box center [784, 489] width 608 height 742
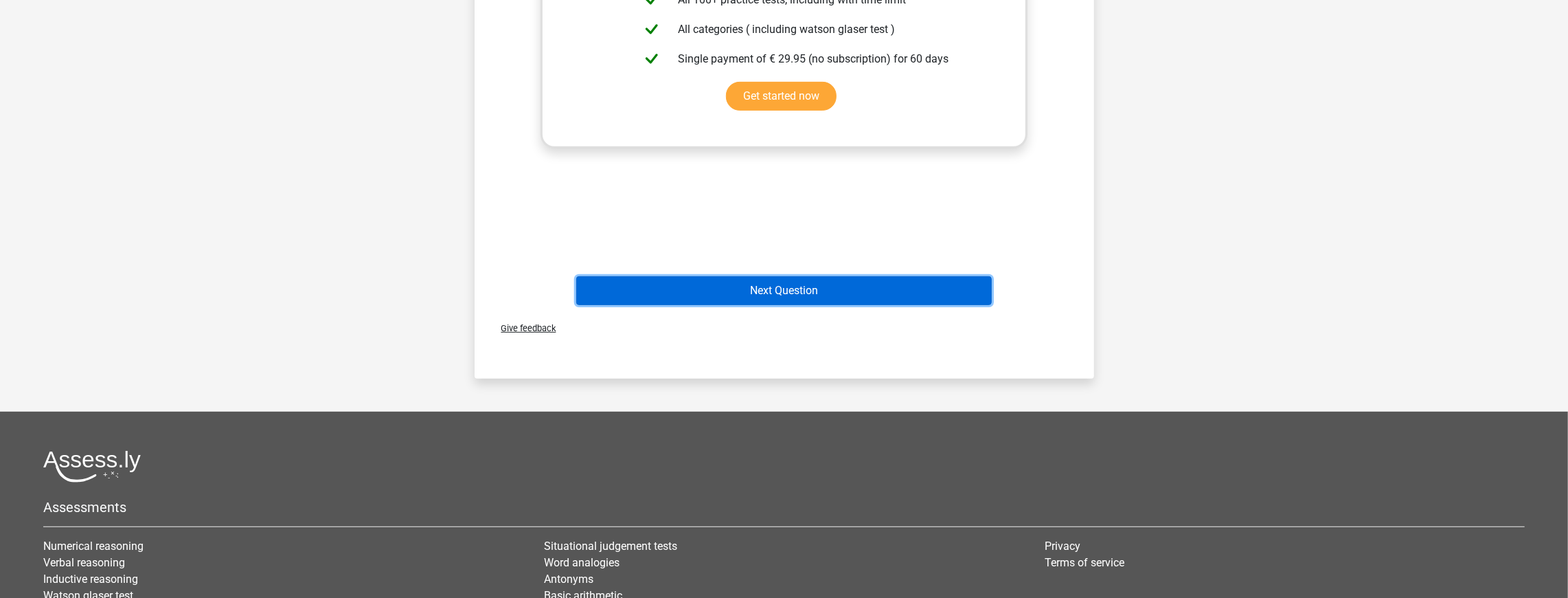
click at [854, 294] on button "Next Question" at bounding box center [784, 291] width 416 height 29
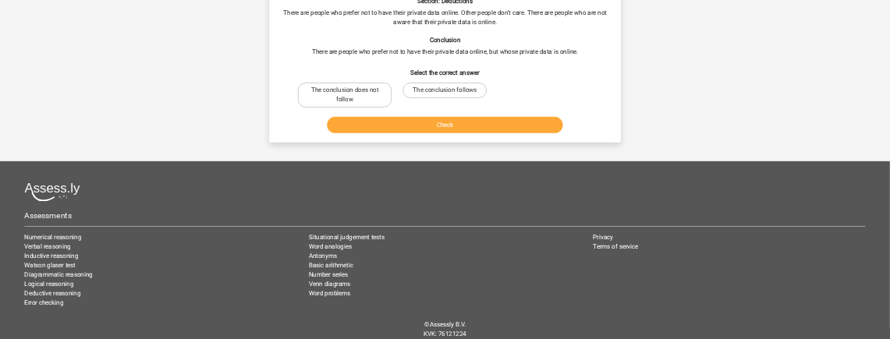
scroll to position [78, 0]
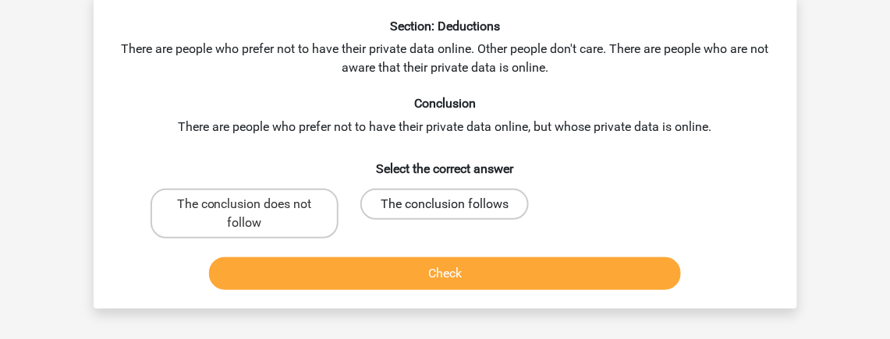
click at [443, 198] on label "The conclusion follows" at bounding box center [444, 204] width 168 height 31
click at [445, 204] on input "The conclusion follows" at bounding box center [450, 209] width 10 height 10
radio input "true"
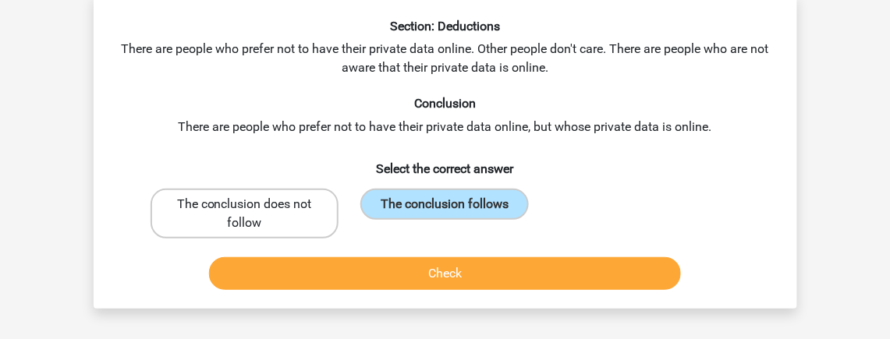
click at [293, 229] on label "The conclusion does not follow" at bounding box center [245, 214] width 188 height 50
click at [254, 214] on input "The conclusion does not follow" at bounding box center [249, 209] width 10 height 10
radio input "true"
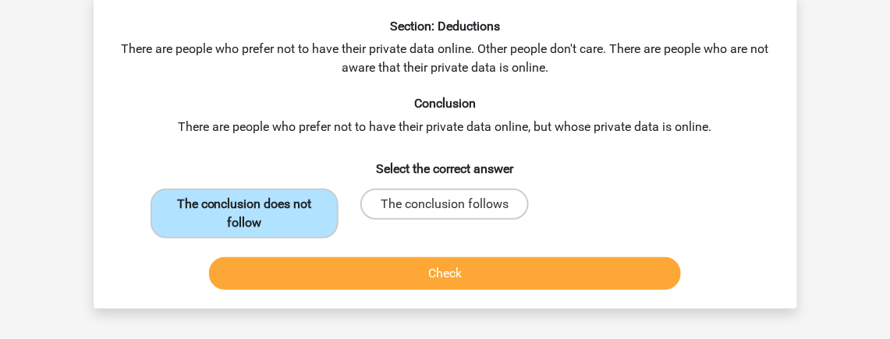
click at [294, 230] on label "The conclusion does not follow" at bounding box center [245, 214] width 188 height 50
click at [254, 214] on input "The conclusion does not follow" at bounding box center [249, 209] width 10 height 10
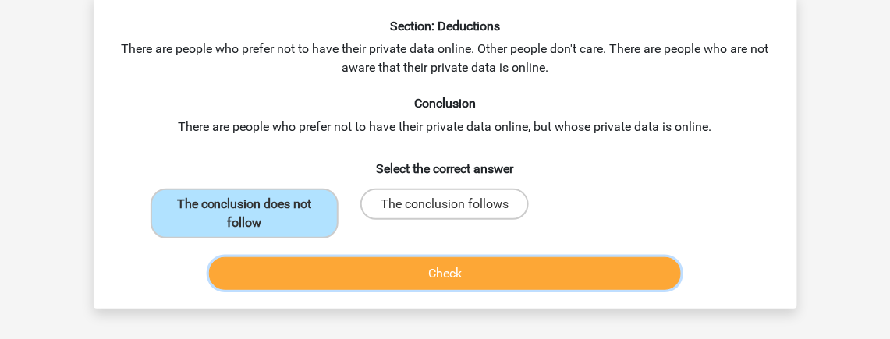
click at [335, 284] on button "Check" at bounding box center [445, 273] width 472 height 33
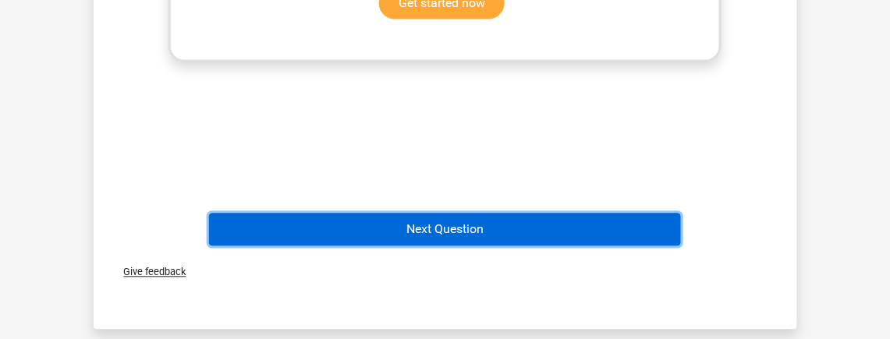
click at [447, 244] on button "Next Question" at bounding box center [445, 230] width 472 height 33
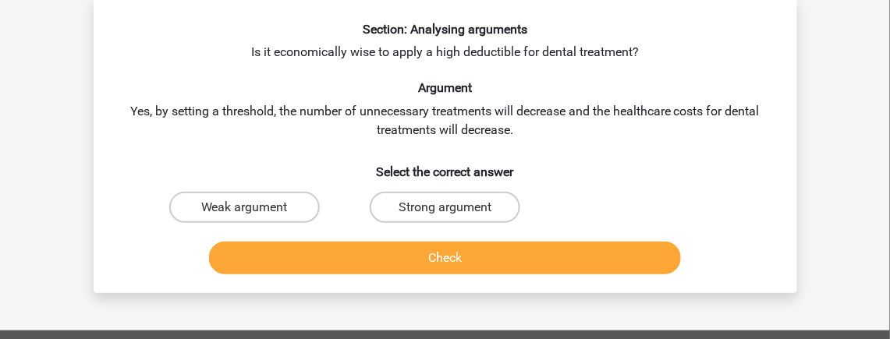
scroll to position [72, 0]
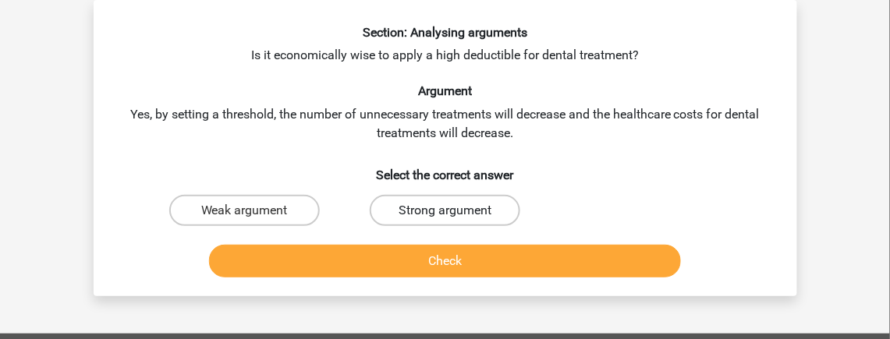
click at [456, 200] on label "Strong argument" at bounding box center [445, 210] width 151 height 31
click at [455, 211] on input "Strong argument" at bounding box center [450, 216] width 10 height 10
radio input "true"
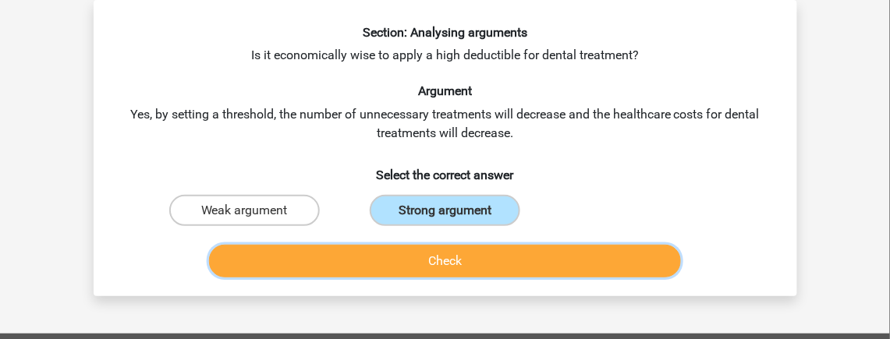
click at [453, 254] on button "Check" at bounding box center [445, 261] width 472 height 33
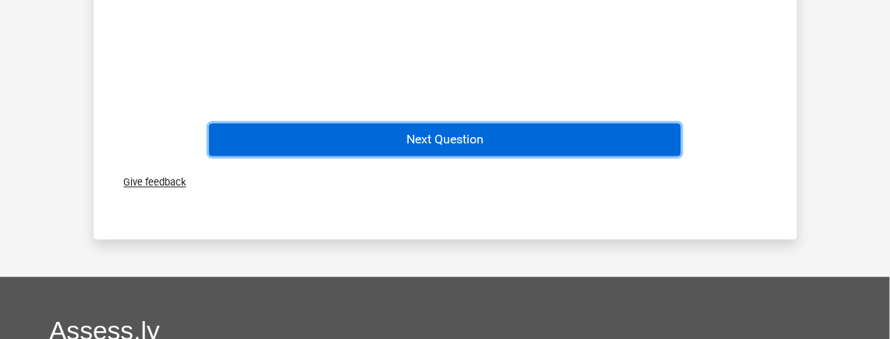
click at [475, 150] on button "Next Question" at bounding box center [445, 139] width 472 height 33
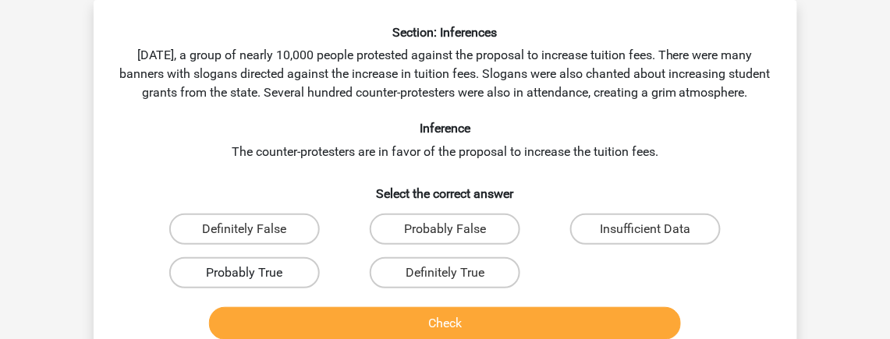
click at [236, 289] on label "Probably True" at bounding box center [244, 272] width 151 height 31
click at [244, 283] on input "Probably True" at bounding box center [249, 278] width 10 height 10
radio input "true"
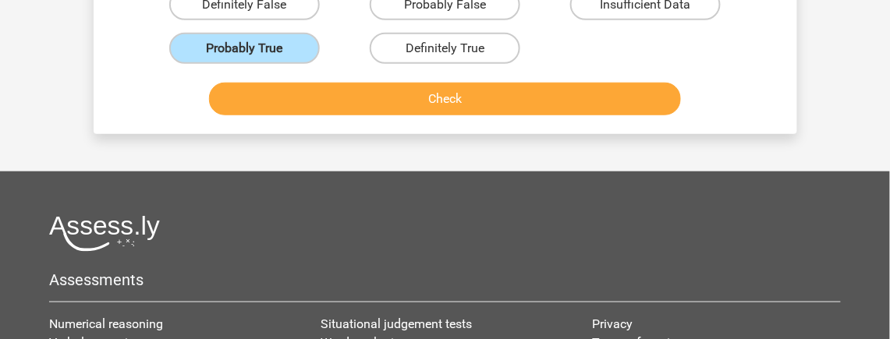
scroll to position [306, 0]
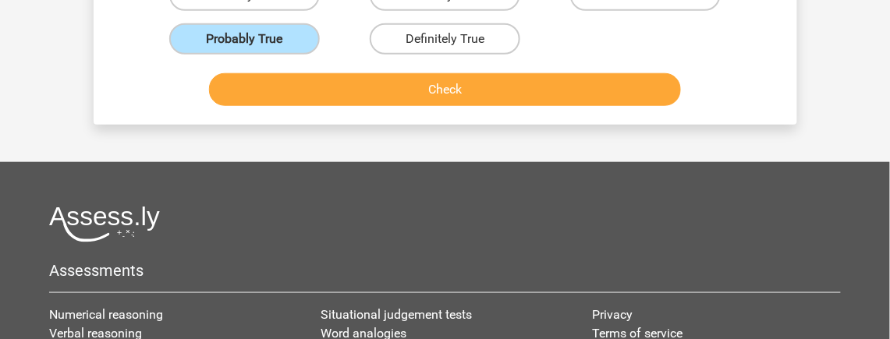
click at [473, 112] on div "Check" at bounding box center [445, 92] width 602 height 39
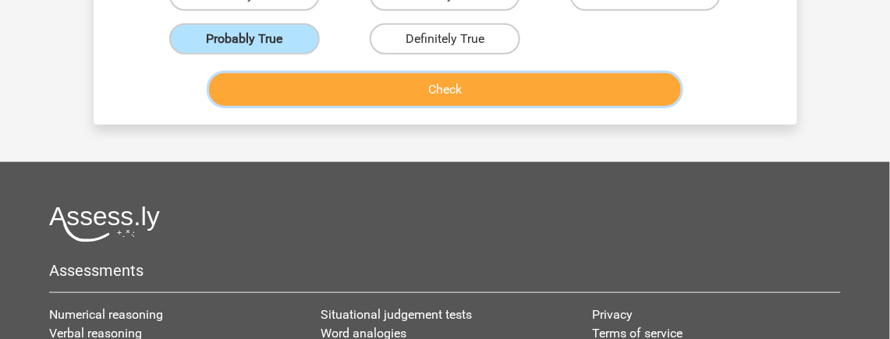
click at [477, 104] on button "Check" at bounding box center [445, 89] width 472 height 33
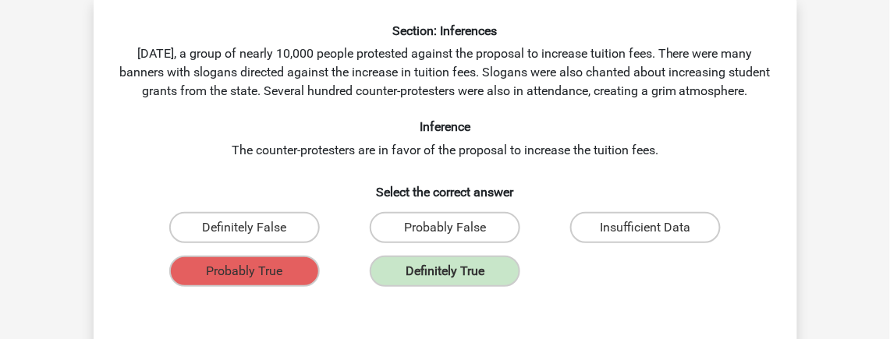
scroll to position [0, 0]
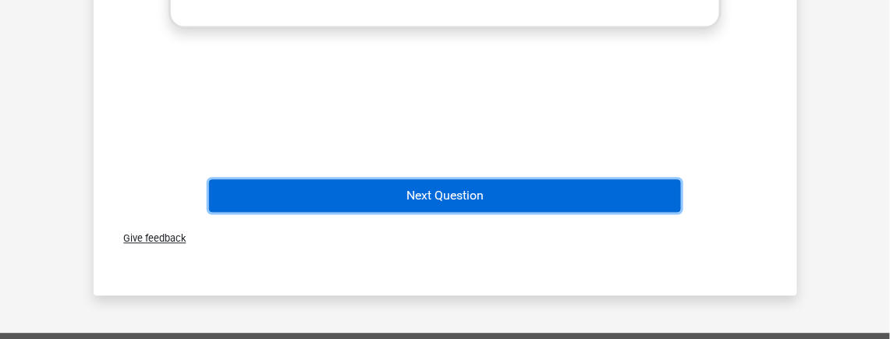
click at [511, 212] on button "Next Question" at bounding box center [445, 195] width 472 height 33
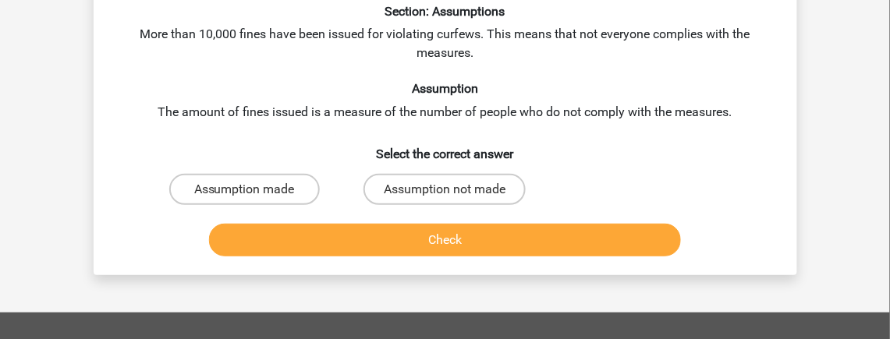
scroll to position [72, 0]
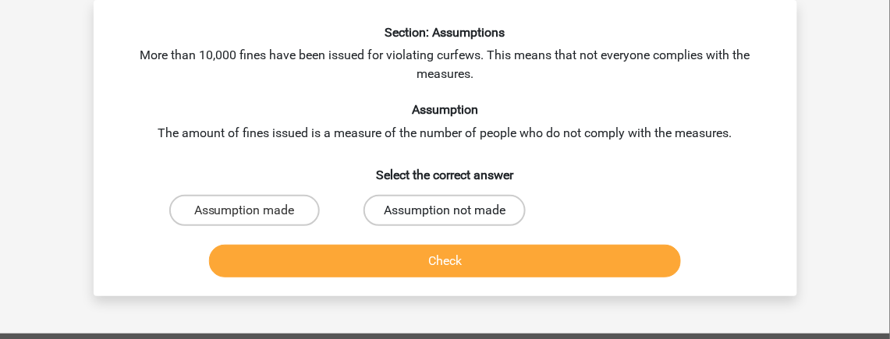
click at [481, 207] on label "Assumption not made" at bounding box center [444, 210] width 162 height 31
click at [455, 211] on input "Assumption not made" at bounding box center [450, 216] width 10 height 10
radio input "true"
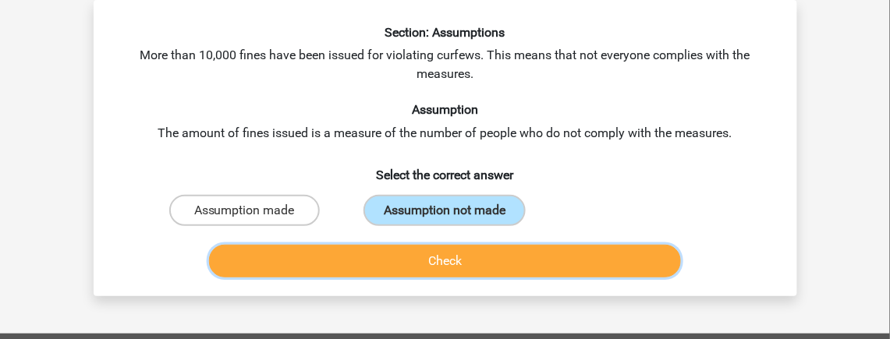
click at [444, 268] on button "Check" at bounding box center [445, 261] width 472 height 33
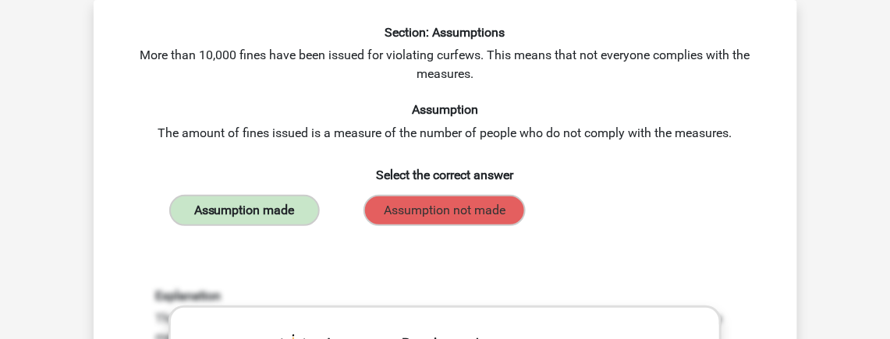
click at [300, 211] on label "Assumption made" at bounding box center [244, 210] width 151 height 31
click at [161, 201] on div "Assumption made" at bounding box center [245, 210] width 188 height 31
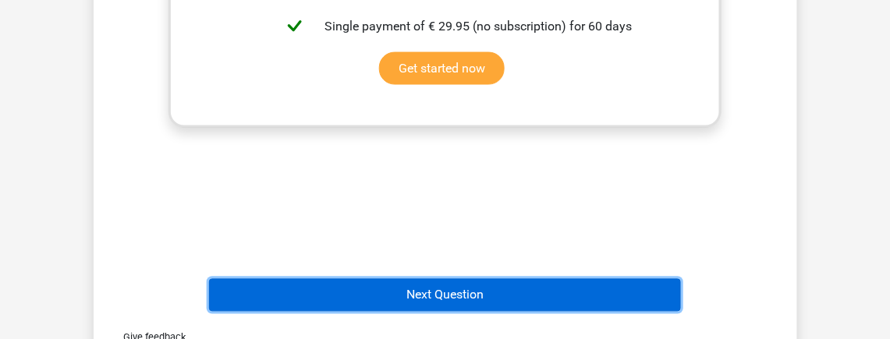
drag, startPoint x: 440, startPoint y: 306, endPoint x: 445, endPoint y: 300, distance: 8.3
click at [440, 306] on button "Next Question" at bounding box center [445, 295] width 472 height 33
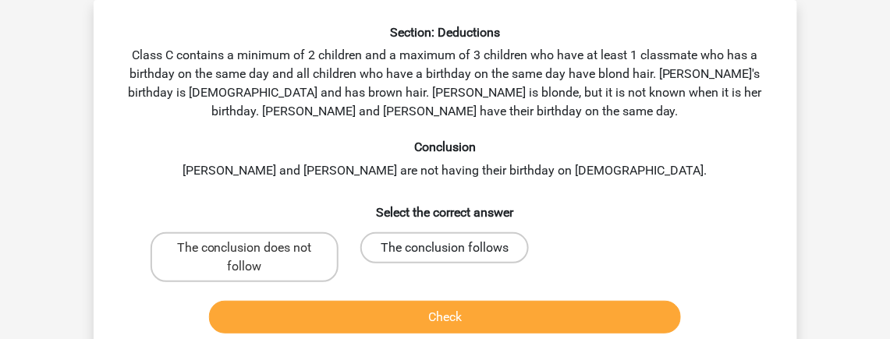
click at [417, 246] on label "The conclusion follows" at bounding box center [444, 247] width 168 height 31
click at [445, 248] on input "The conclusion follows" at bounding box center [450, 253] width 10 height 10
radio input "true"
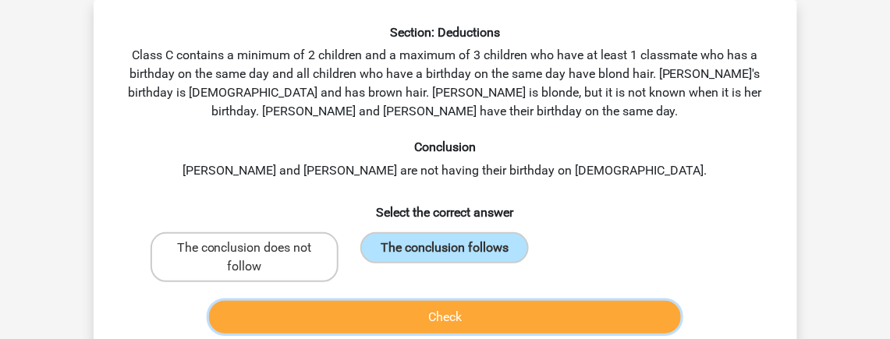
click at [430, 312] on button "Check" at bounding box center [445, 317] width 472 height 33
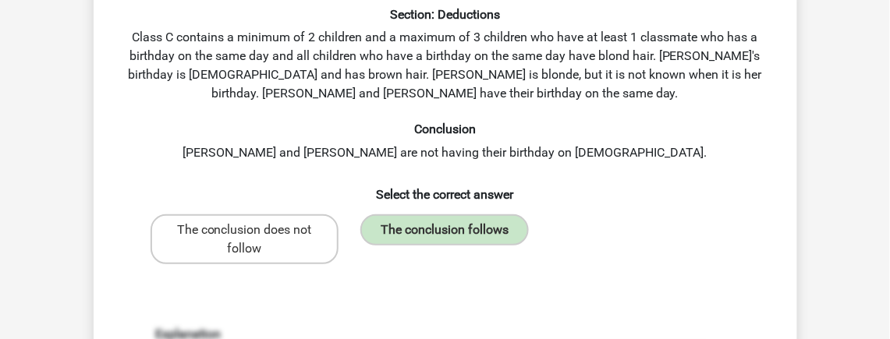
scroll to position [774, 0]
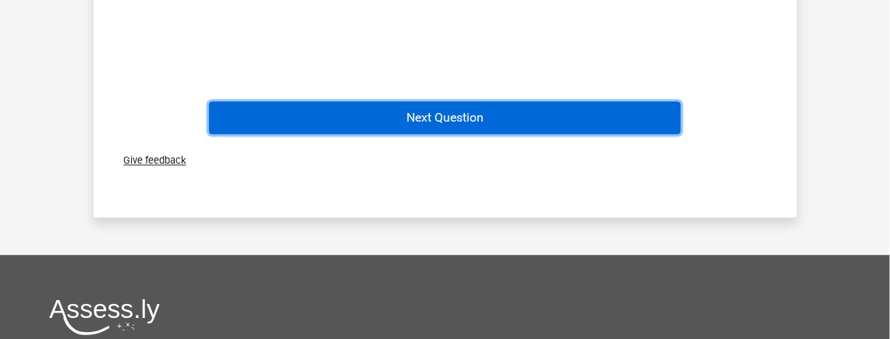
click at [487, 121] on button "Next Question" at bounding box center [445, 117] width 472 height 33
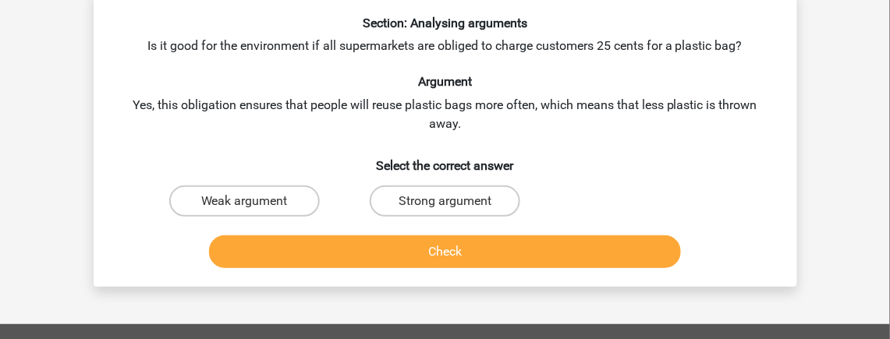
scroll to position [72, 0]
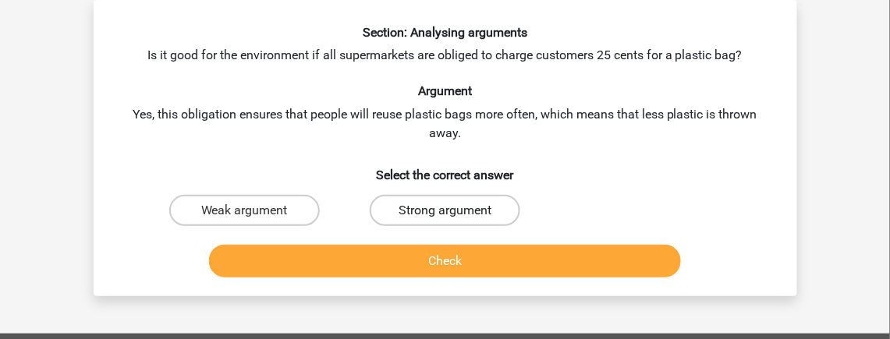
click at [429, 214] on label "Strong argument" at bounding box center [445, 210] width 151 height 31
click at [445, 214] on input "Strong argument" at bounding box center [450, 216] width 10 height 10
radio input "true"
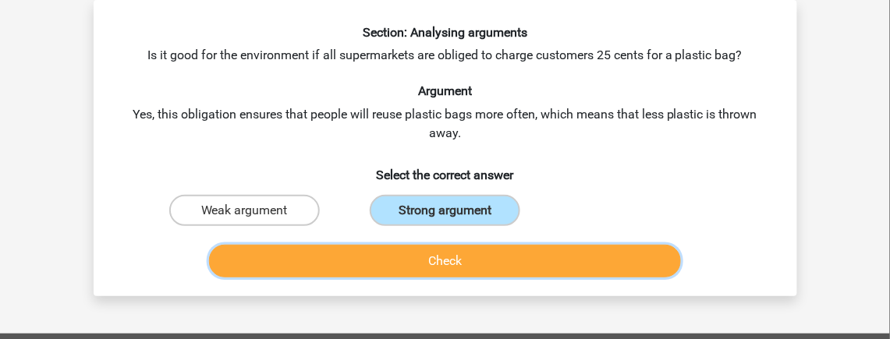
click at [438, 249] on button "Check" at bounding box center [445, 261] width 472 height 33
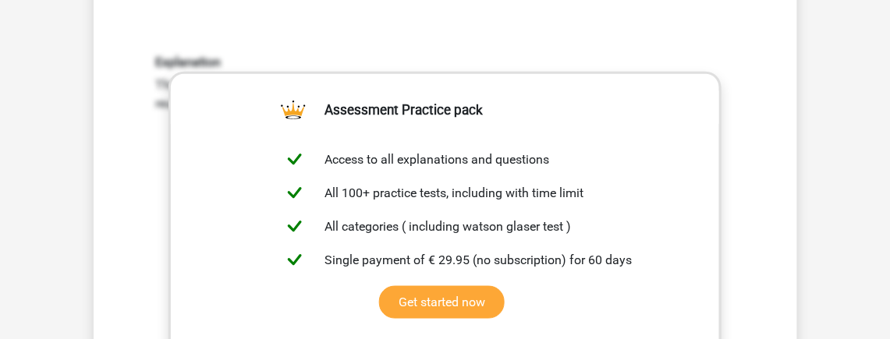
scroll to position [540, 0]
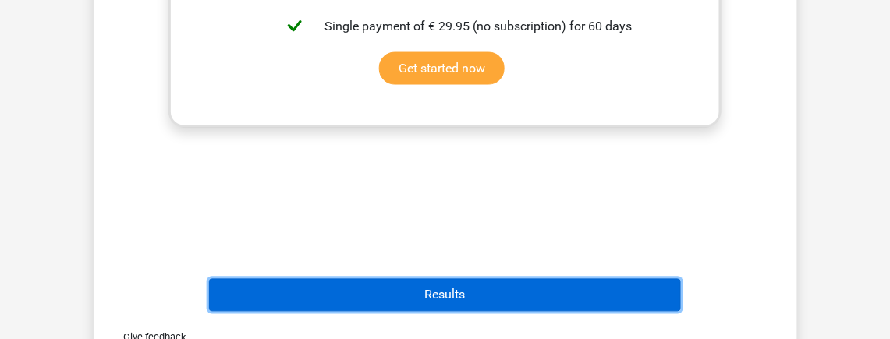
click at [451, 292] on button "Results" at bounding box center [445, 295] width 472 height 33
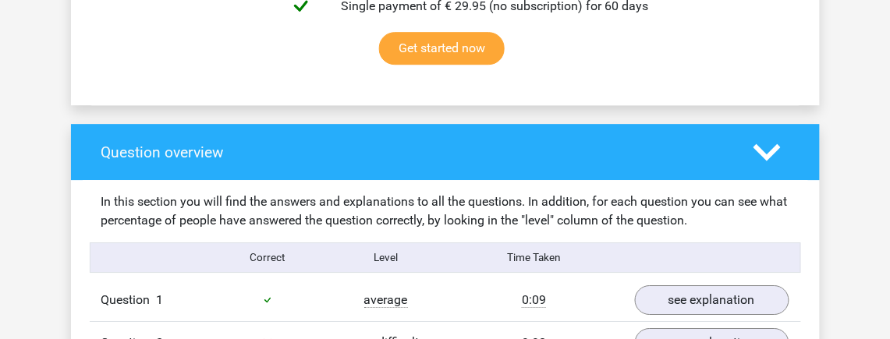
scroll to position [1170, 0]
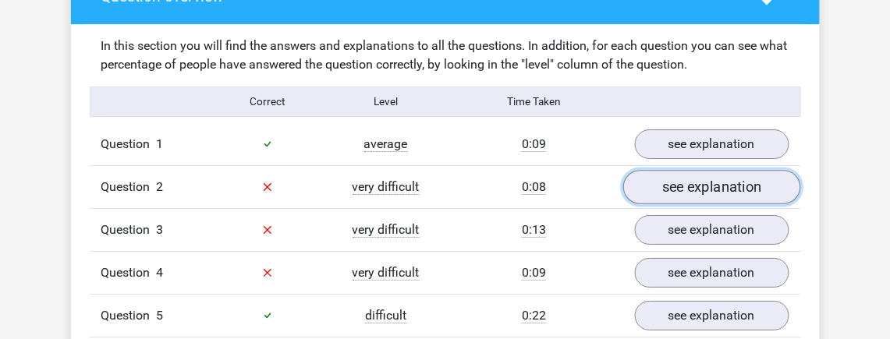
click at [679, 170] on link "see explanation" at bounding box center [712, 187] width 178 height 34
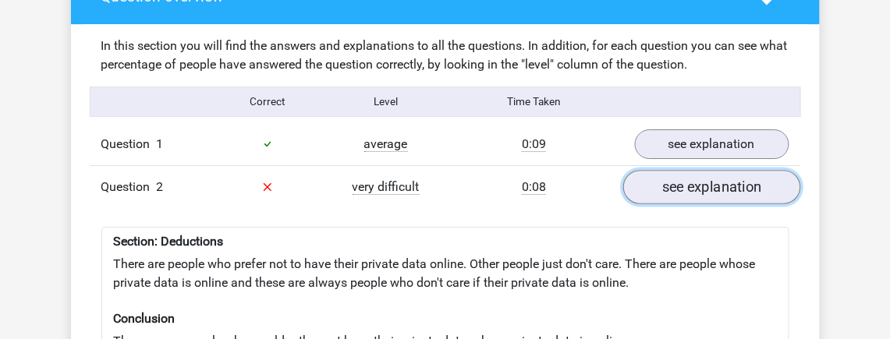
scroll to position [1248, 0]
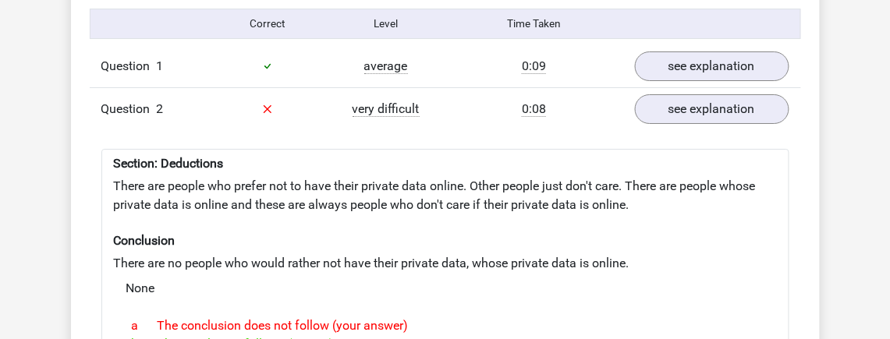
drag, startPoint x: 343, startPoint y: 331, endPoint x: 168, endPoint y: 324, distance: 175.6
click at [168, 335] on div "b The conclusion follows (correct)" at bounding box center [445, 344] width 651 height 19
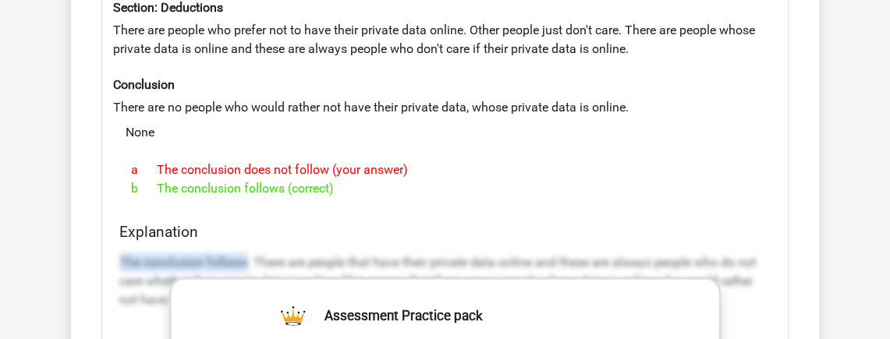
drag, startPoint x: 124, startPoint y: 244, endPoint x: 246, endPoint y: 249, distance: 122.5
click at [246, 253] on p "The conclusion follows. There are people that have their private data online an…" at bounding box center [445, 281] width 651 height 56
click at [243, 253] on p "The conclusion follows. There are people that have their private data online an…" at bounding box center [445, 281] width 651 height 56
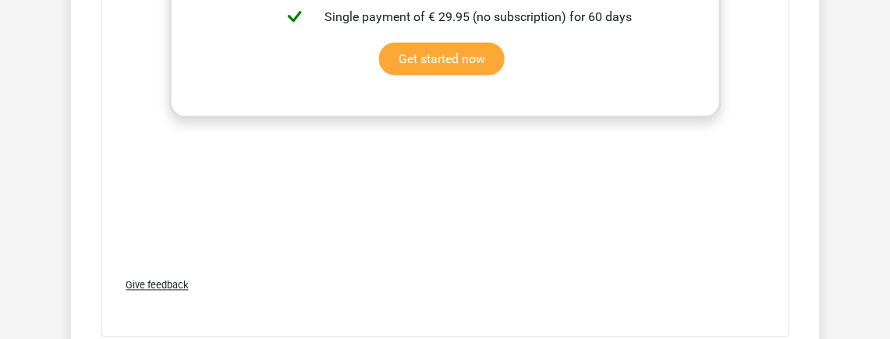
scroll to position [1950, 0]
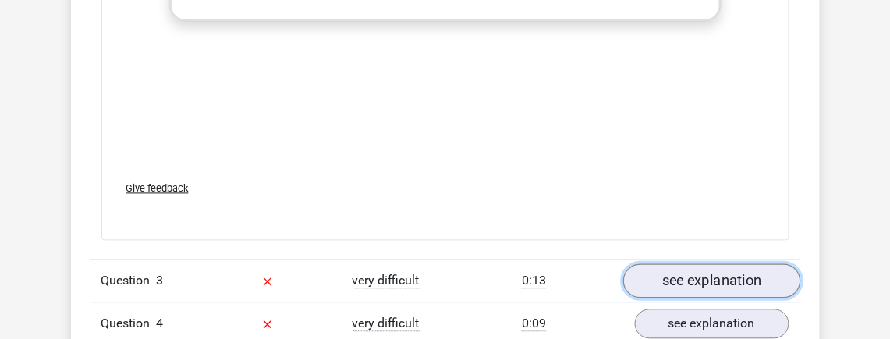
click at [699, 264] on link "see explanation" at bounding box center [712, 281] width 178 height 34
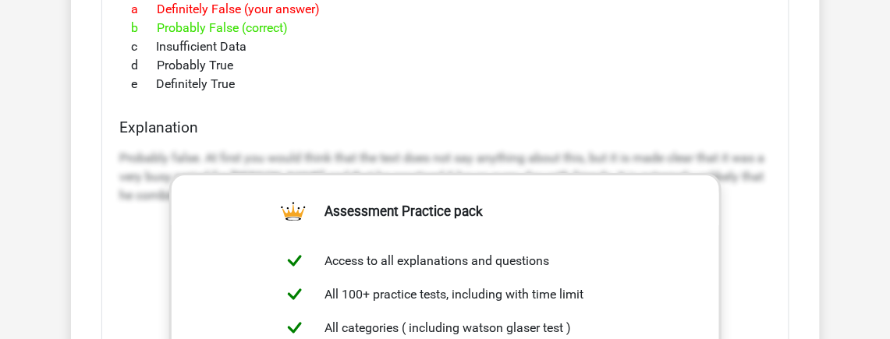
scroll to position [2184, 0]
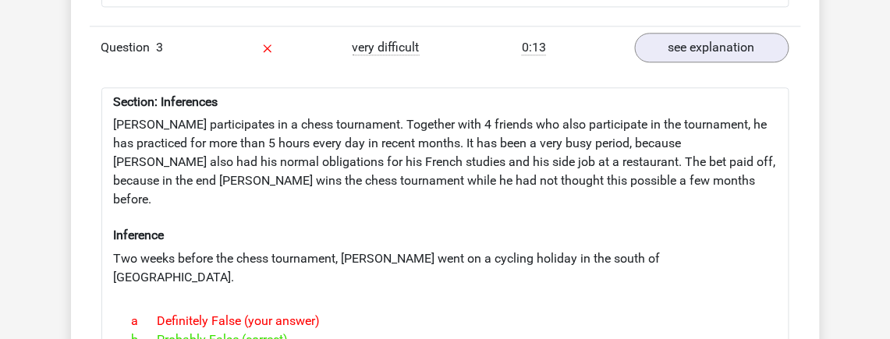
drag, startPoint x: 394, startPoint y: 116, endPoint x: 450, endPoint y: 126, distance: 56.9
drag, startPoint x: 450, startPoint y: 126, endPoint x: 631, endPoint y: 129, distance: 181.0
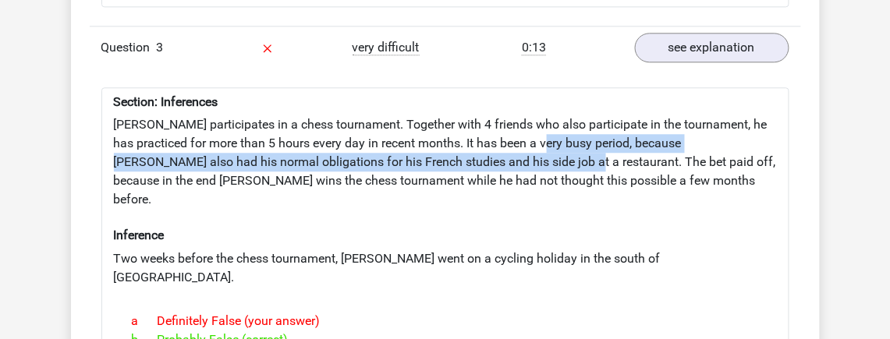
drag, startPoint x: 631, startPoint y: 129, endPoint x: 521, endPoint y: 142, distance: 110.8
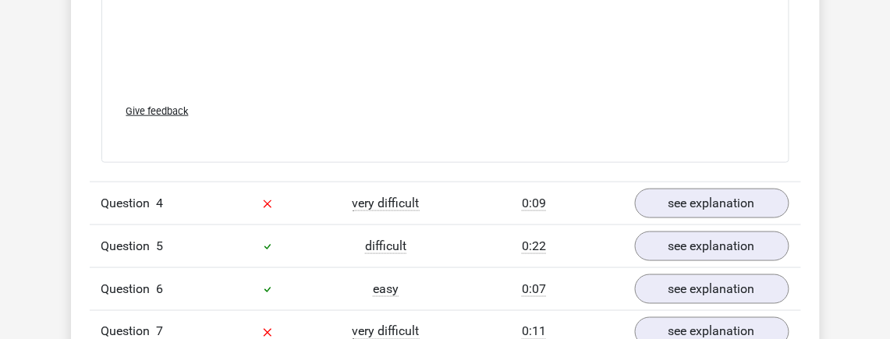
scroll to position [3042, 0]
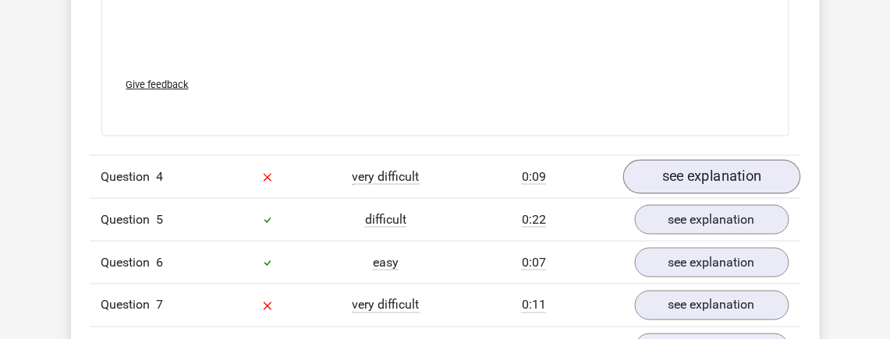
click at [682, 155] on div "Question 4 very difficult 0:09 see explanation" at bounding box center [445, 176] width 711 height 43
click at [686, 160] on link "see explanation" at bounding box center [712, 177] width 178 height 34
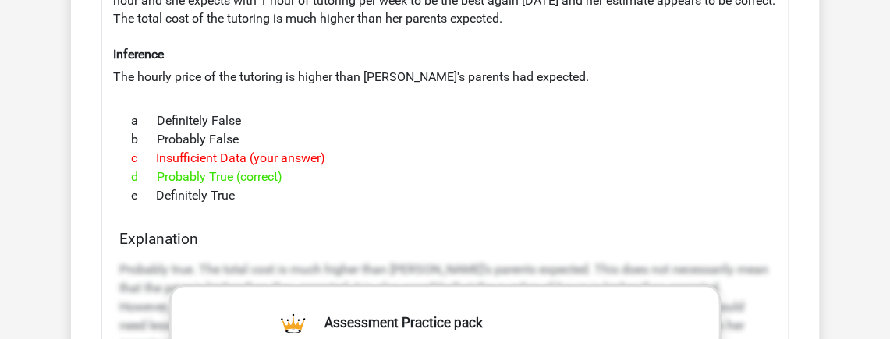
scroll to position [3354, 0]
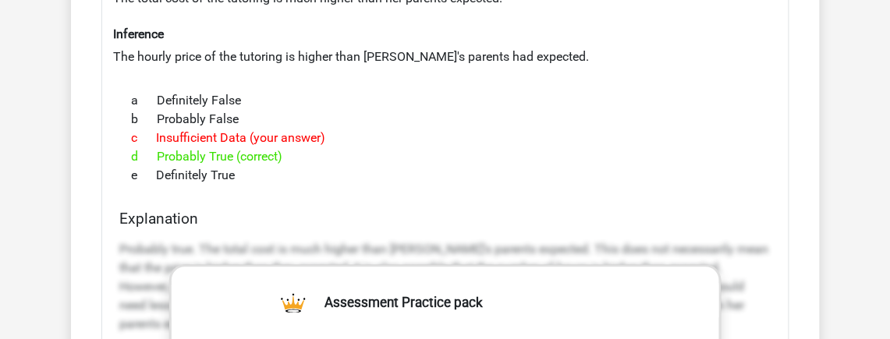
click at [105, 198] on div "Section: Inferences [PERSON_NAME] was always top of the class in math. She is s…" at bounding box center [445, 340] width 688 height 870
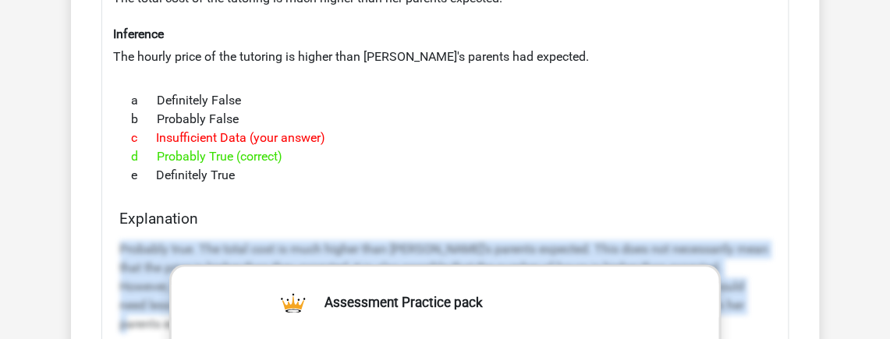
drag, startPoint x: 174, startPoint y: 200, endPoint x: 778, endPoint y: 253, distance: 606.9
click at [778, 253] on div "Section: Inferences [PERSON_NAME] was always top of the class in math. She is s…" at bounding box center [445, 340] width 688 height 870
copy p "Probably true. The total cost is much higher than [PERSON_NAME]'s parents expec…"
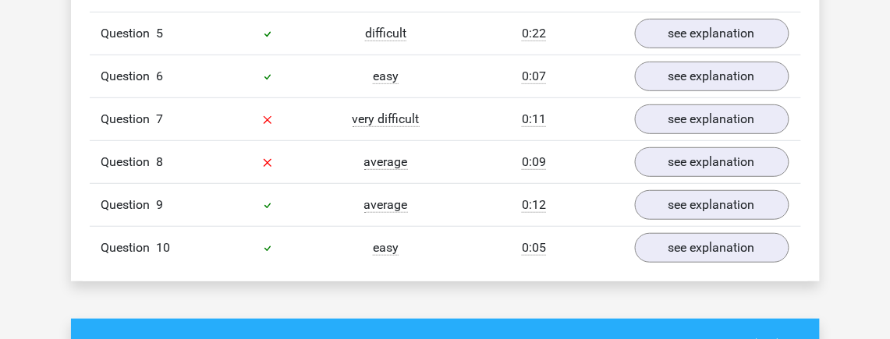
scroll to position [4056, 0]
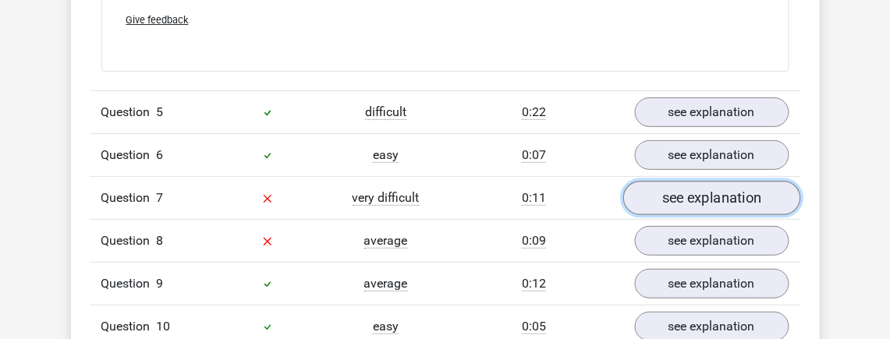
click at [654, 182] on link "see explanation" at bounding box center [712, 199] width 178 height 34
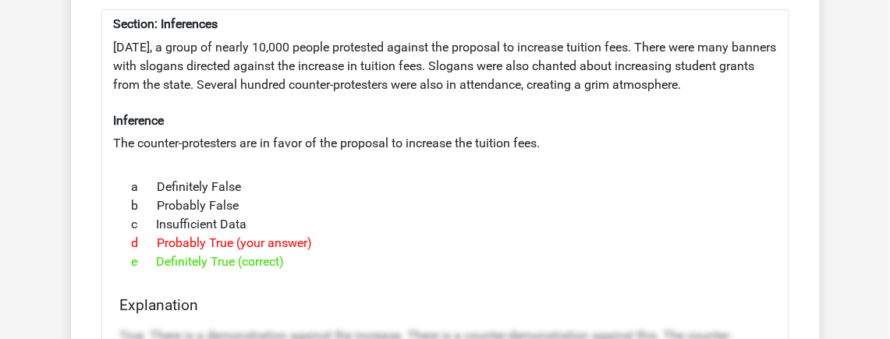
scroll to position [4290, 0]
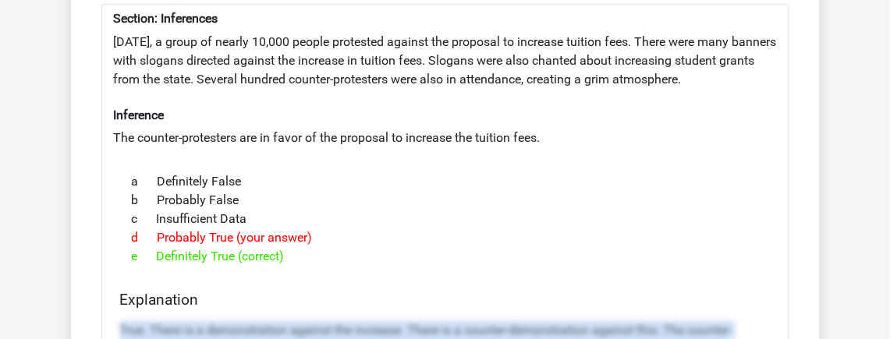
drag, startPoint x: 125, startPoint y: 267, endPoint x: 162, endPoint y: 317, distance: 62.4
drag, startPoint x: 771, startPoint y: 331, endPoint x: 720, endPoint y: 261, distance: 86.6
copy div "True. There is a demonstration against the increase. There is a counter-demonst…"
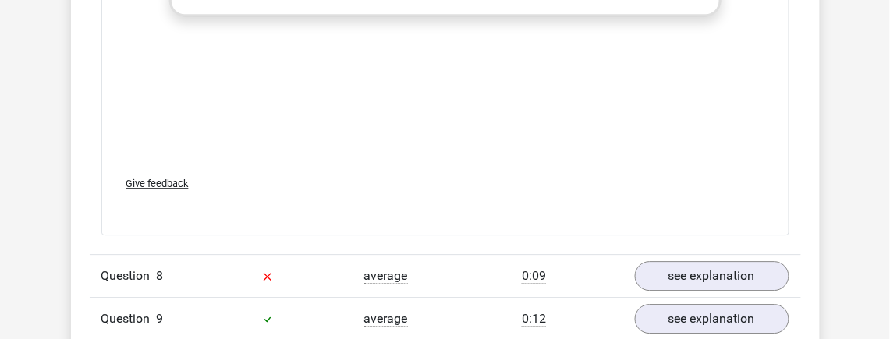
scroll to position [4914, 0]
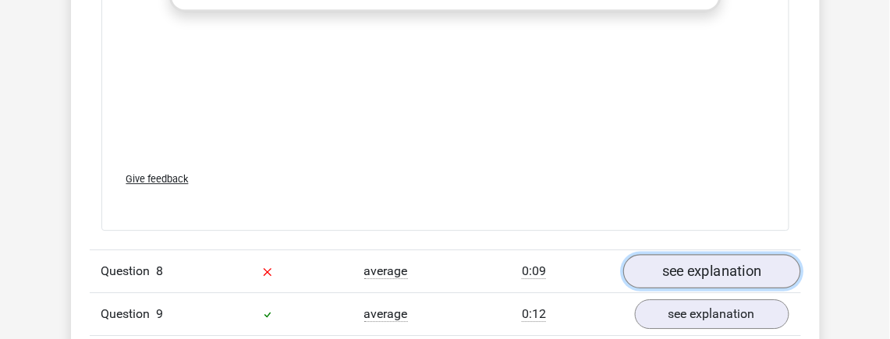
click at [728, 254] on link "see explanation" at bounding box center [712, 271] width 178 height 34
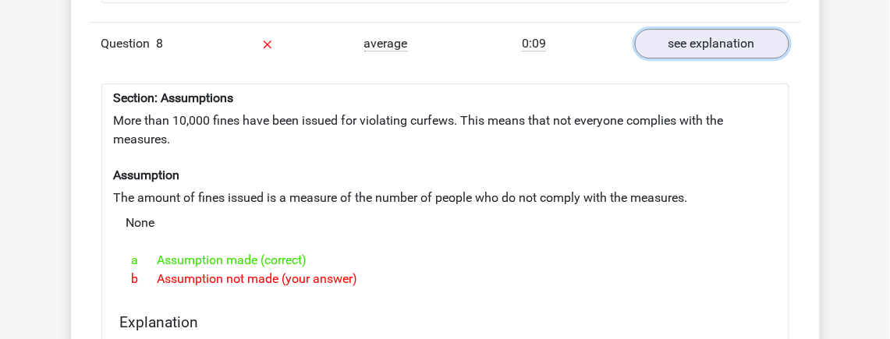
scroll to position [5148, 0]
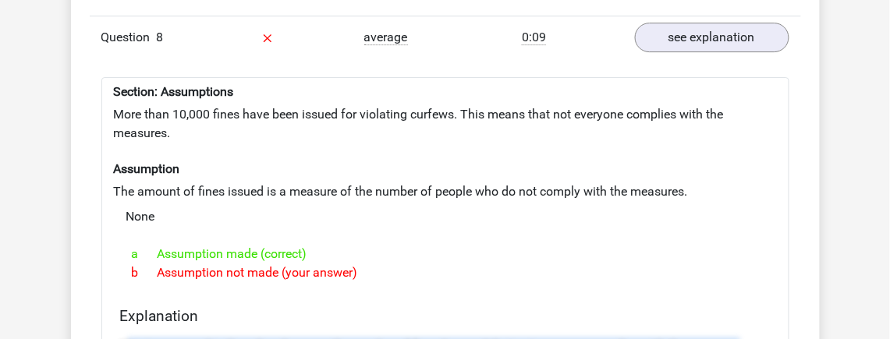
drag, startPoint x: 136, startPoint y: 288, endPoint x: 808, endPoint y: 273, distance: 671.7
copy p "his is assumed in the ruling, because the number of fines "means" that not ever…"
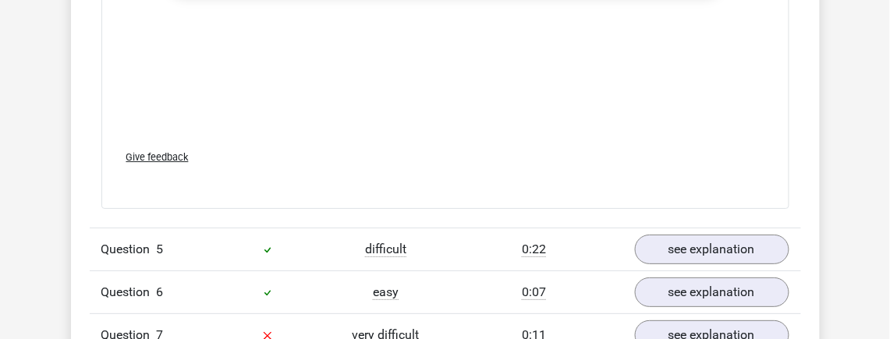
scroll to position [3978, 0]
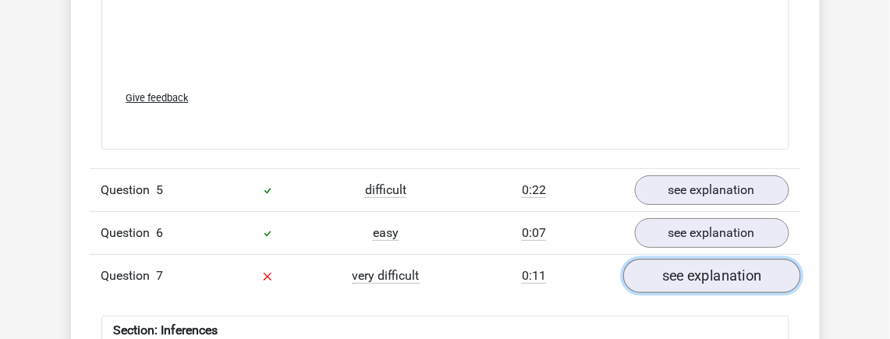
click at [691, 260] on link "see explanation" at bounding box center [712, 277] width 178 height 34
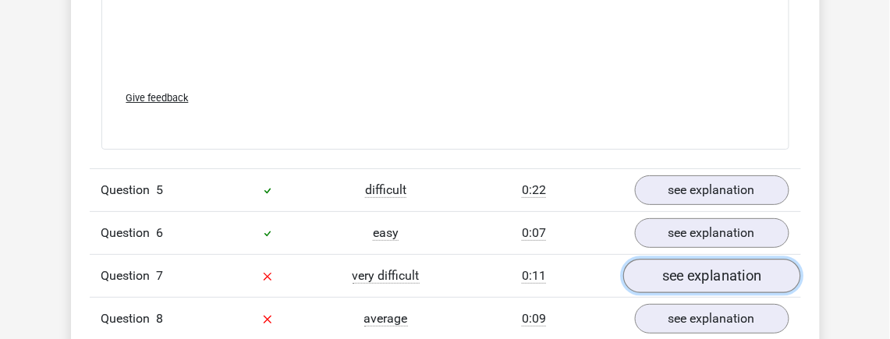
click at [691, 260] on link "see explanation" at bounding box center [712, 277] width 178 height 34
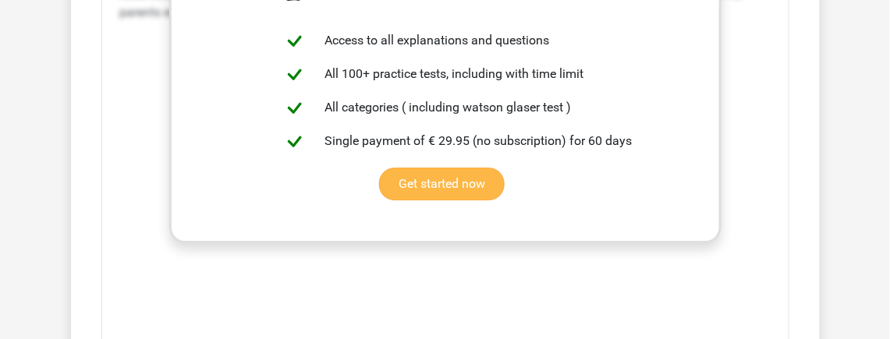
scroll to position [4056, 0]
